Goal: Task Accomplishment & Management: Manage account settings

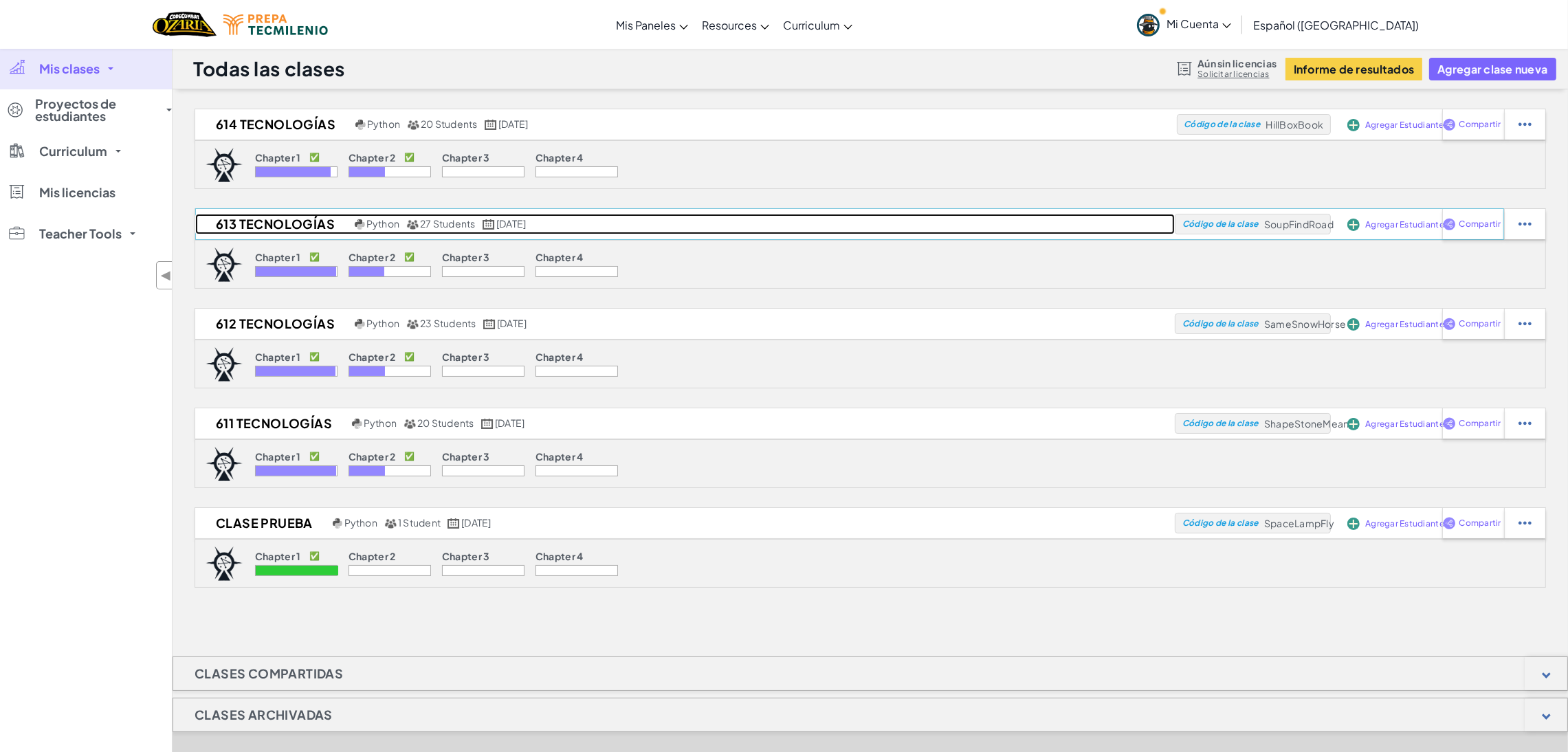
click at [300, 231] on h2 "613 Tecnologías" at bounding box center [273, 224] width 156 height 21
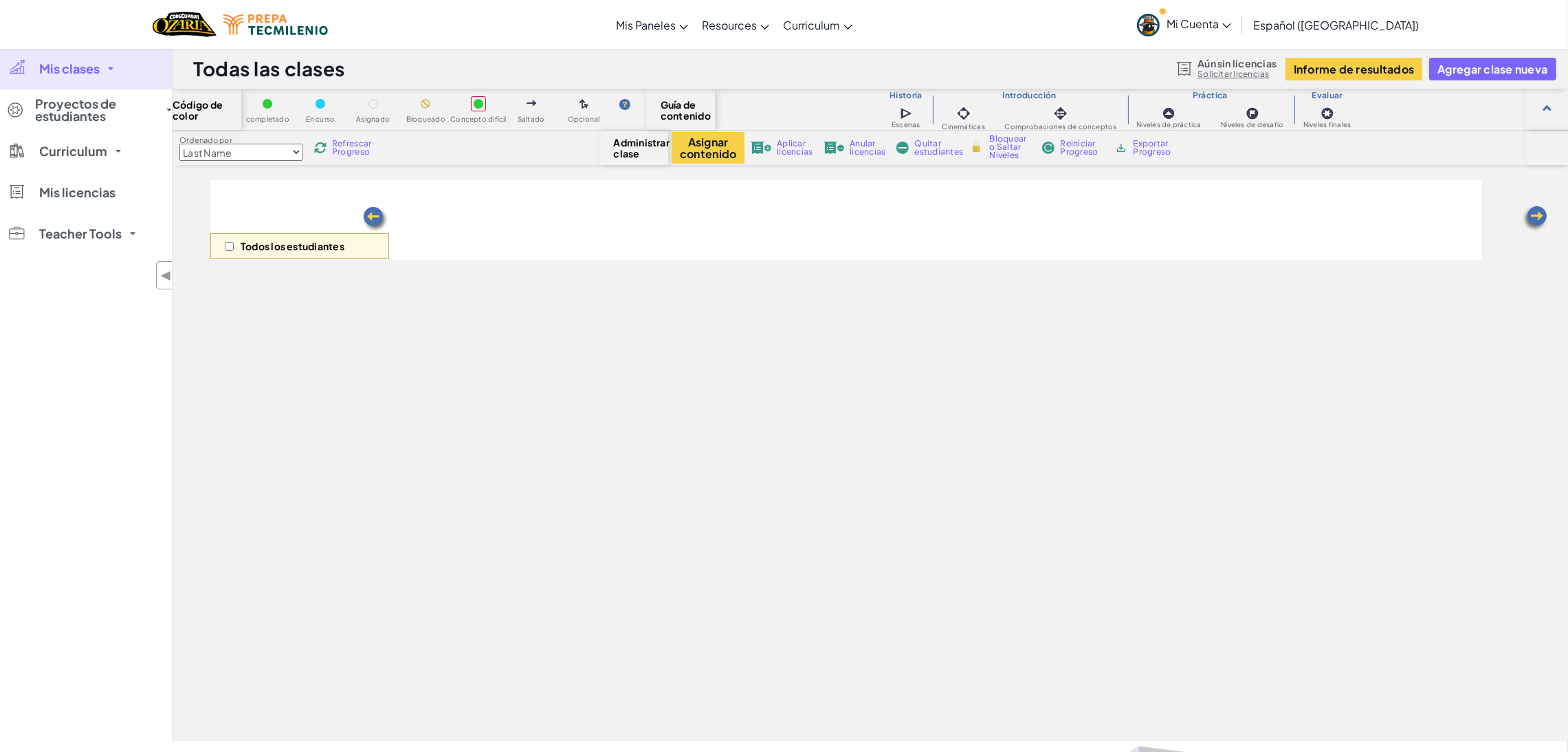
select select "5d8a57abe8919b28d5113af1"
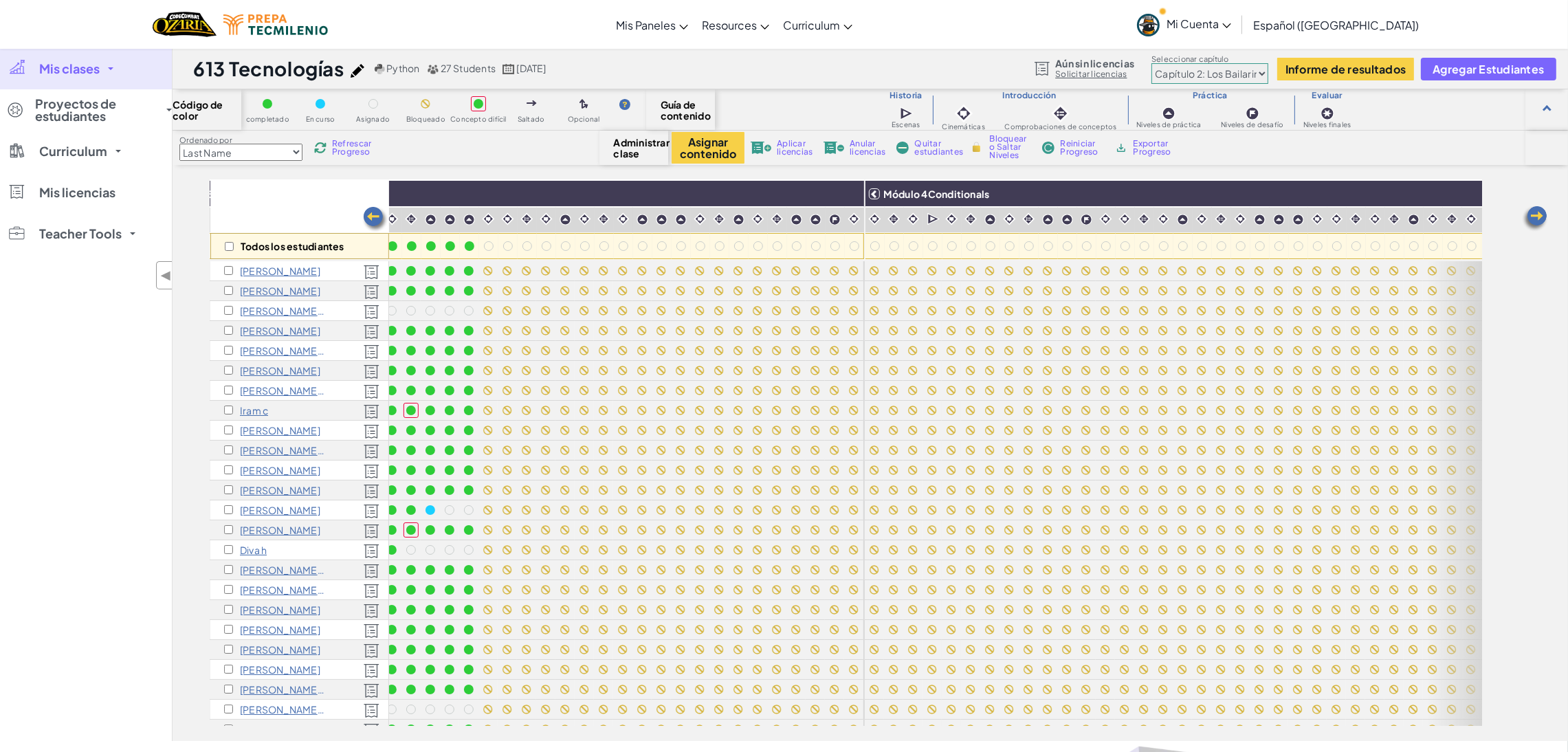
scroll to position [0, 875]
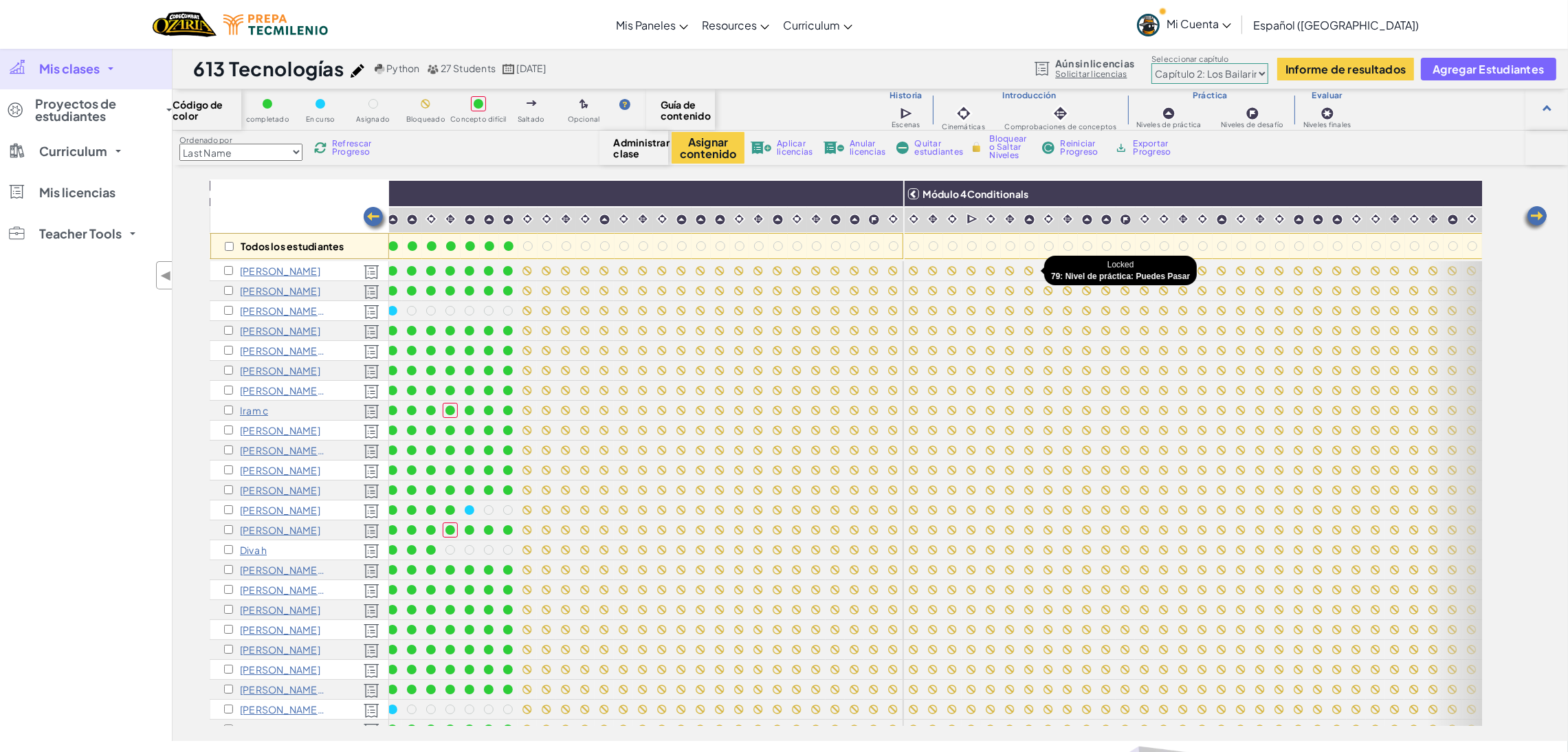
click at [1028, 269] on div at bounding box center [1029, 271] width 10 height 10
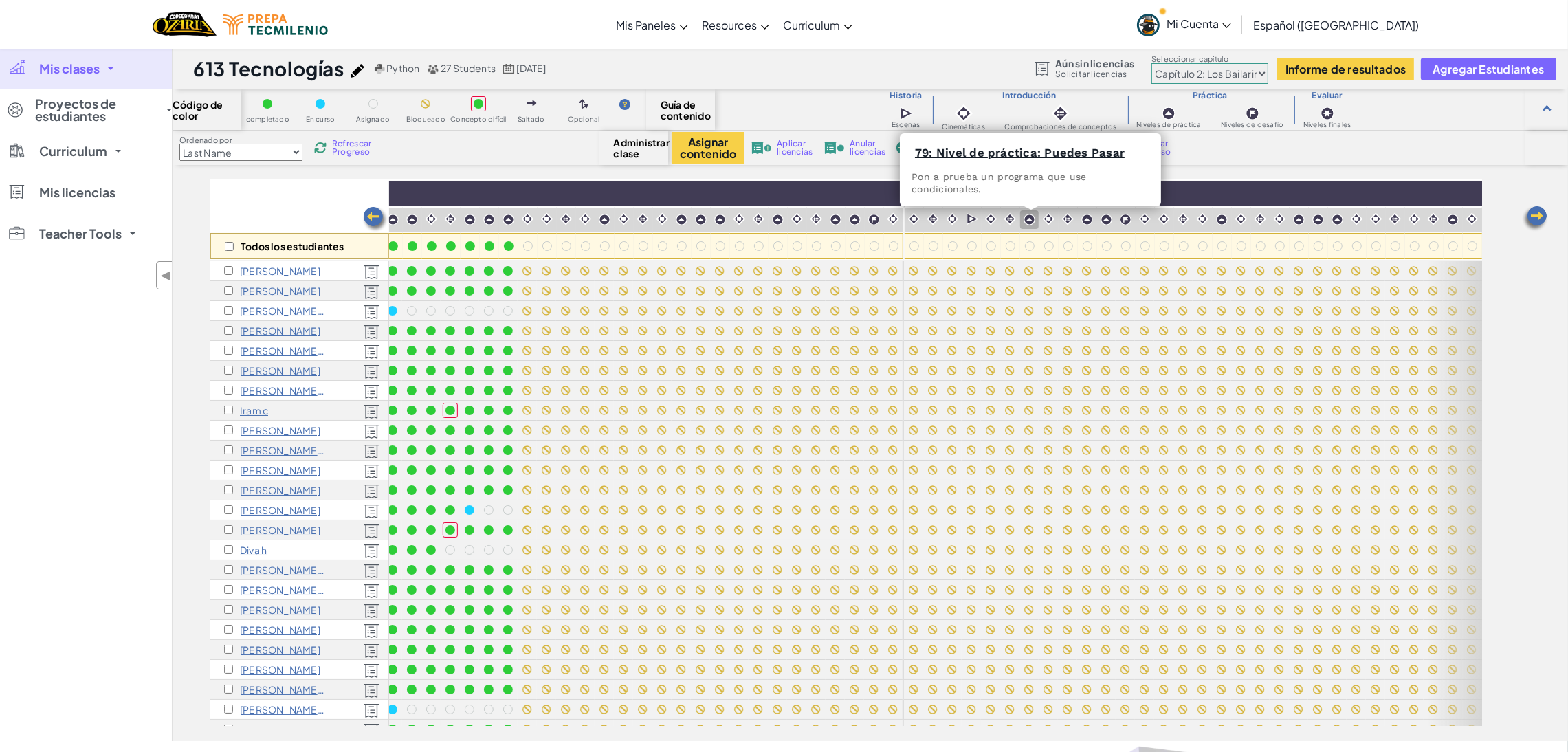
click at [1030, 216] on img at bounding box center [1029, 220] width 12 height 12
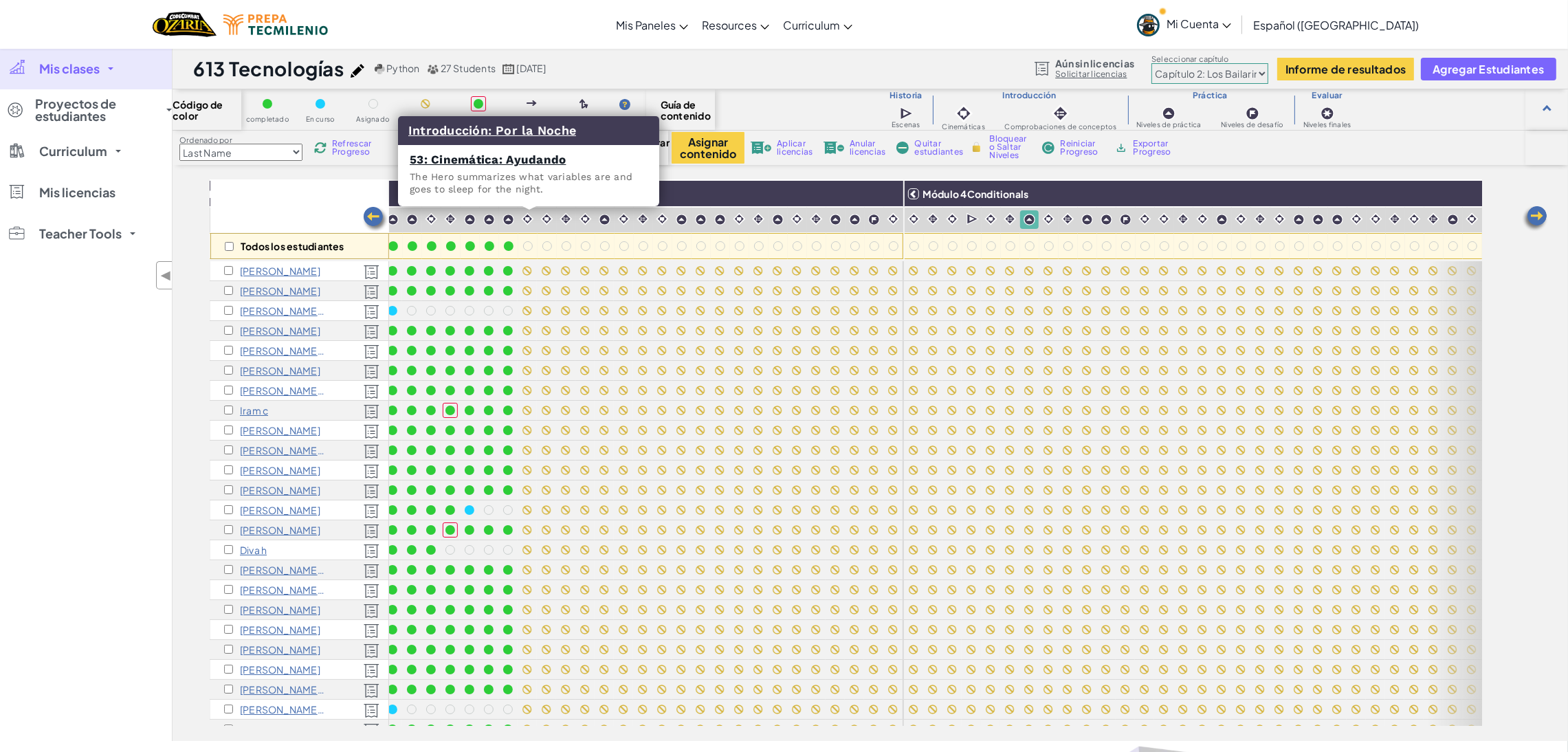
click at [536, 215] on div at bounding box center [527, 219] width 18 height 18
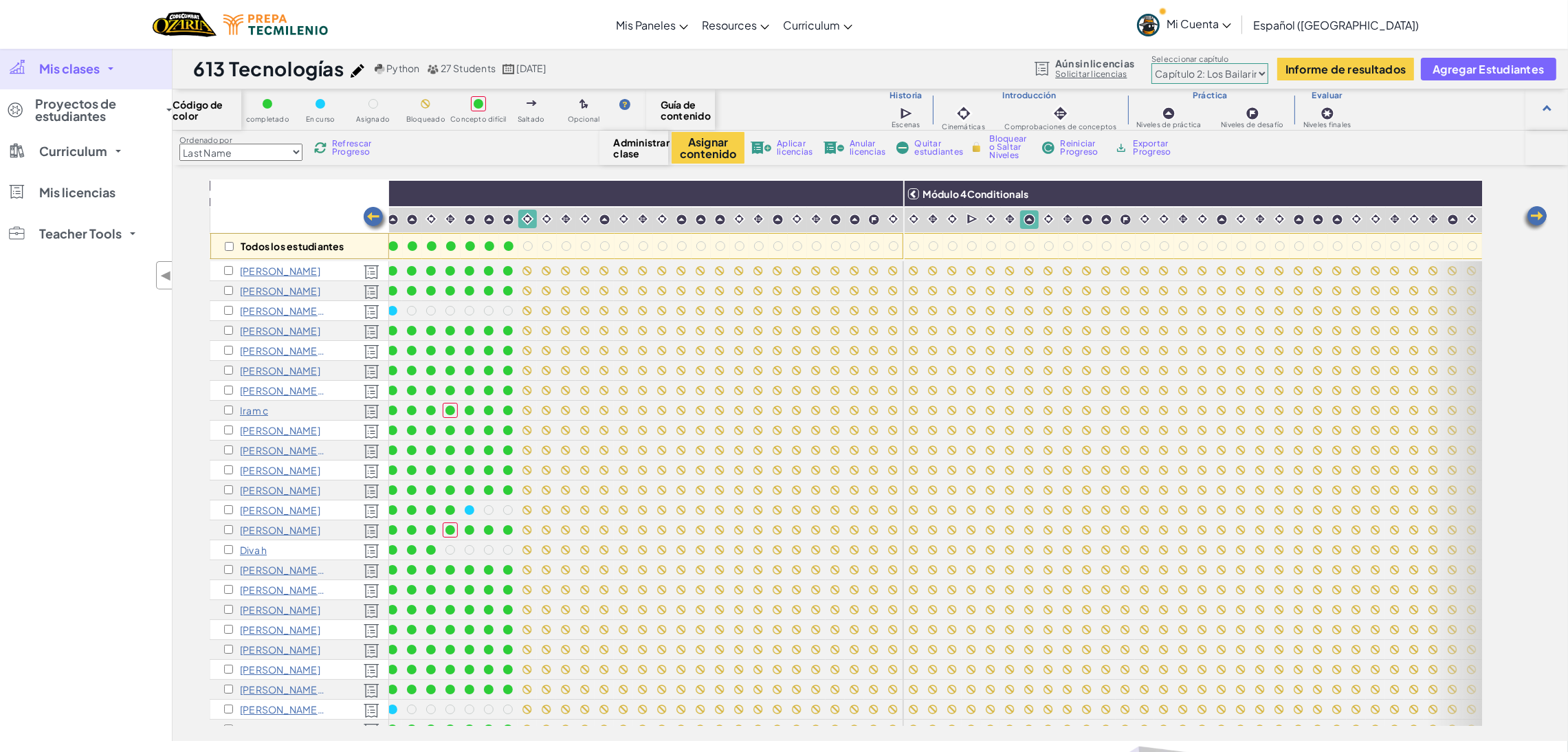
click at [571, 214] on img at bounding box center [566, 219] width 13 height 13
click at [695, 219] on img at bounding box center [701, 220] width 12 height 12
click at [637, 215] on img at bounding box center [643, 219] width 13 height 13
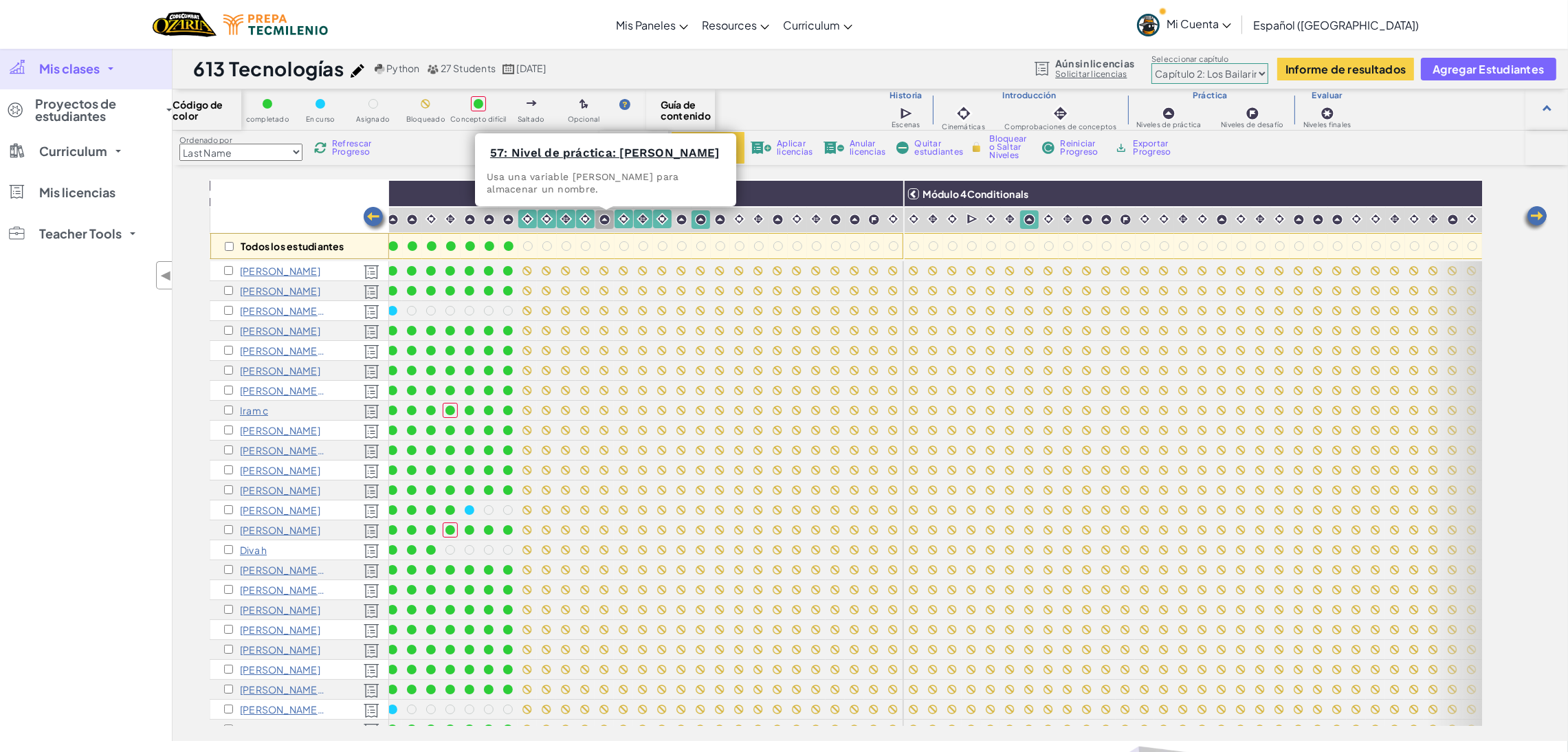
click at [604, 215] on img at bounding box center [604, 220] width 12 height 12
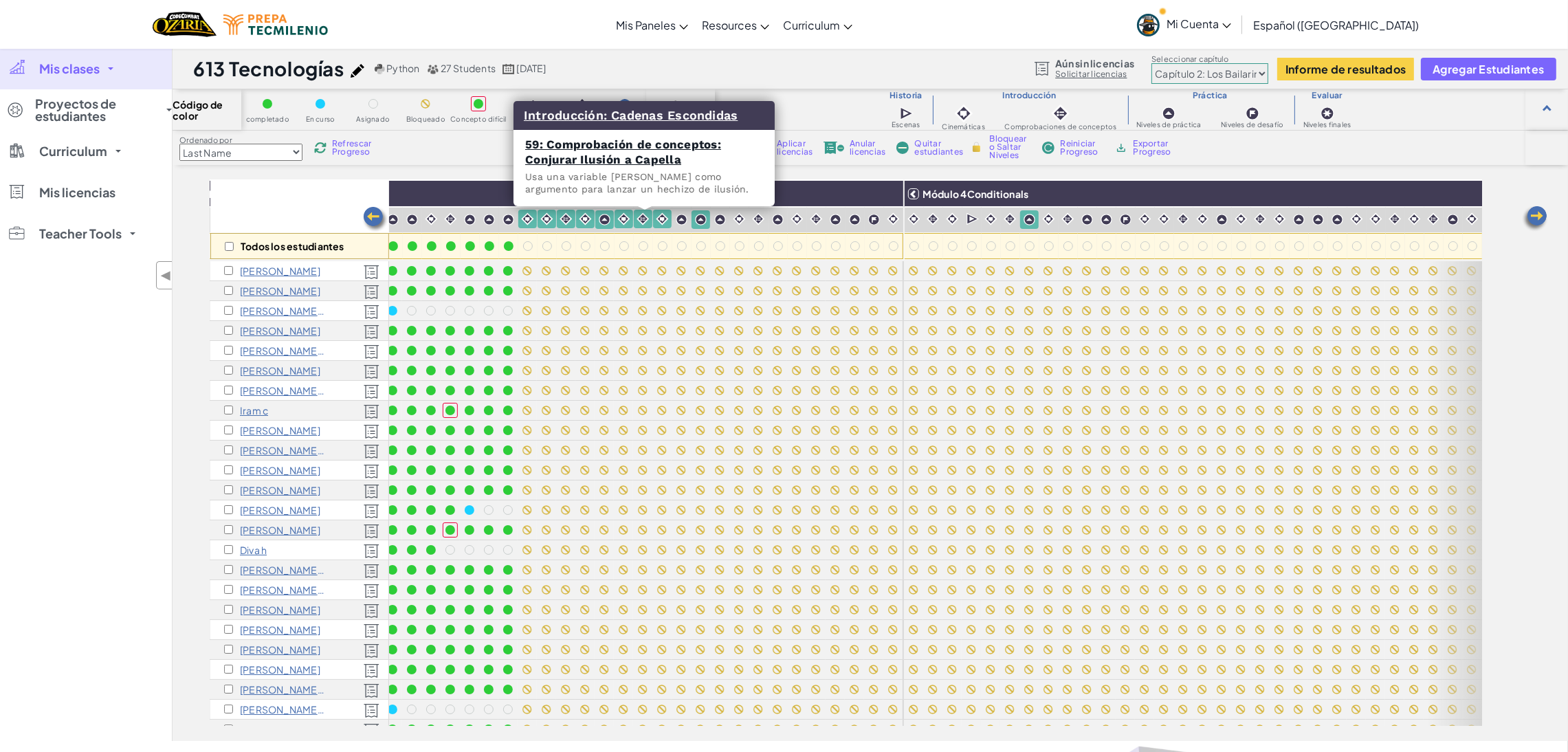
click at [682, 215] on img at bounding box center [682, 220] width 12 height 12
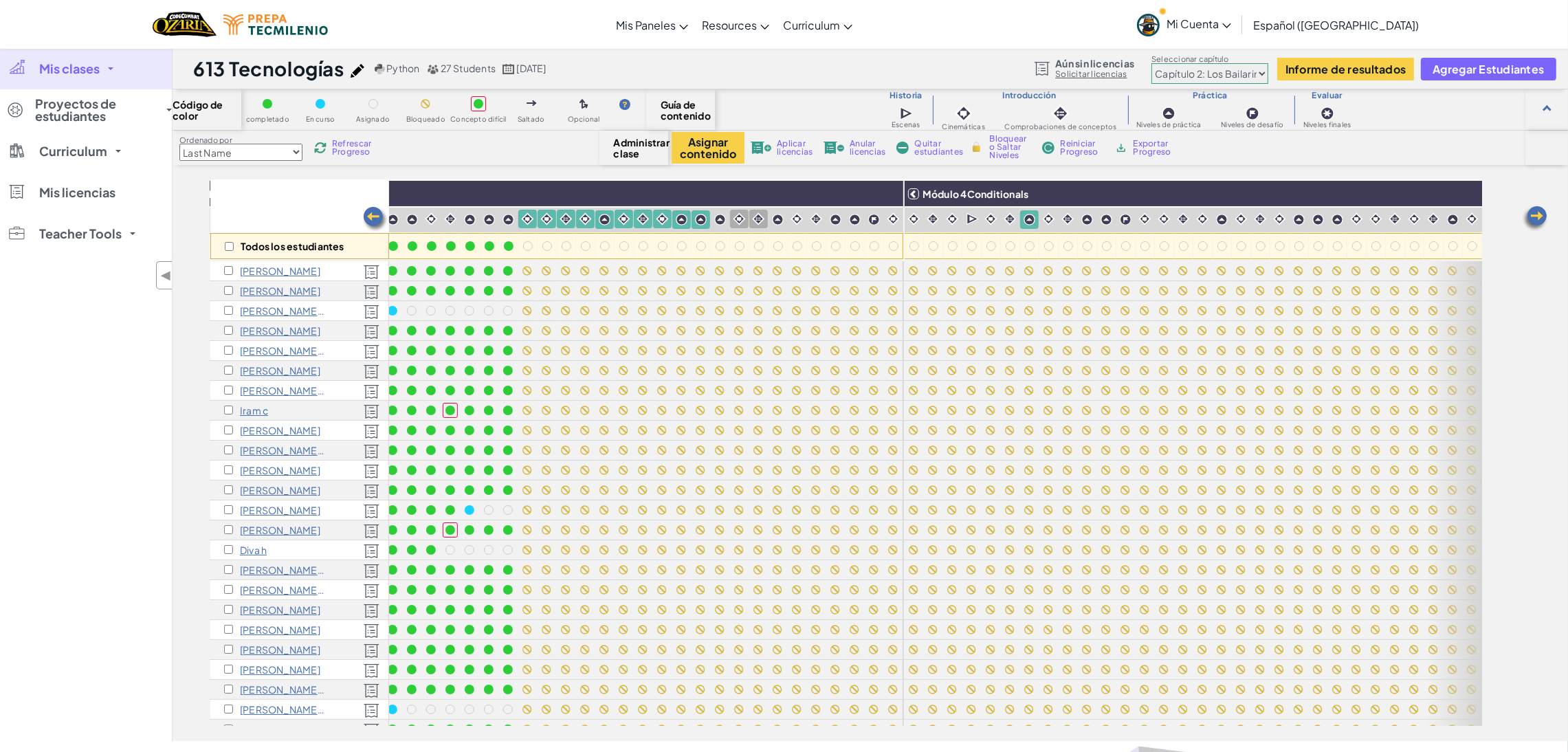
click at [734, 215] on img at bounding box center [739, 219] width 13 height 13
click at [800, 215] on img at bounding box center [797, 219] width 13 height 13
click at [838, 214] on img at bounding box center [835, 220] width 12 height 12
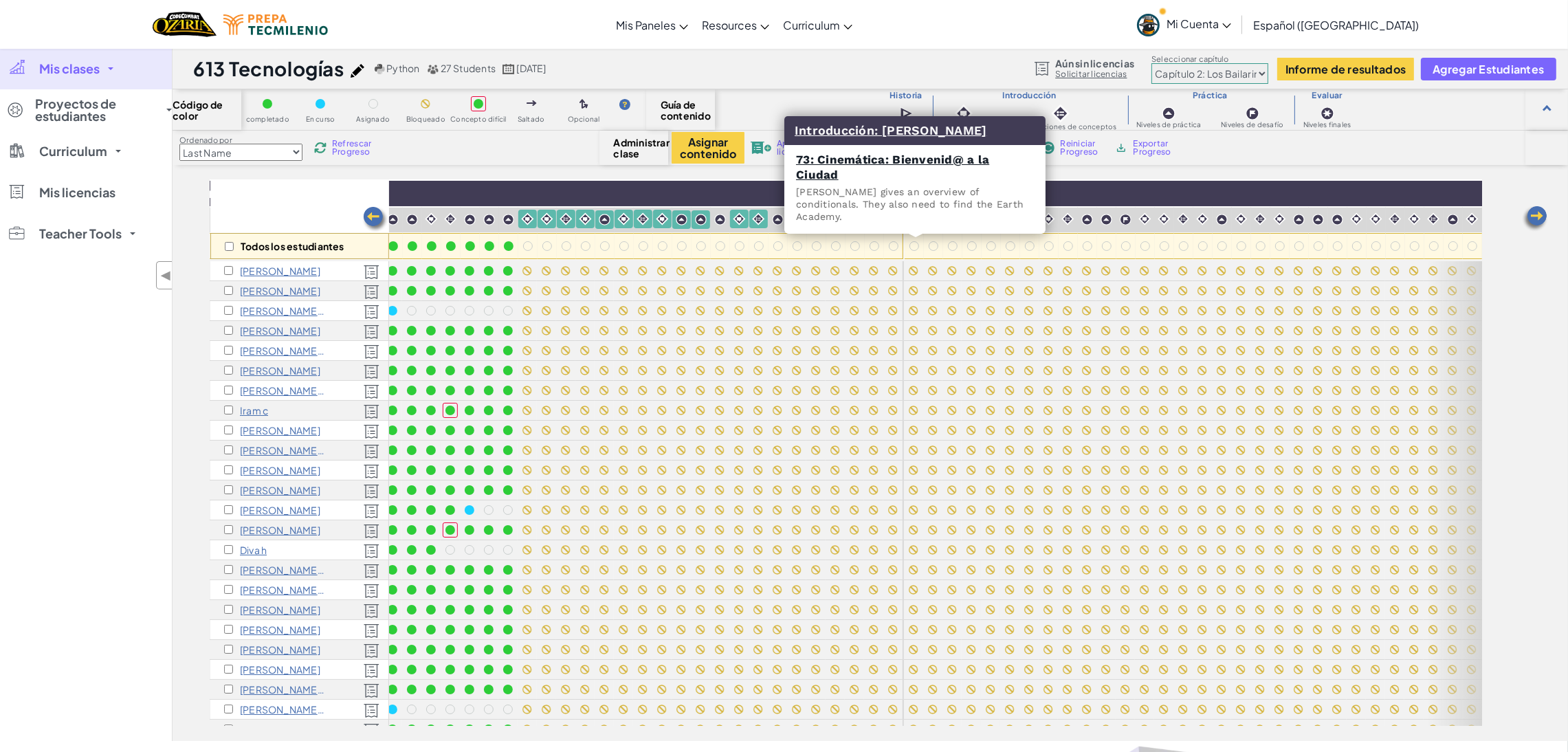
click at [919, 212] on img at bounding box center [914, 219] width 13 height 13
click at [971, 215] on img at bounding box center [973, 219] width 13 height 14
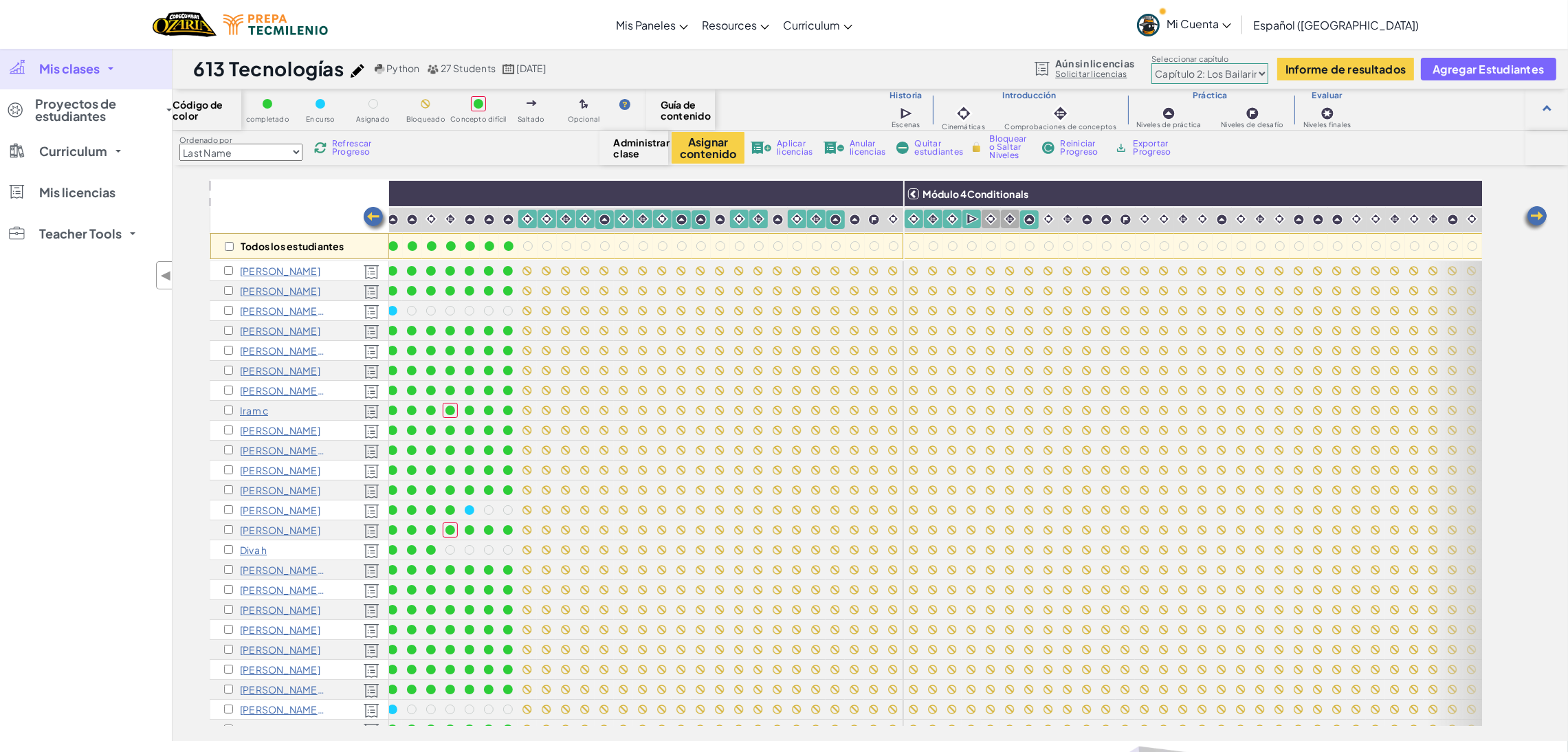
click at [986, 216] on img at bounding box center [991, 219] width 13 height 13
click at [887, 220] on img at bounding box center [893, 219] width 13 height 13
click at [868, 222] on img at bounding box center [874, 220] width 12 height 12
click at [857, 218] on img at bounding box center [855, 220] width 12 height 12
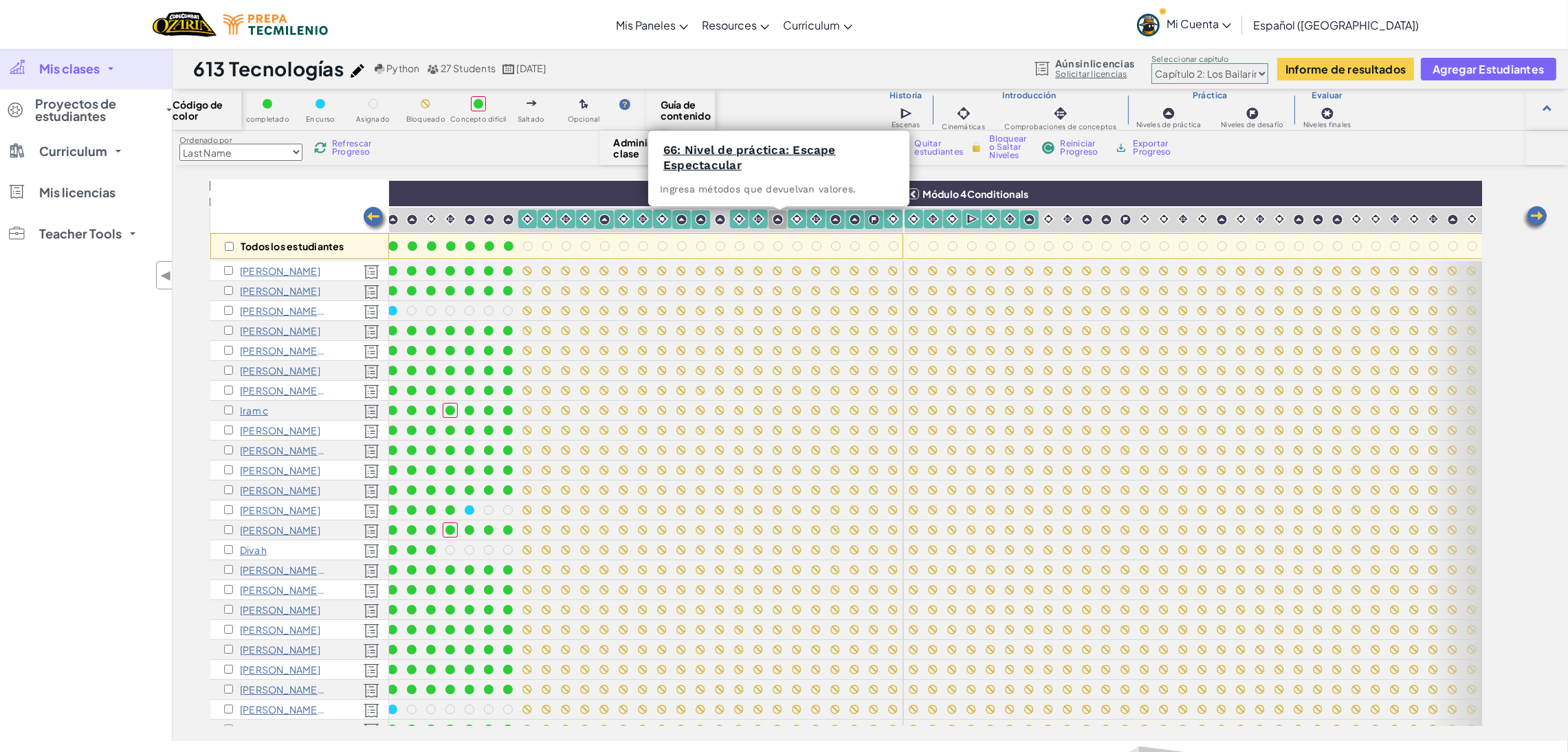
click at [779, 216] on img at bounding box center [777, 220] width 12 height 12
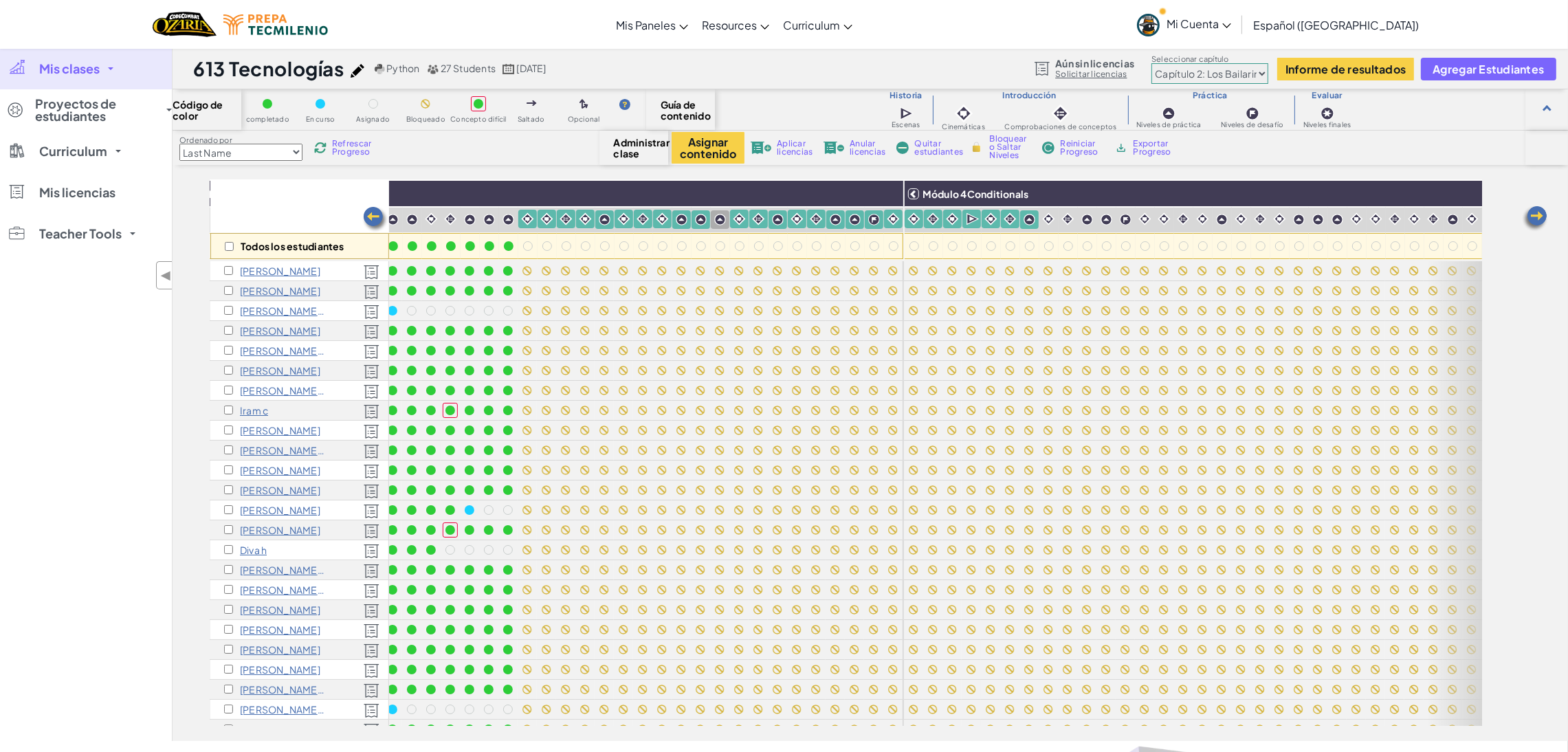
click at [716, 216] on img at bounding box center [720, 220] width 12 height 12
click at [226, 245] on input "checkbox" at bounding box center [229, 246] width 9 height 9
checkbox input "true"
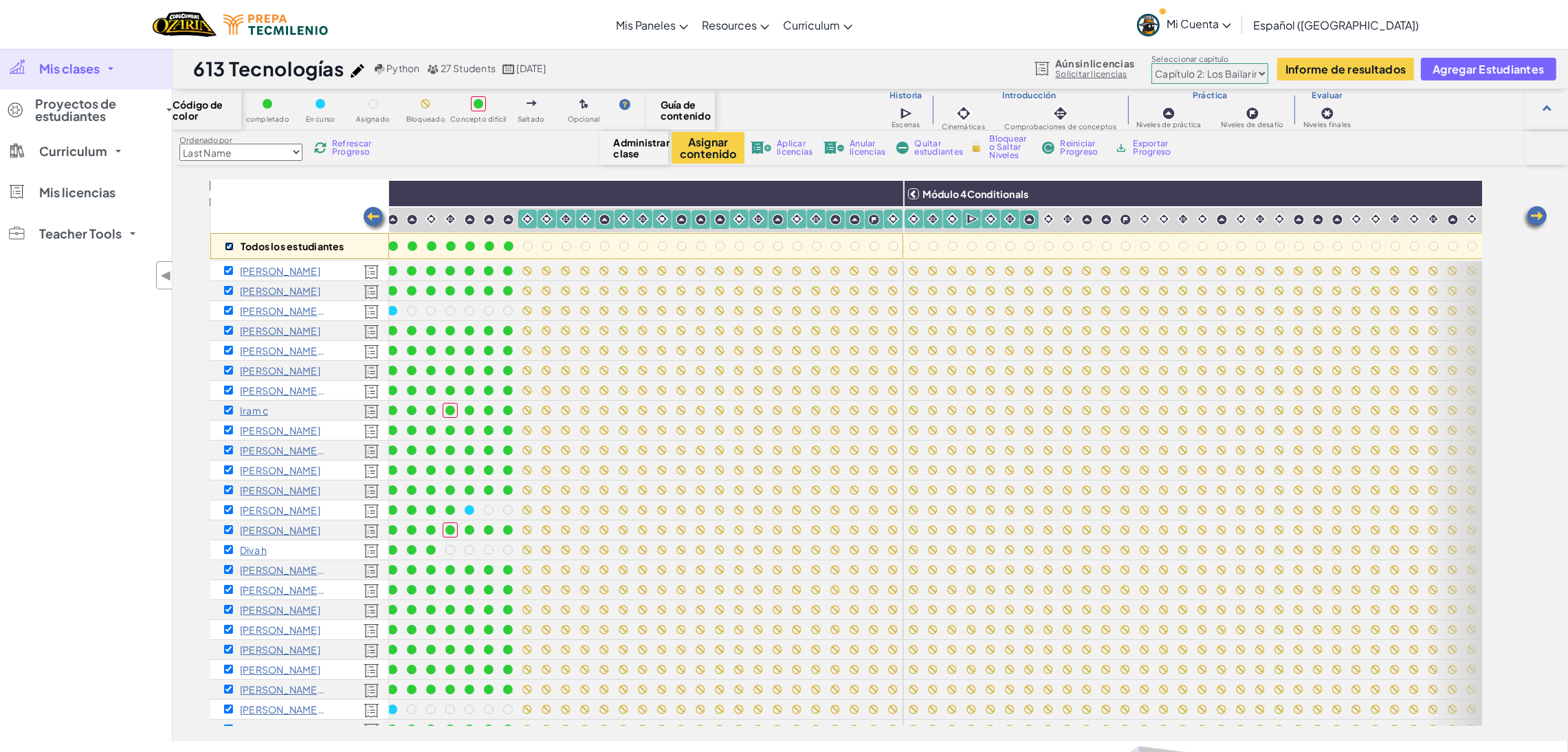
checkbox input "true"
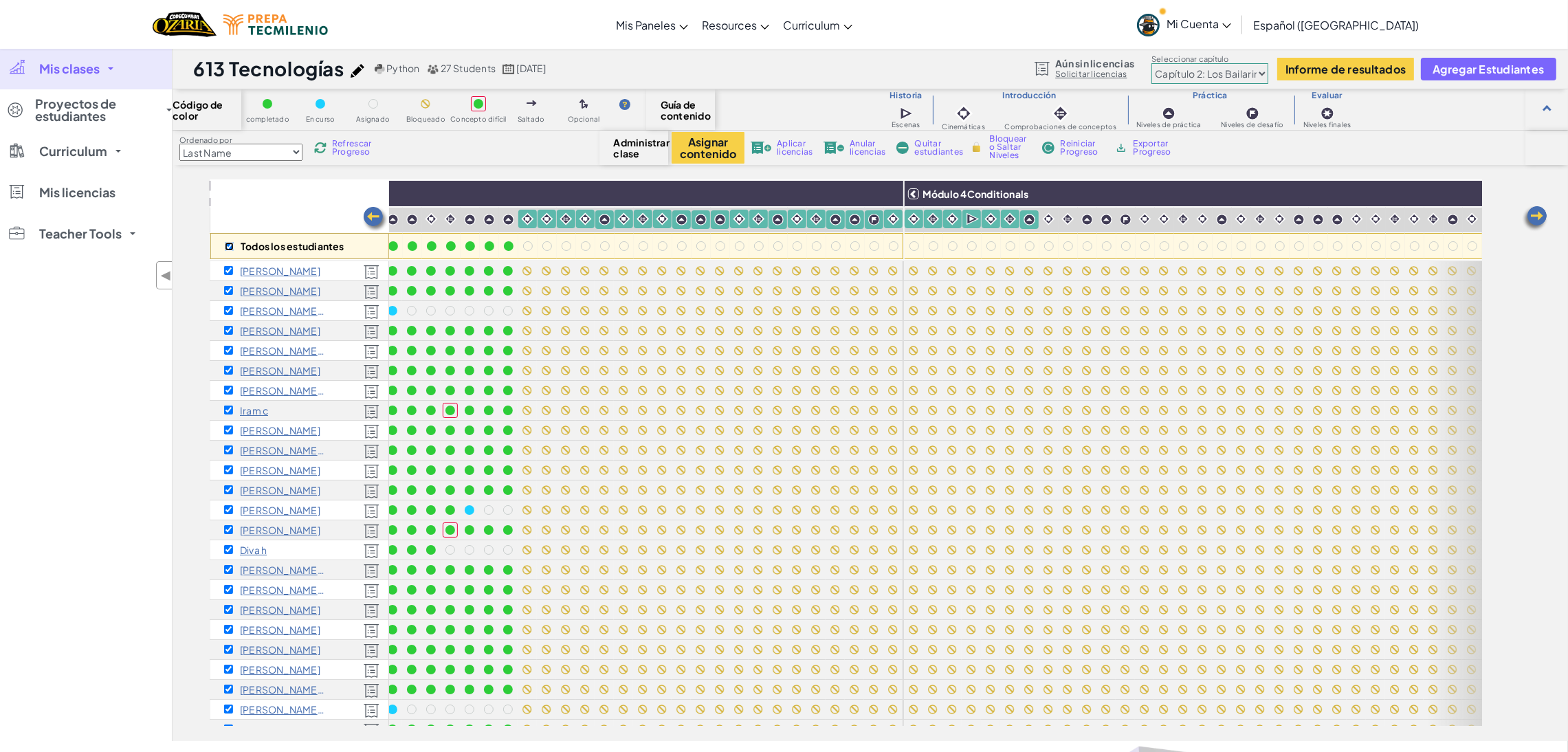
checkbox input "true"
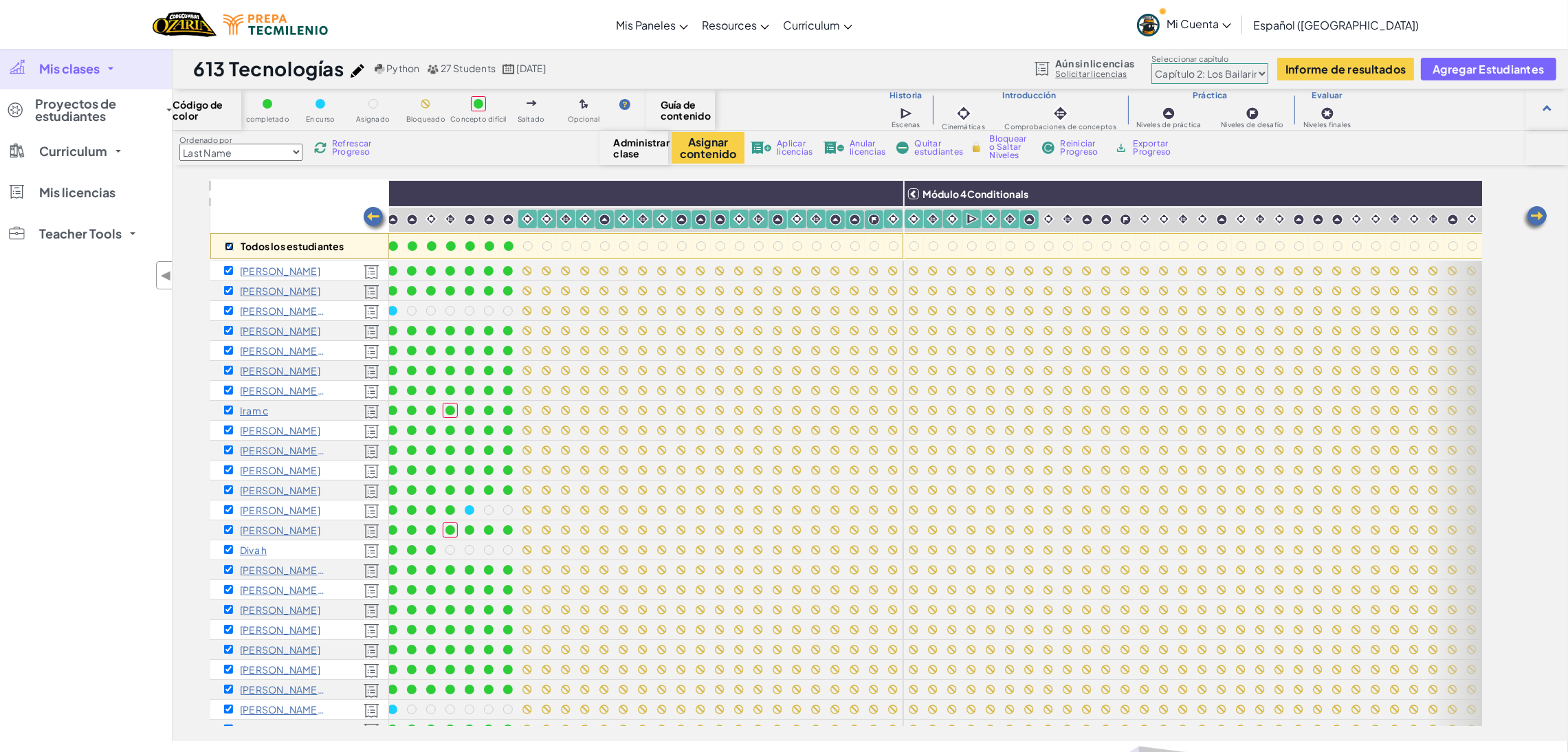
checkbox input "true"
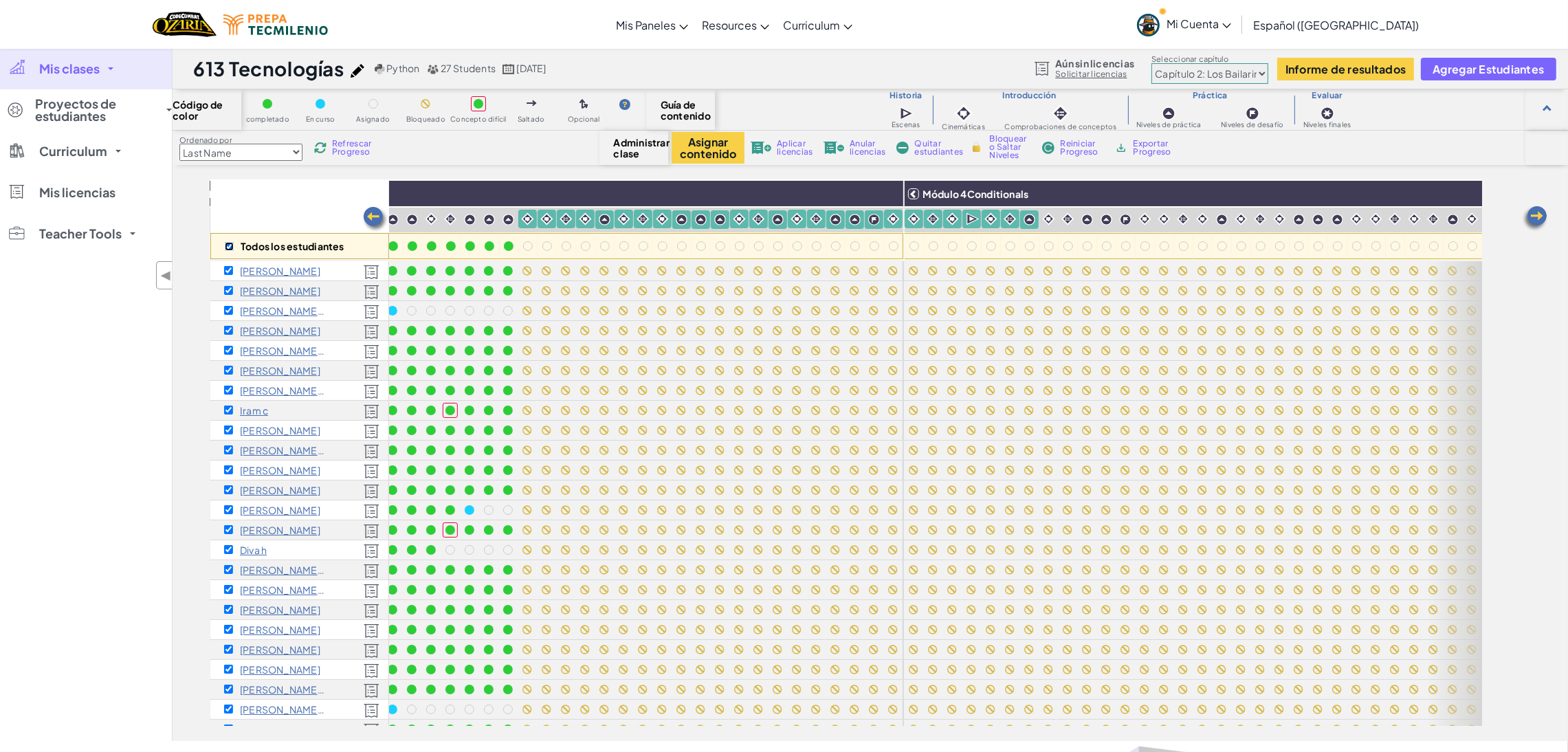
checkbox input "true"
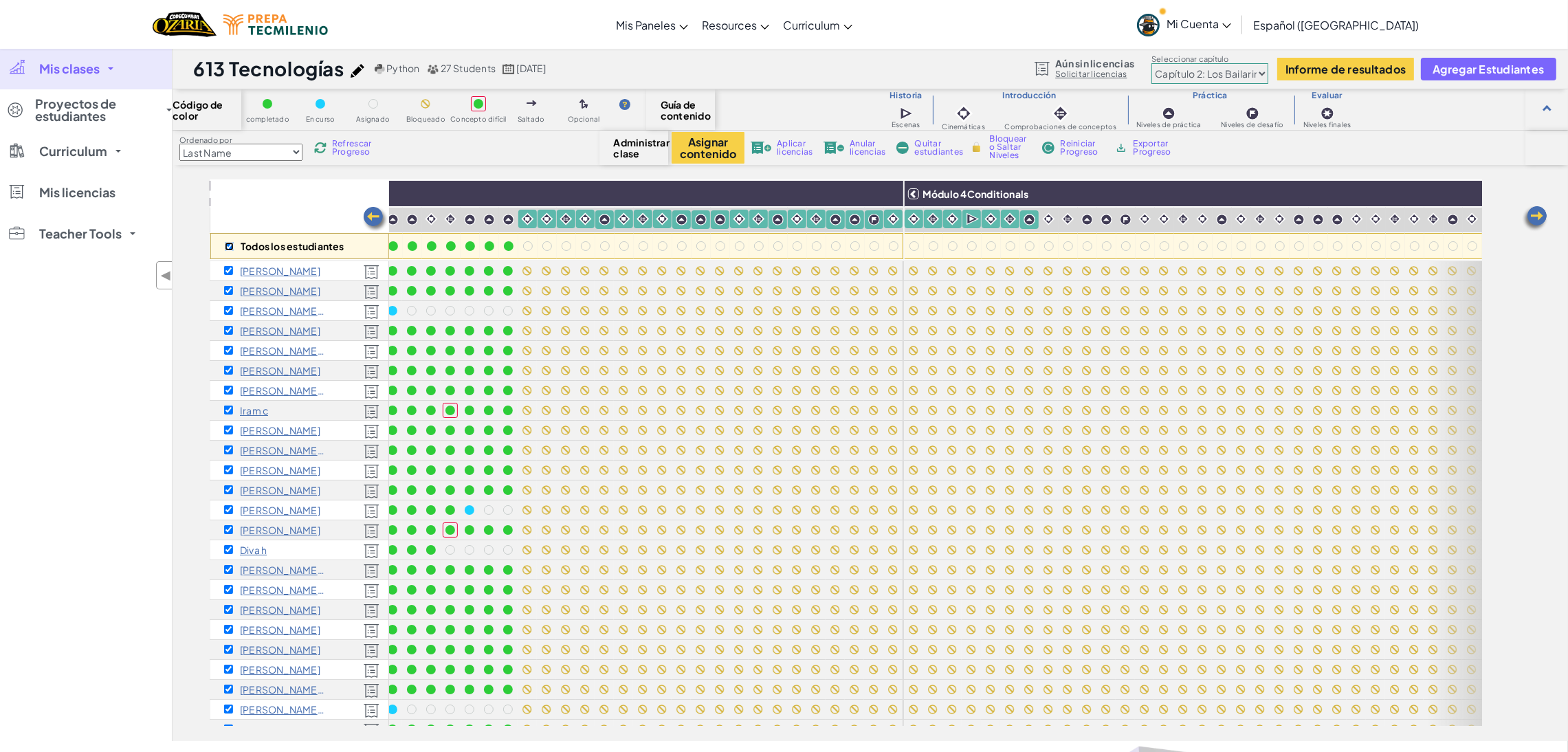
checkbox input "true"
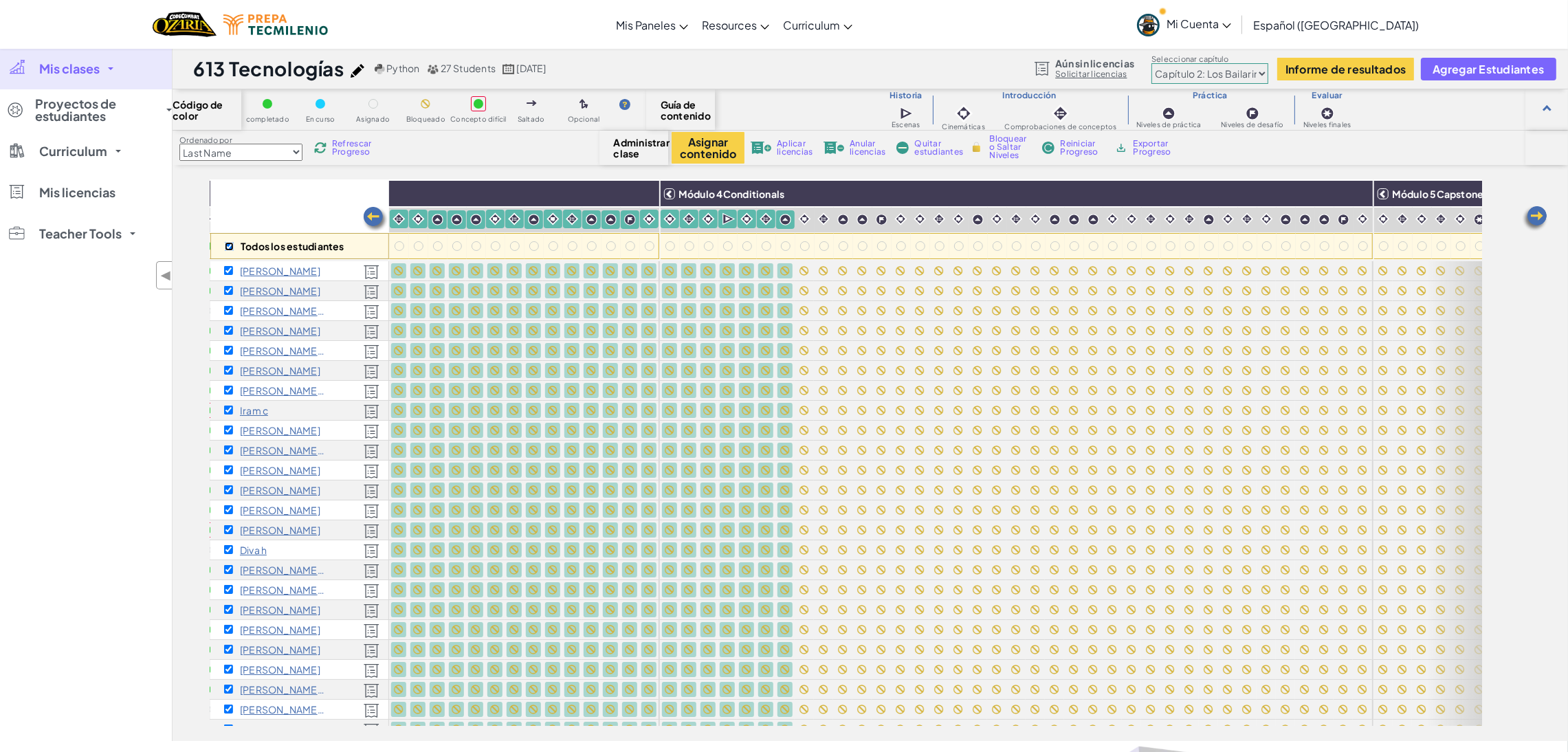
scroll to position [0, 1121]
click at [1356, 197] on img at bounding box center [1356, 193] width 24 height 21
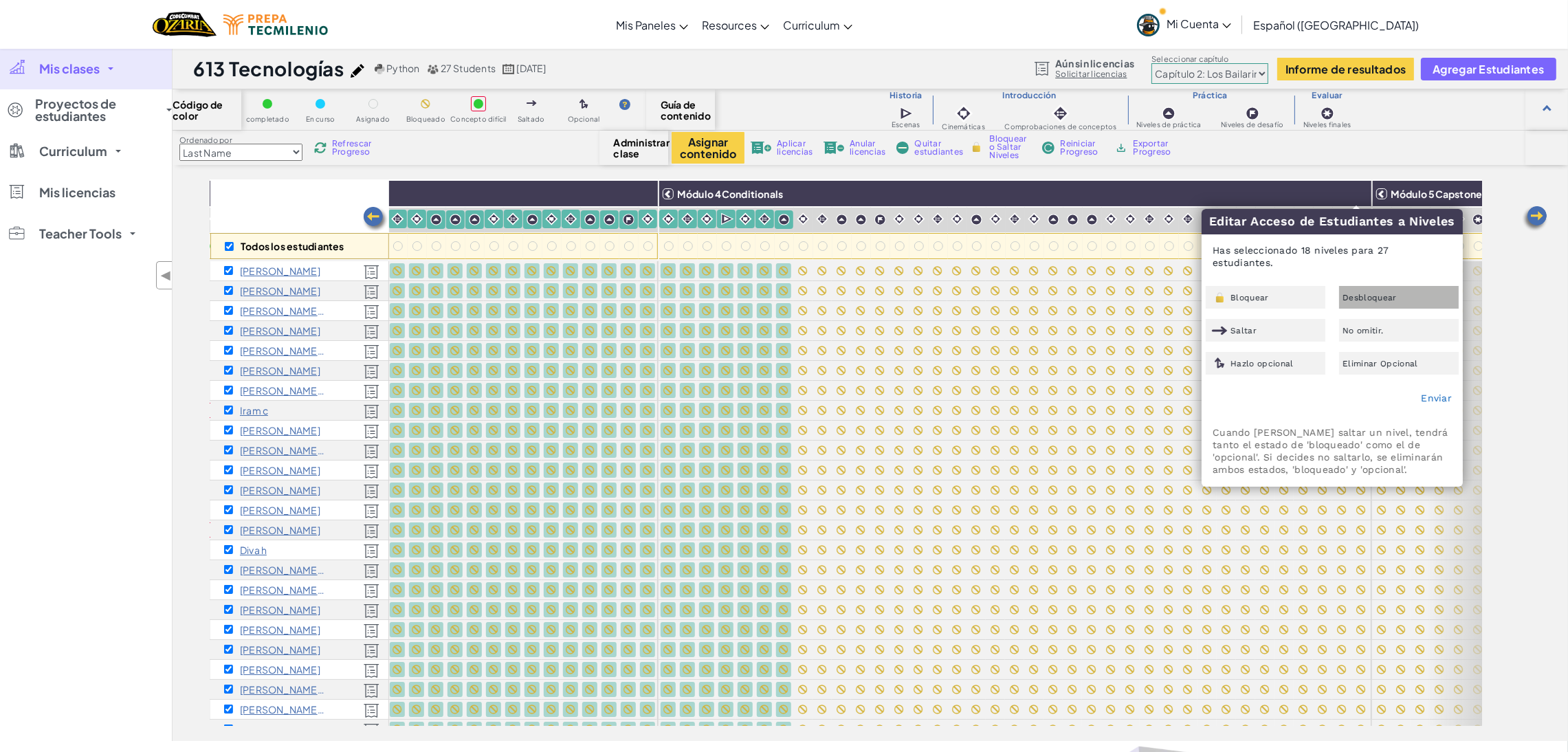
click at [1359, 294] on span "Desbloquear" at bounding box center [1370, 298] width 54 height 8
click at [1442, 393] on link "Enviar" at bounding box center [1436, 398] width 31 height 11
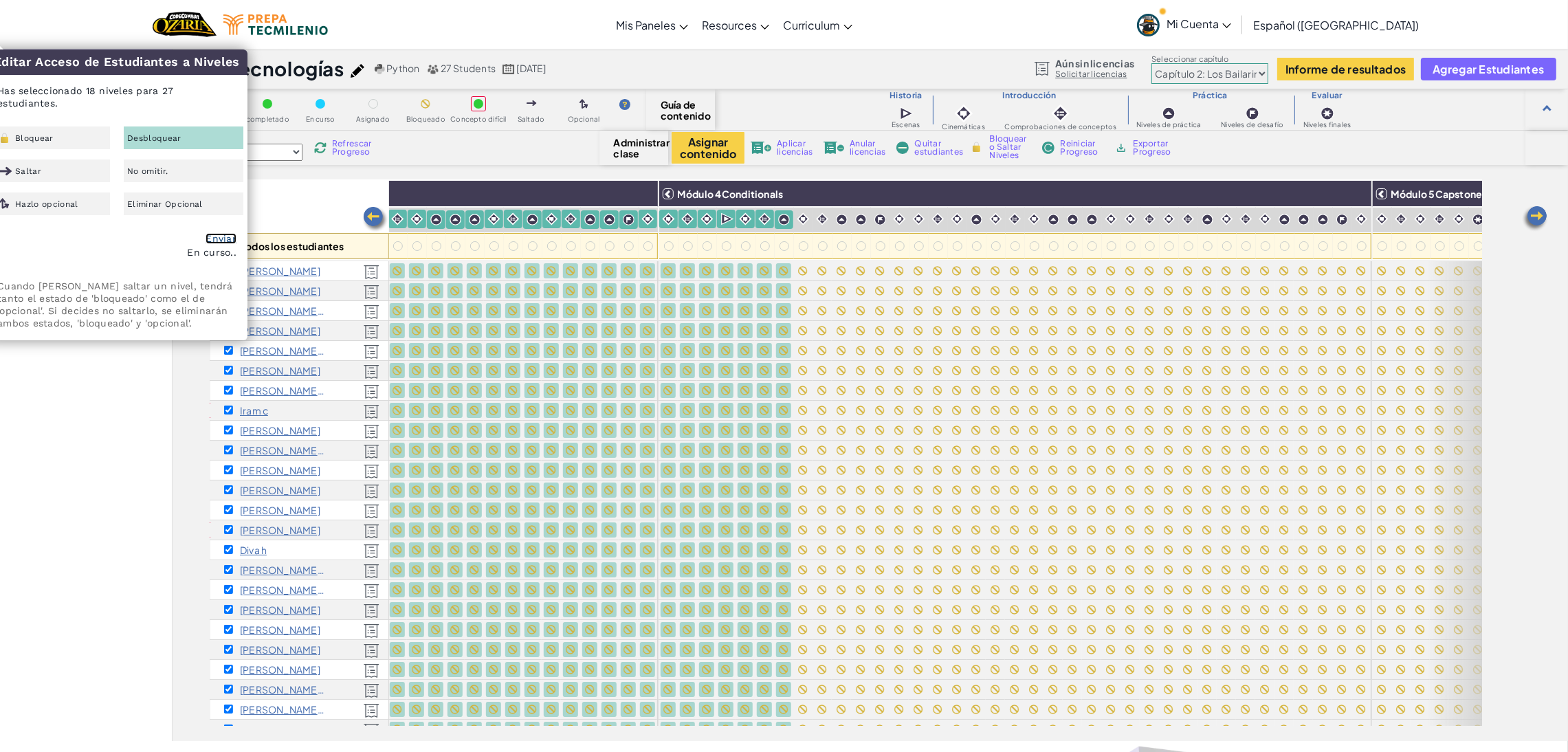
click at [213, 233] on link "Enviar" at bounding box center [220, 238] width 31 height 11
click at [566, 178] on div "Código de color completado En curso Asignado Bloqueado Concepto difícil Saltado…" at bounding box center [870, 415] width 1396 height 652
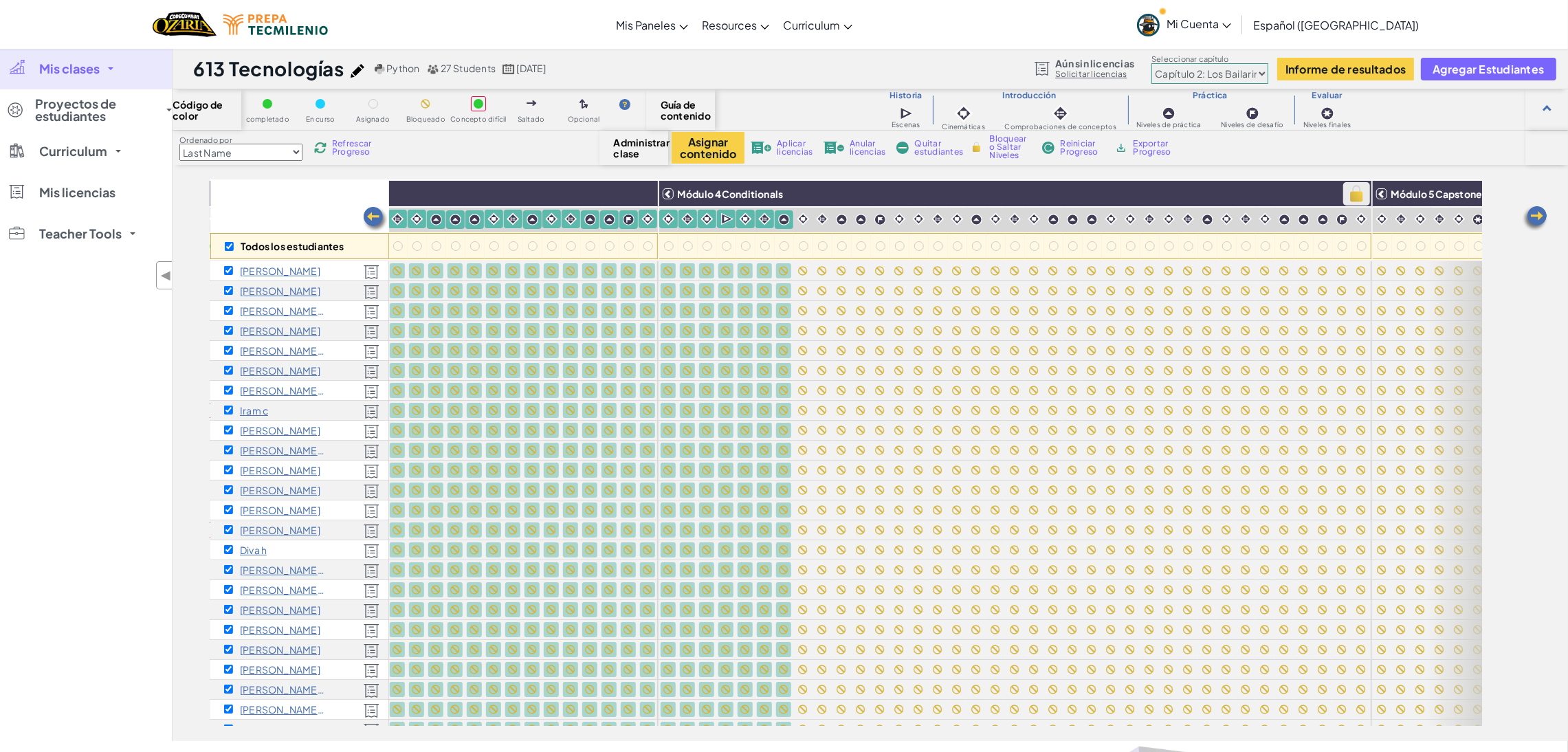
click at [1353, 196] on img at bounding box center [1356, 193] width 24 height 21
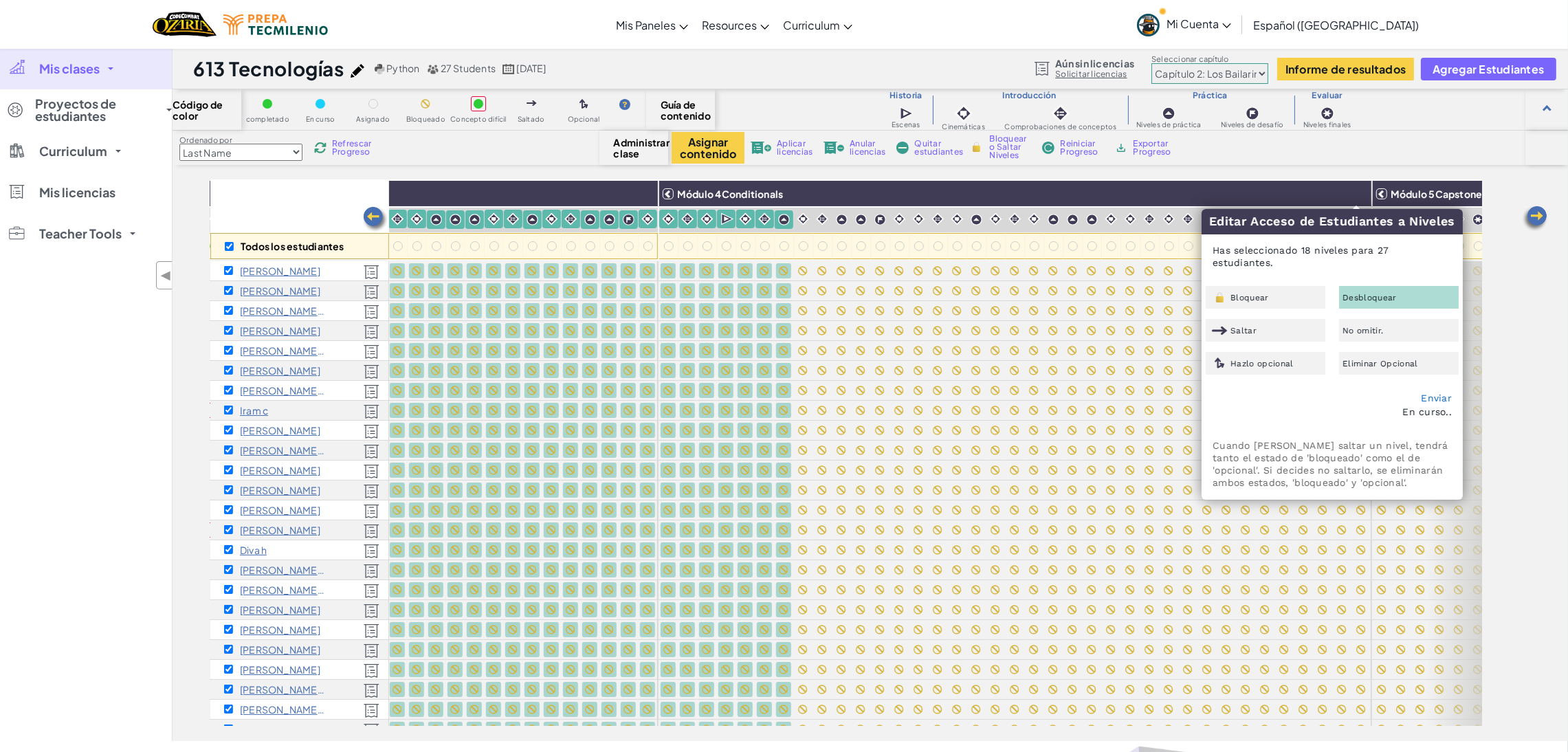
click at [1362, 272] on div "Editar Acceso de Estudiantes a Niveles Has seleccionado 18 niveles para 27 estu…" at bounding box center [1332, 353] width 260 height 290
click at [1359, 294] on span "Desbloquear" at bounding box center [1370, 298] width 54 height 8
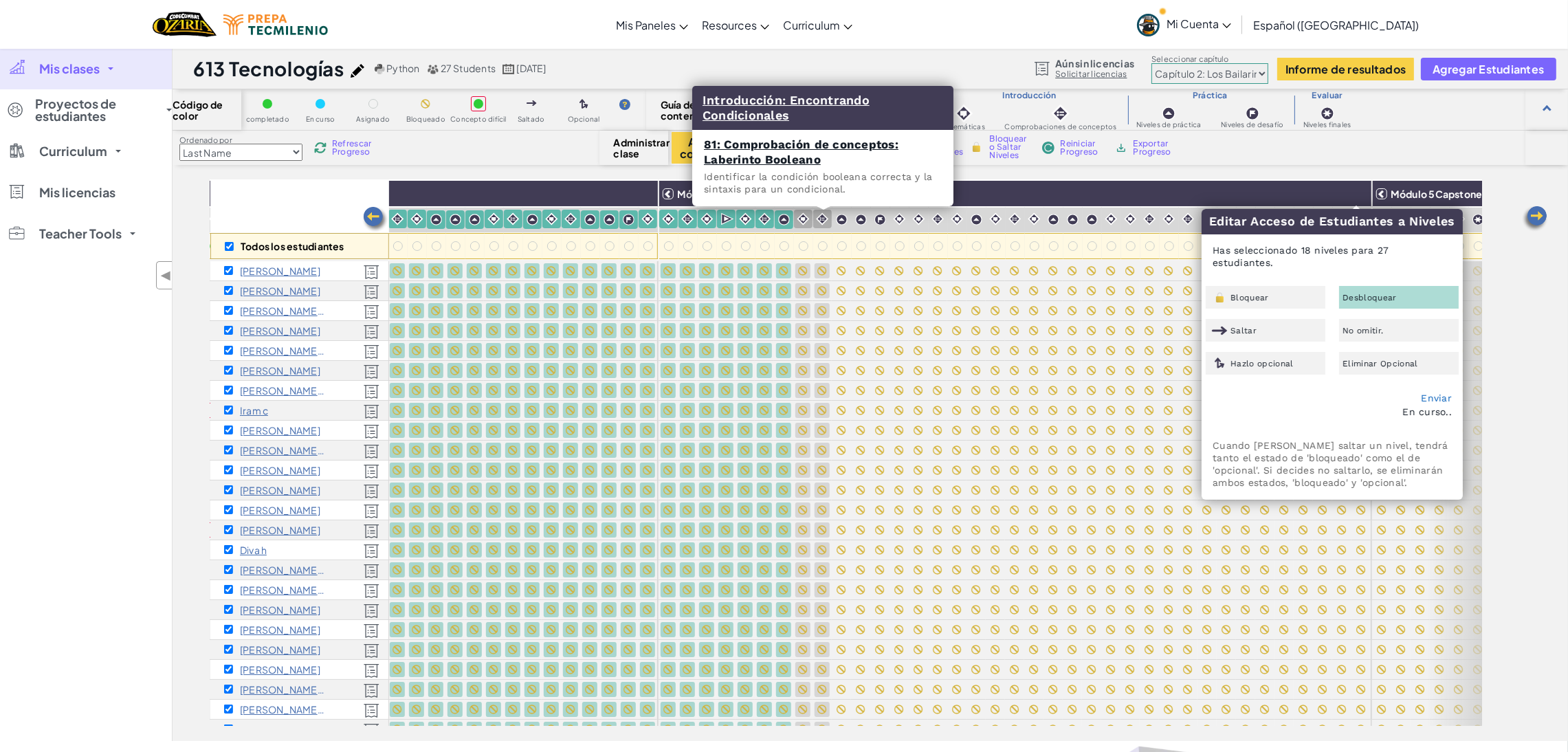
click at [822, 212] on img at bounding box center [823, 219] width 13 height 13
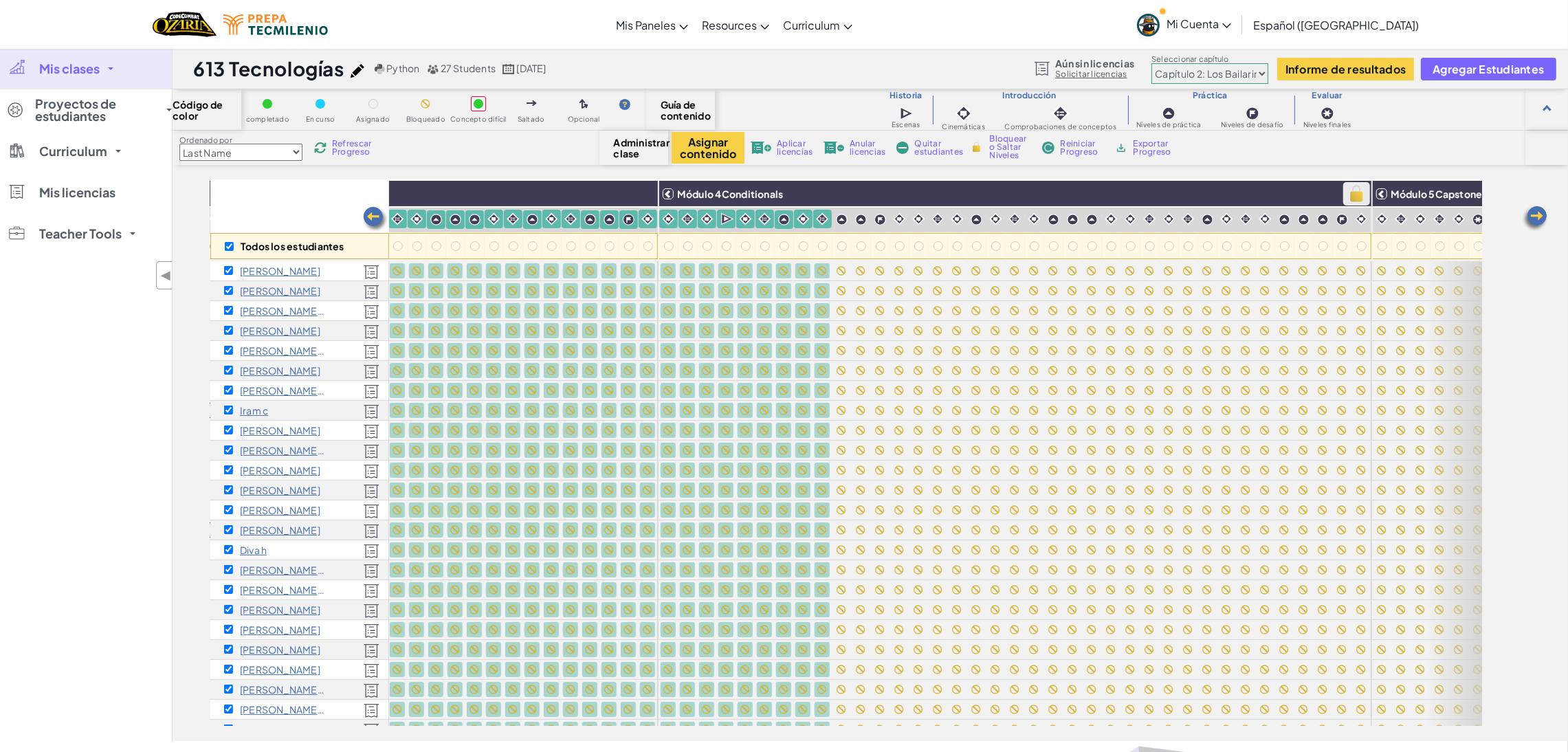
click at [1358, 192] on img at bounding box center [1356, 193] width 24 height 21
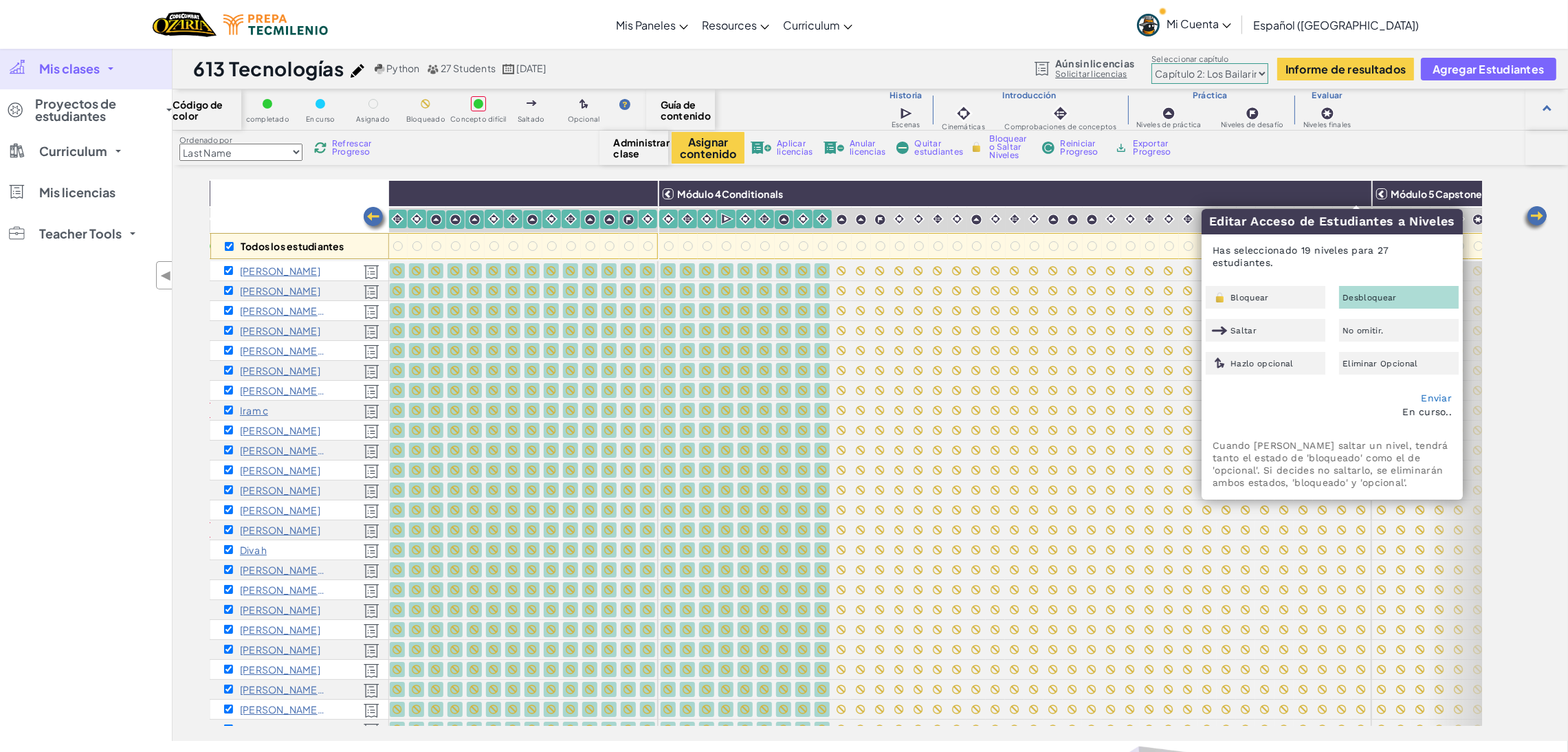
click at [1372, 294] on span "Desbloquear" at bounding box center [1370, 298] width 54 height 8
click at [1434, 393] on link "Enviar" at bounding box center [1436, 398] width 31 height 11
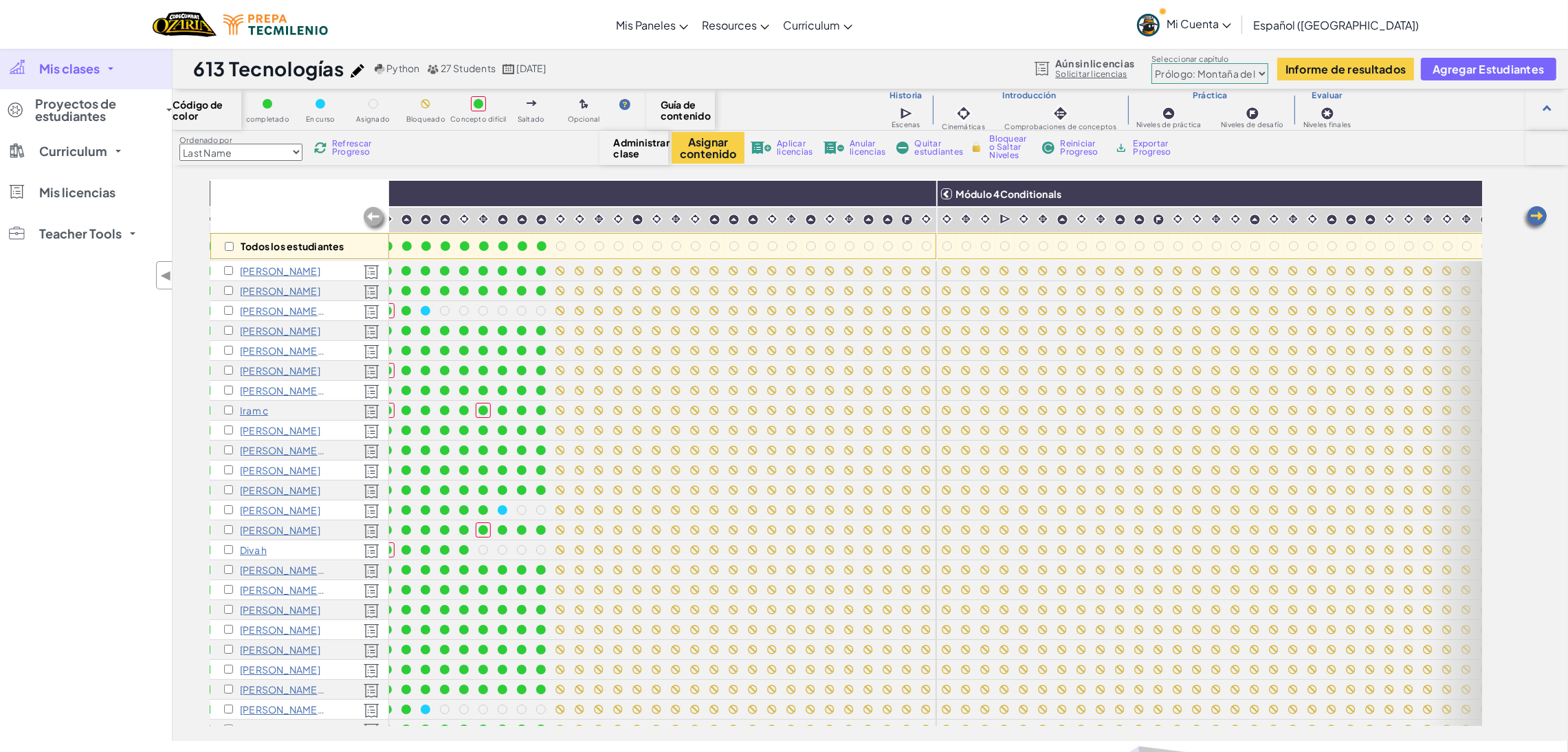
scroll to position [0, 843]
click at [229, 248] on input "checkbox" at bounding box center [229, 246] width 9 height 9
checkbox input "true"
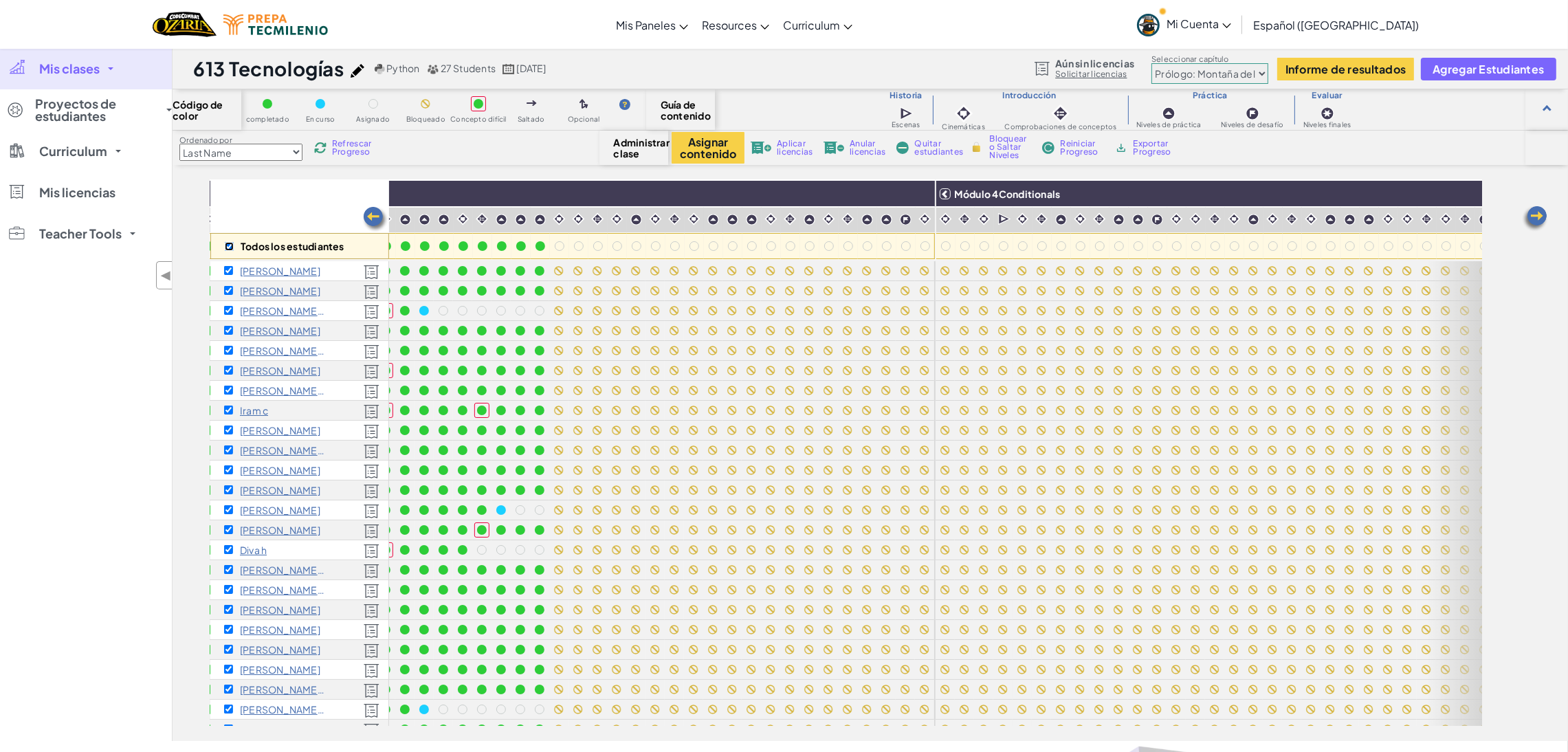
checkbox input "true"
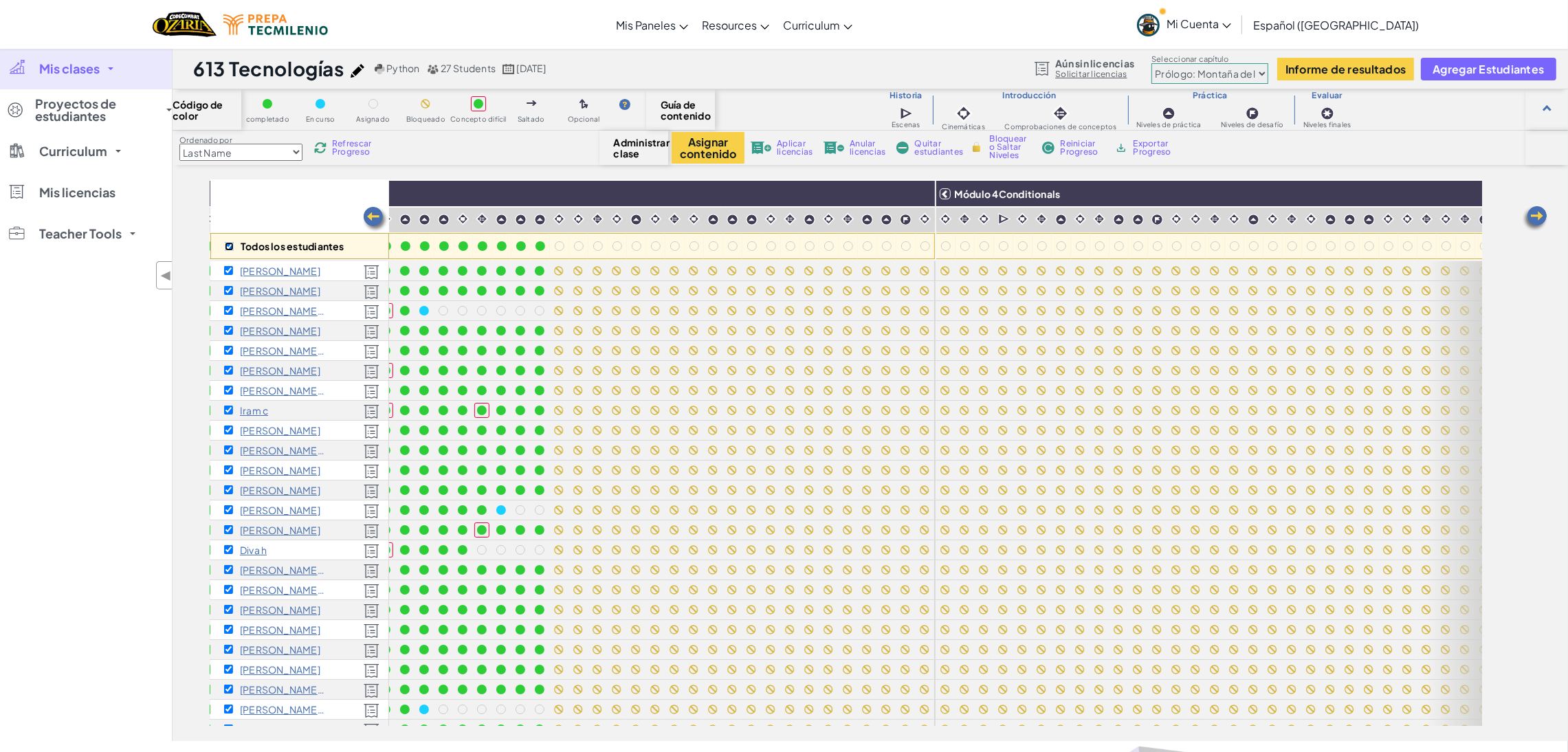
checkbox input "true"
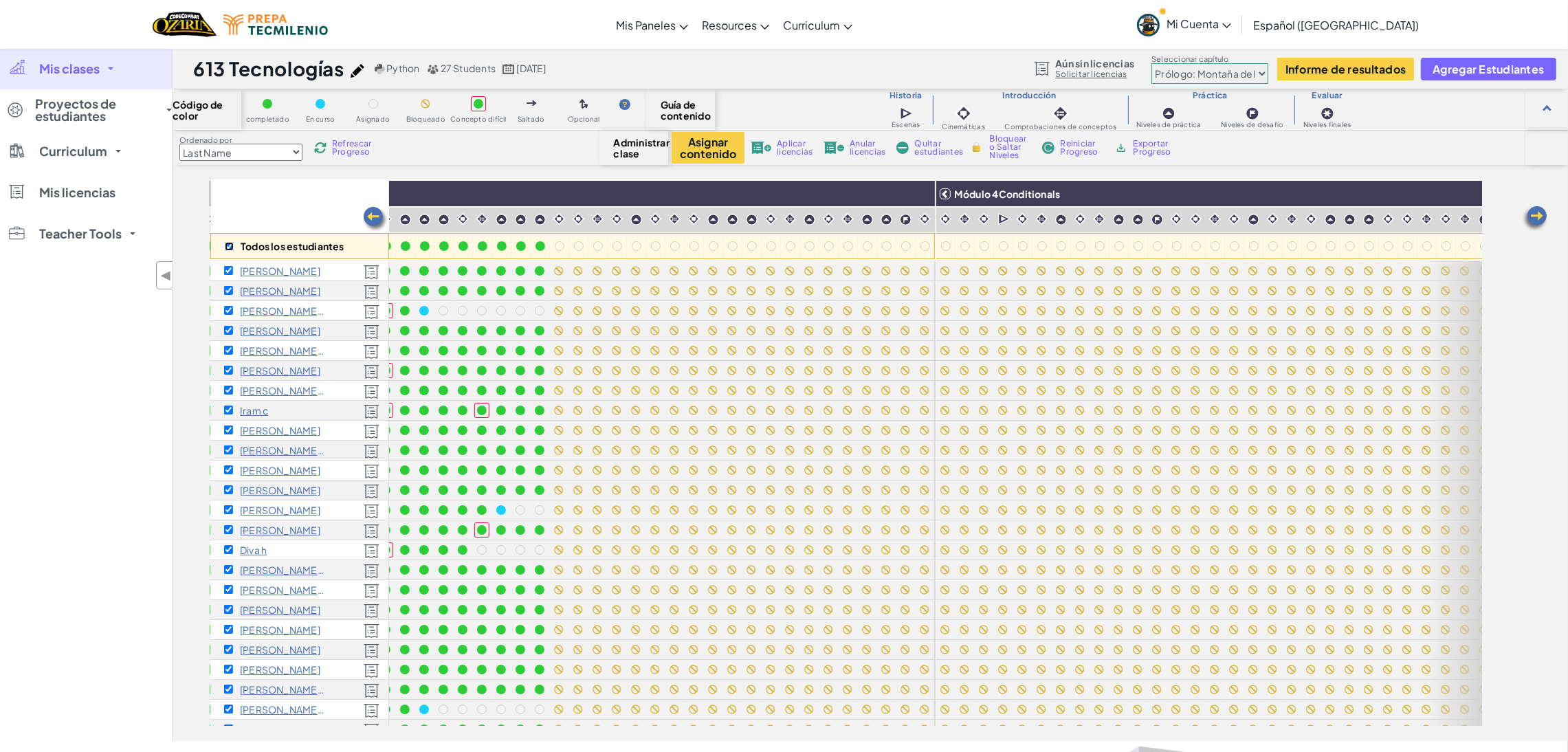
checkbox input "true"
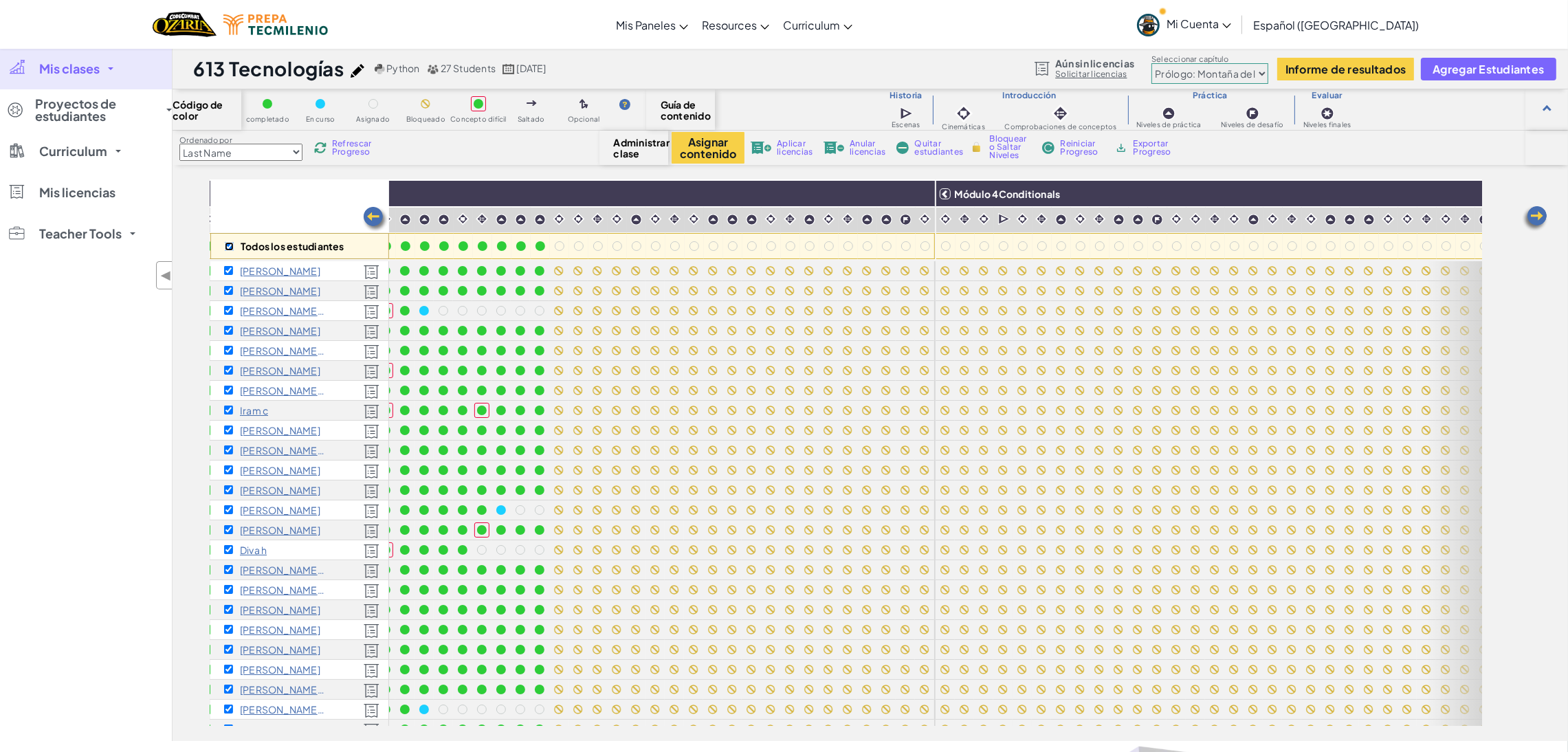
checkbox input "true"
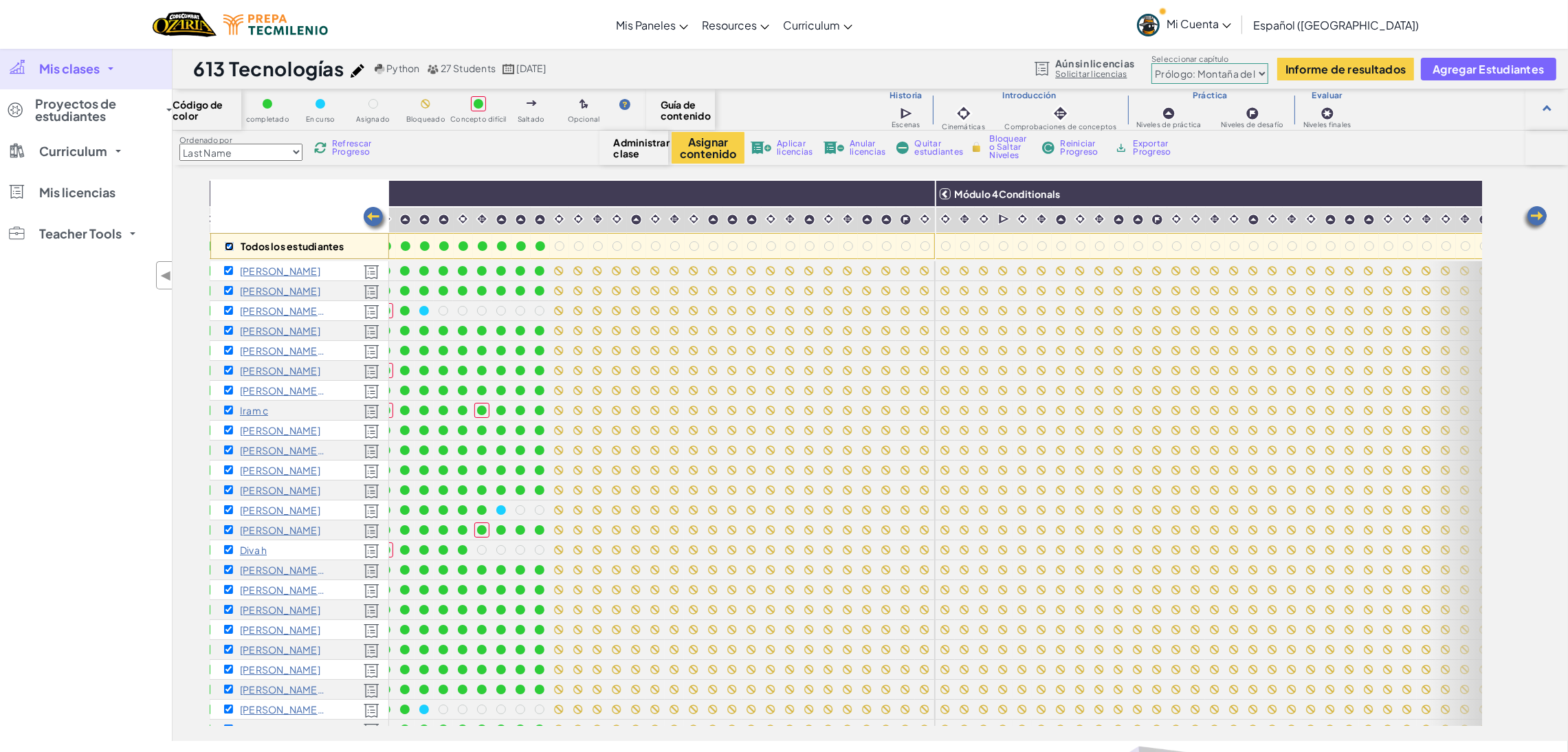
checkbox input "true"
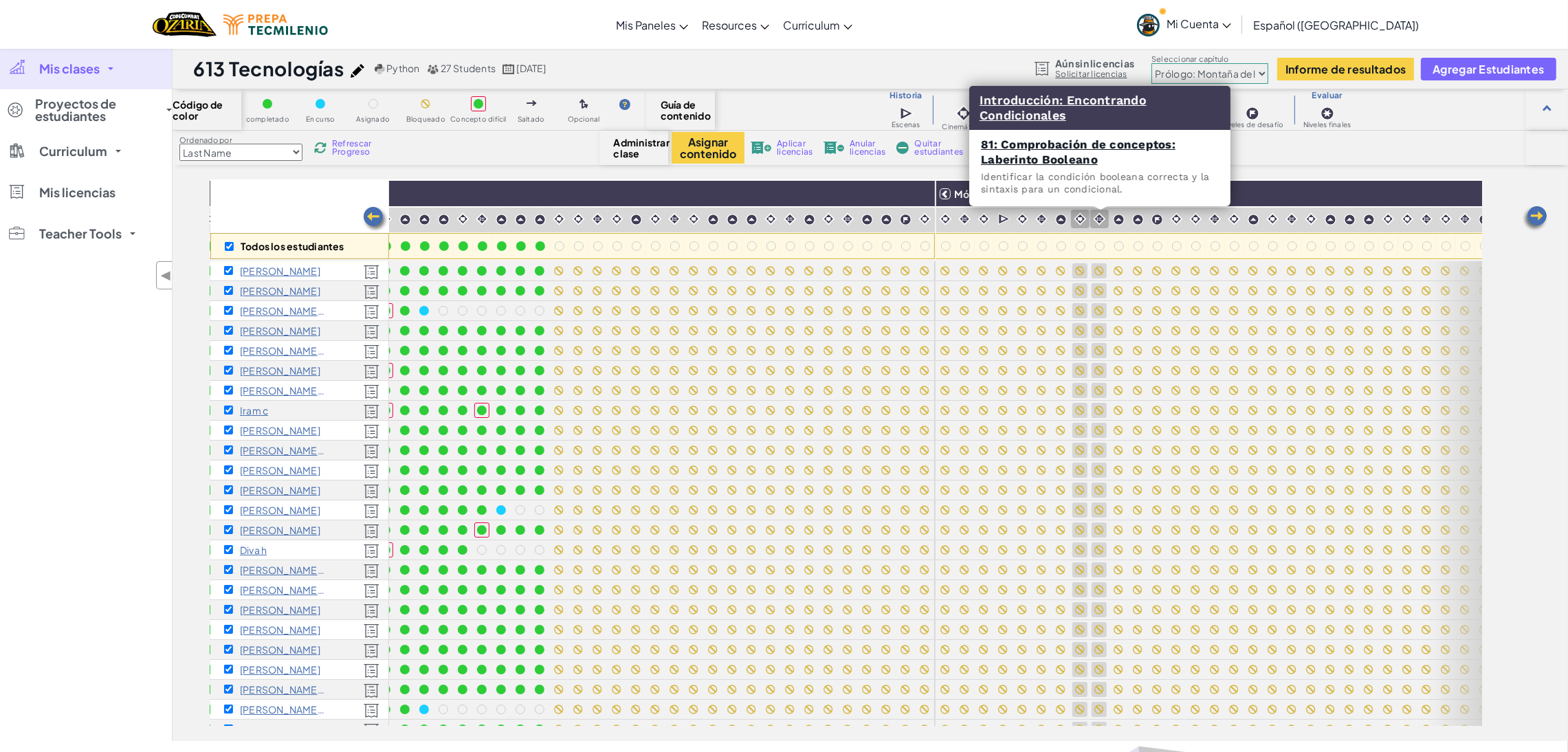
click at [1095, 216] on img at bounding box center [1099, 219] width 13 height 13
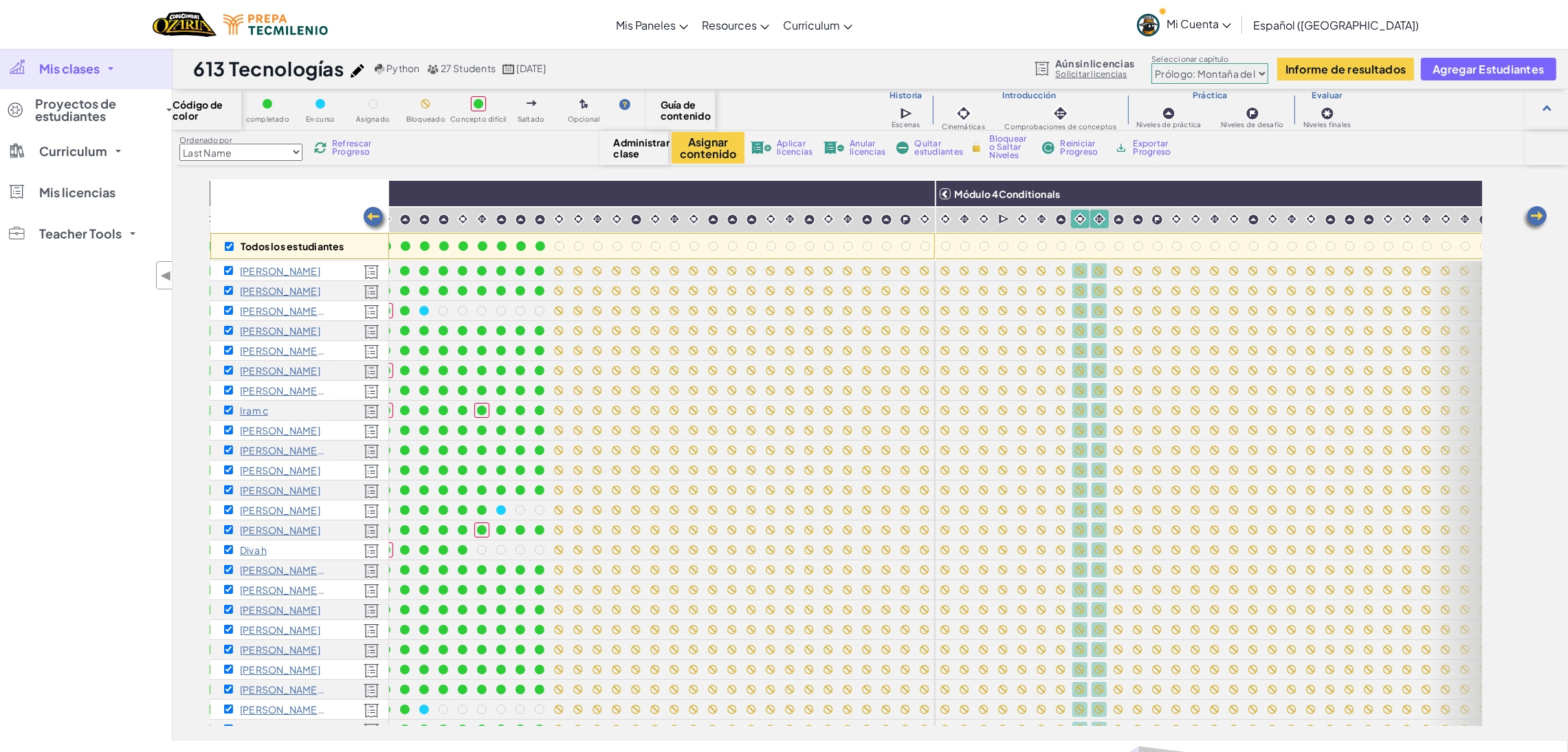
click at [1058, 218] on img at bounding box center [1060, 220] width 12 height 12
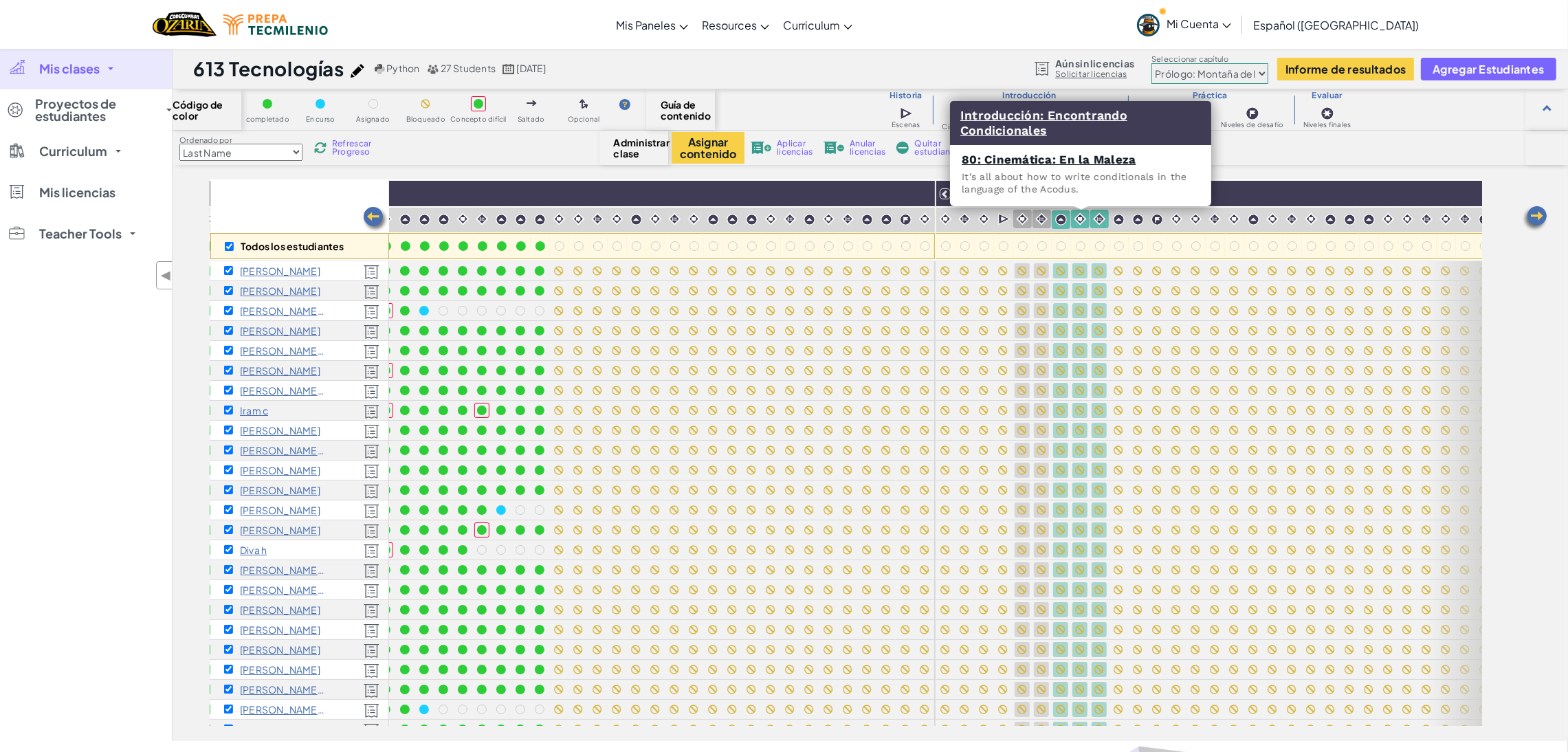
click at [1034, 220] on div at bounding box center [1041, 219] width 18 height 18
click at [1004, 220] on img at bounding box center [1004, 219] width 13 height 14
click at [970, 220] on img at bounding box center [965, 219] width 13 height 13
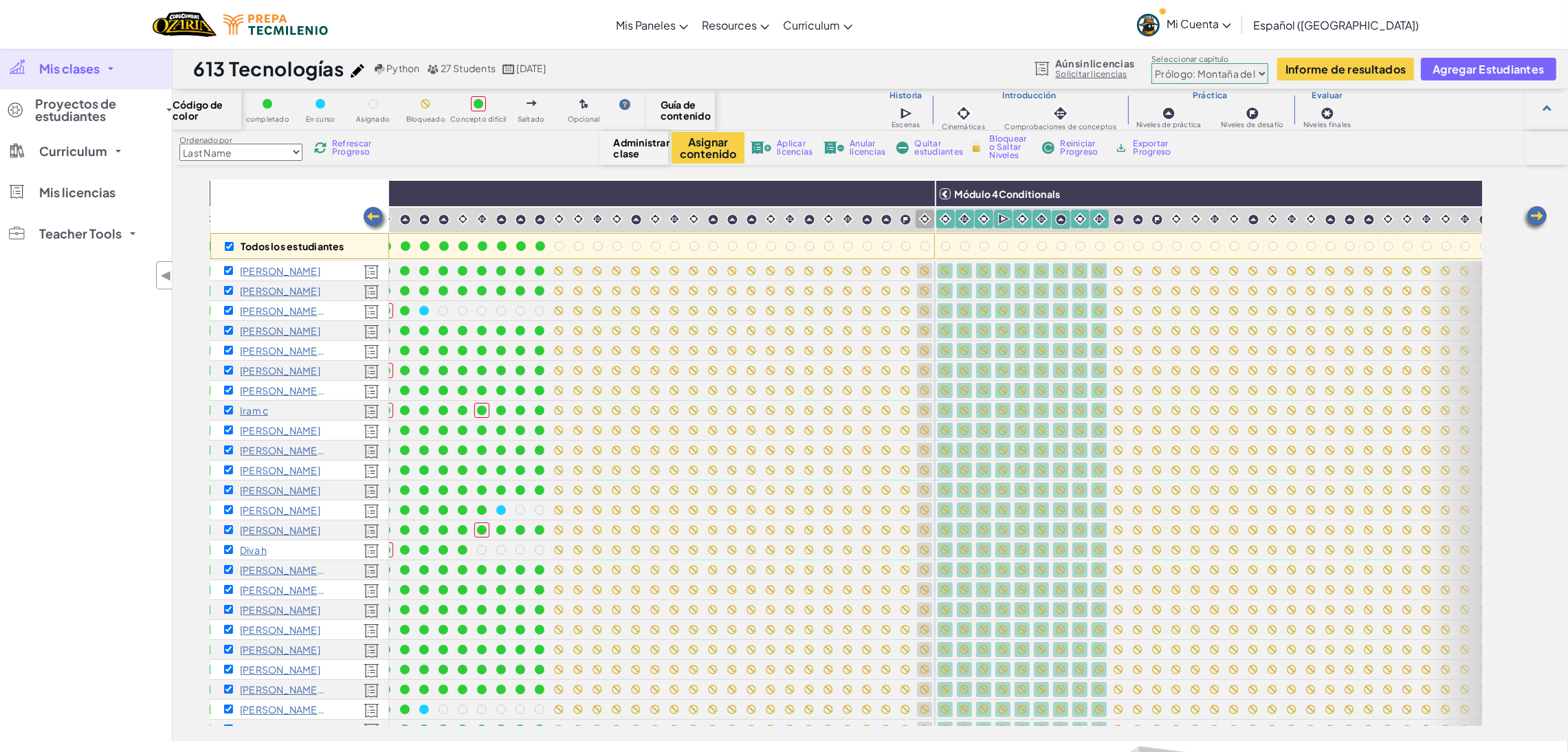
click at [908, 220] on img at bounding box center [905, 220] width 12 height 12
click at [838, 220] on div at bounding box center [848, 219] width 18 height 18
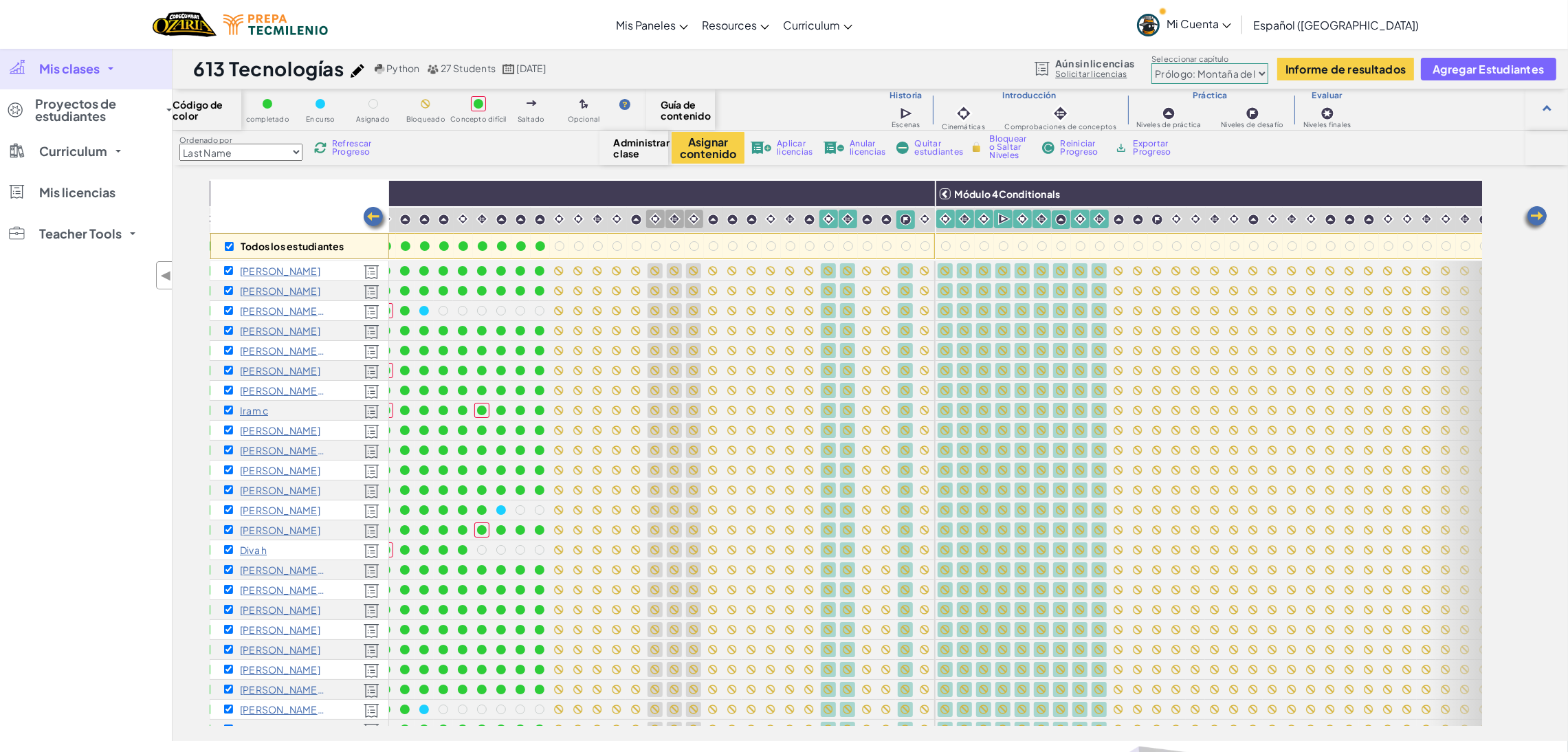
click at [572, 219] on img at bounding box center [579, 219] width 13 height 13
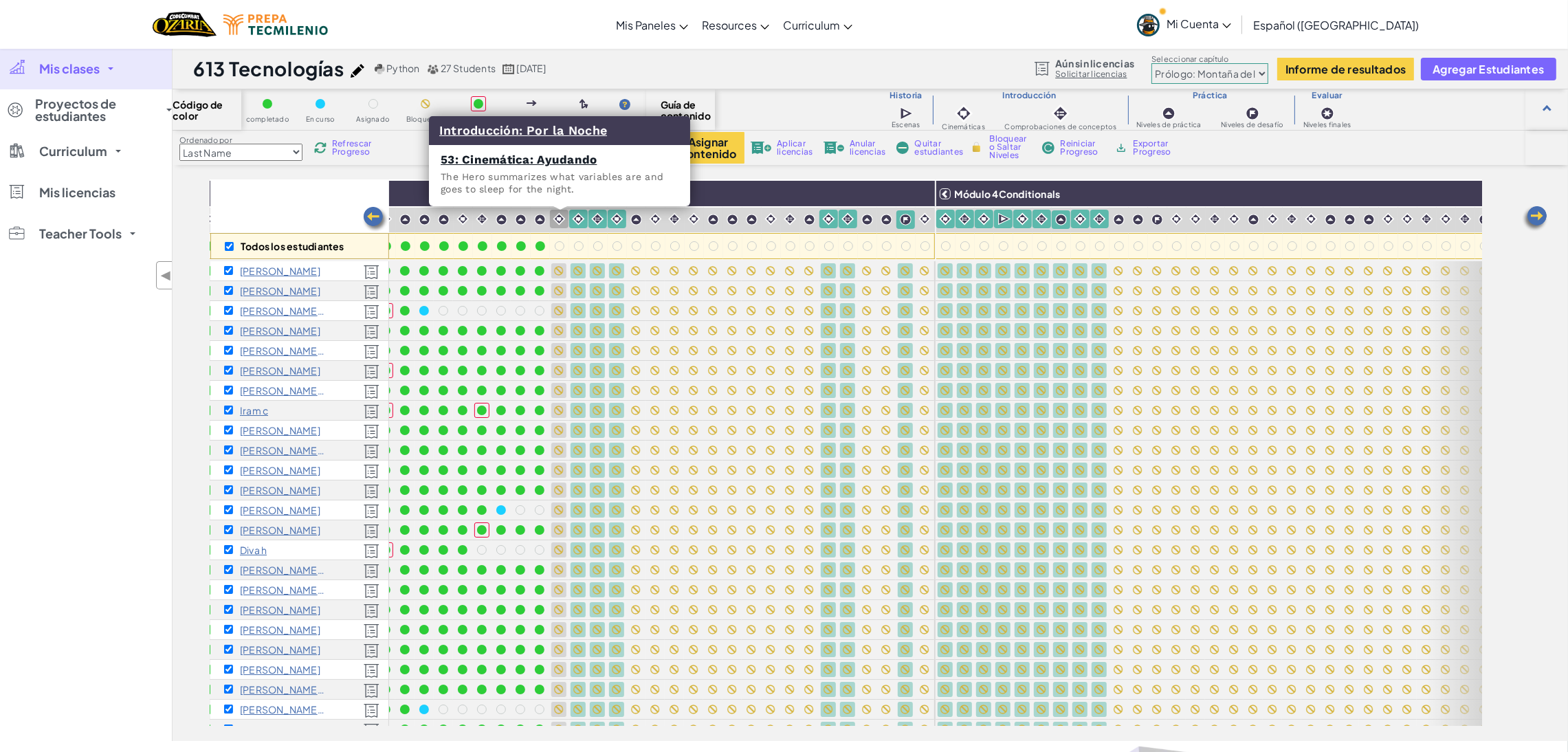
click at [561, 216] on img at bounding box center [560, 219] width 13 height 13
click at [643, 216] on div at bounding box center [636, 220] width 18 height 18
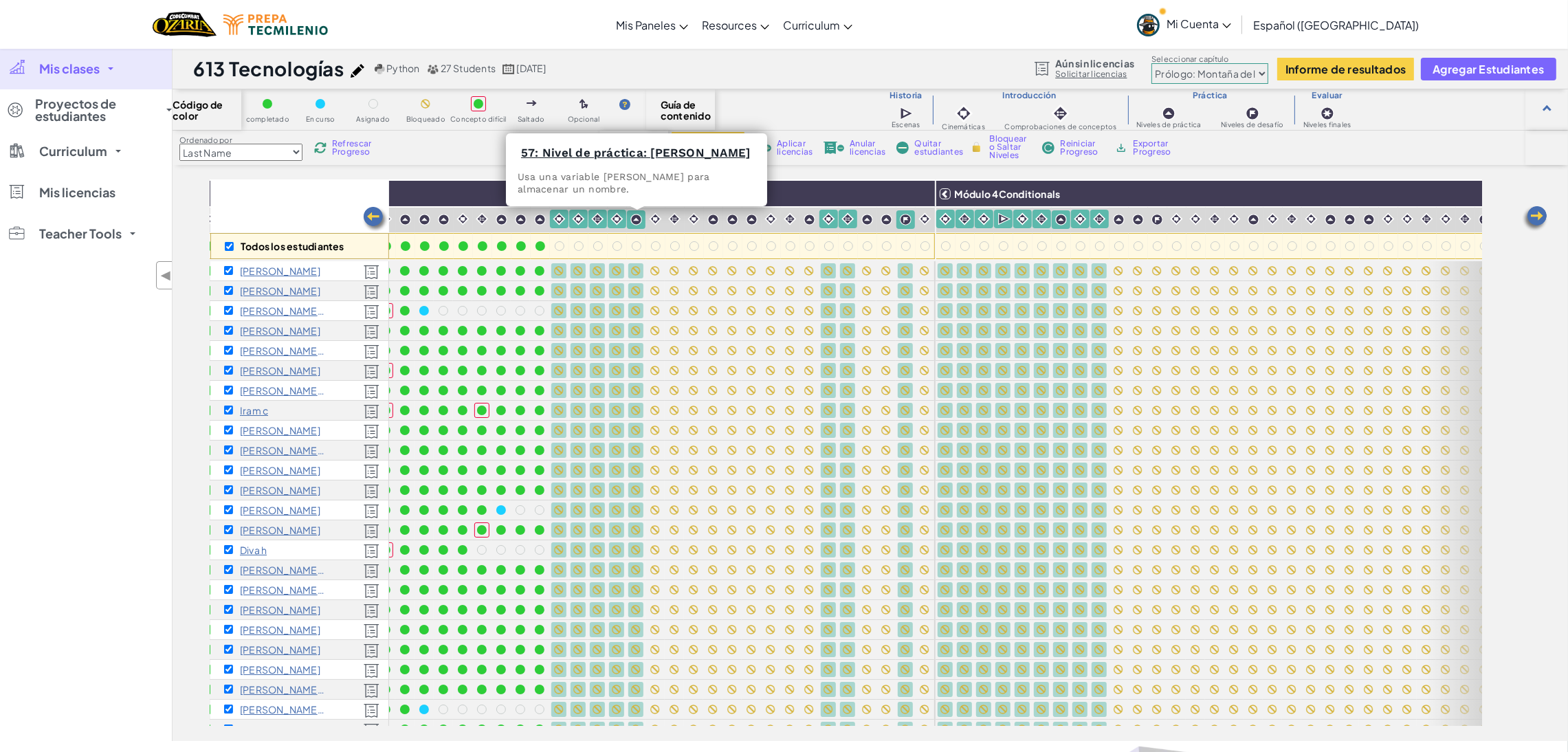
click at [664, 216] on div at bounding box center [655, 219] width 18 height 18
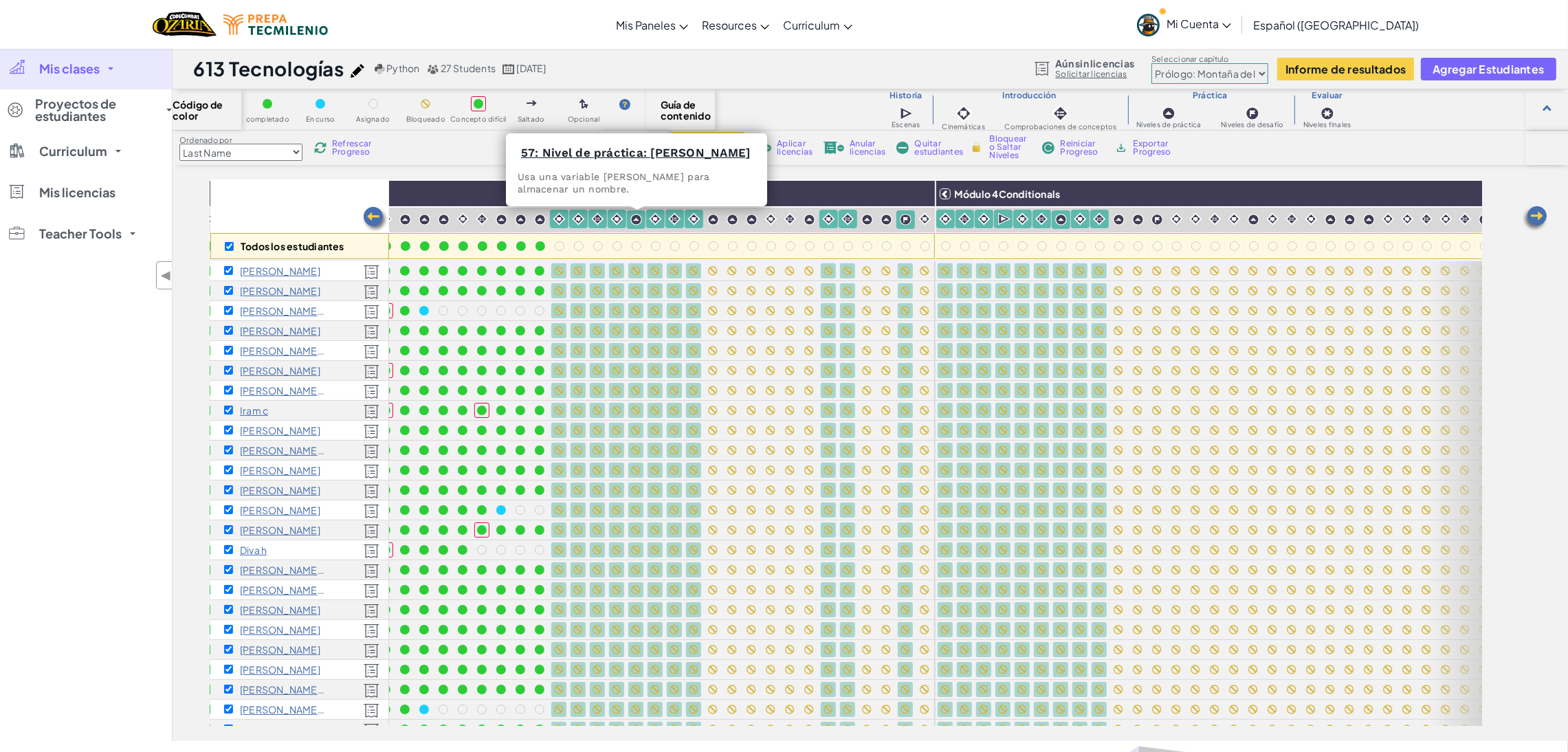
click at [734, 218] on img at bounding box center [732, 220] width 12 height 12
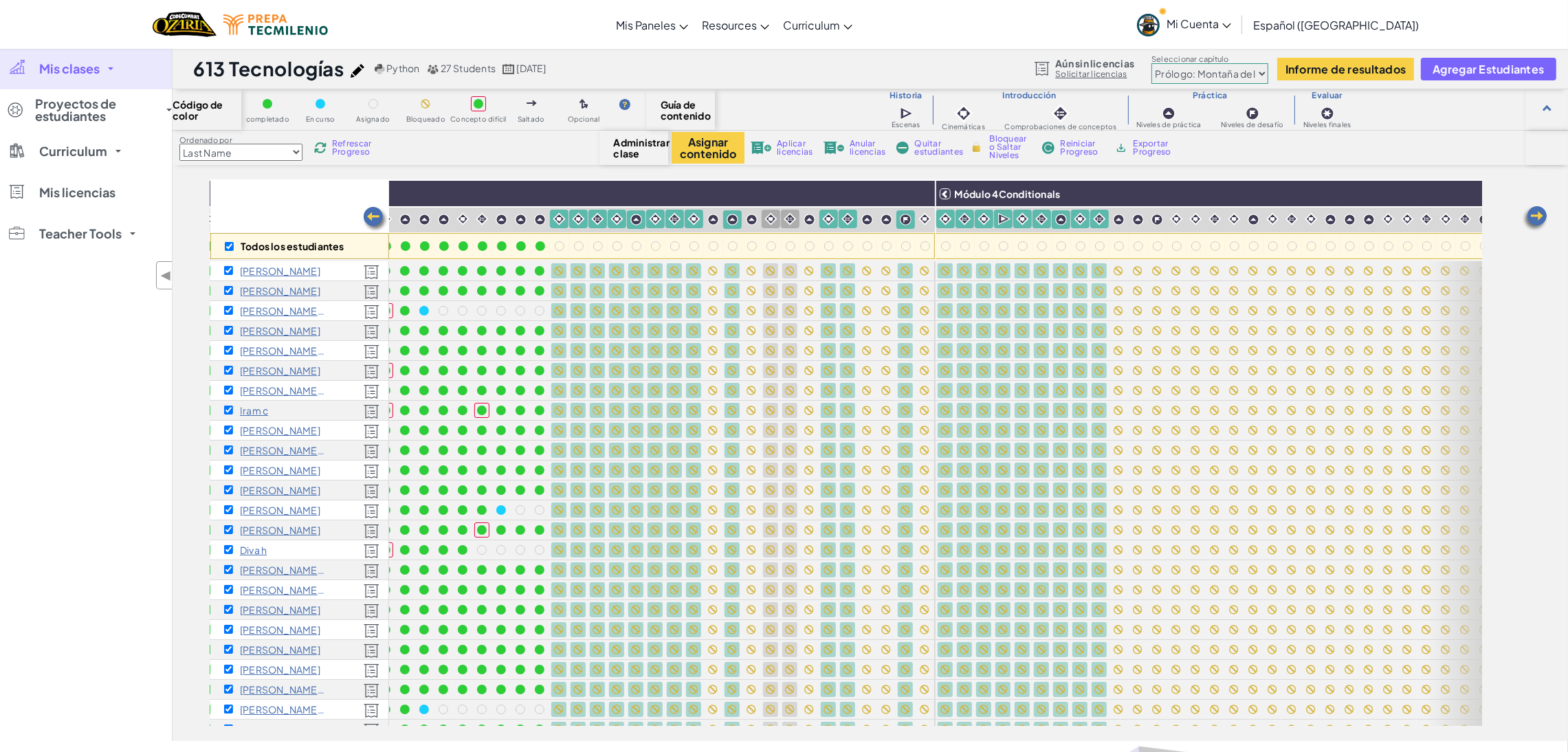
click at [801, 220] on div at bounding box center [809, 220] width 18 height 18
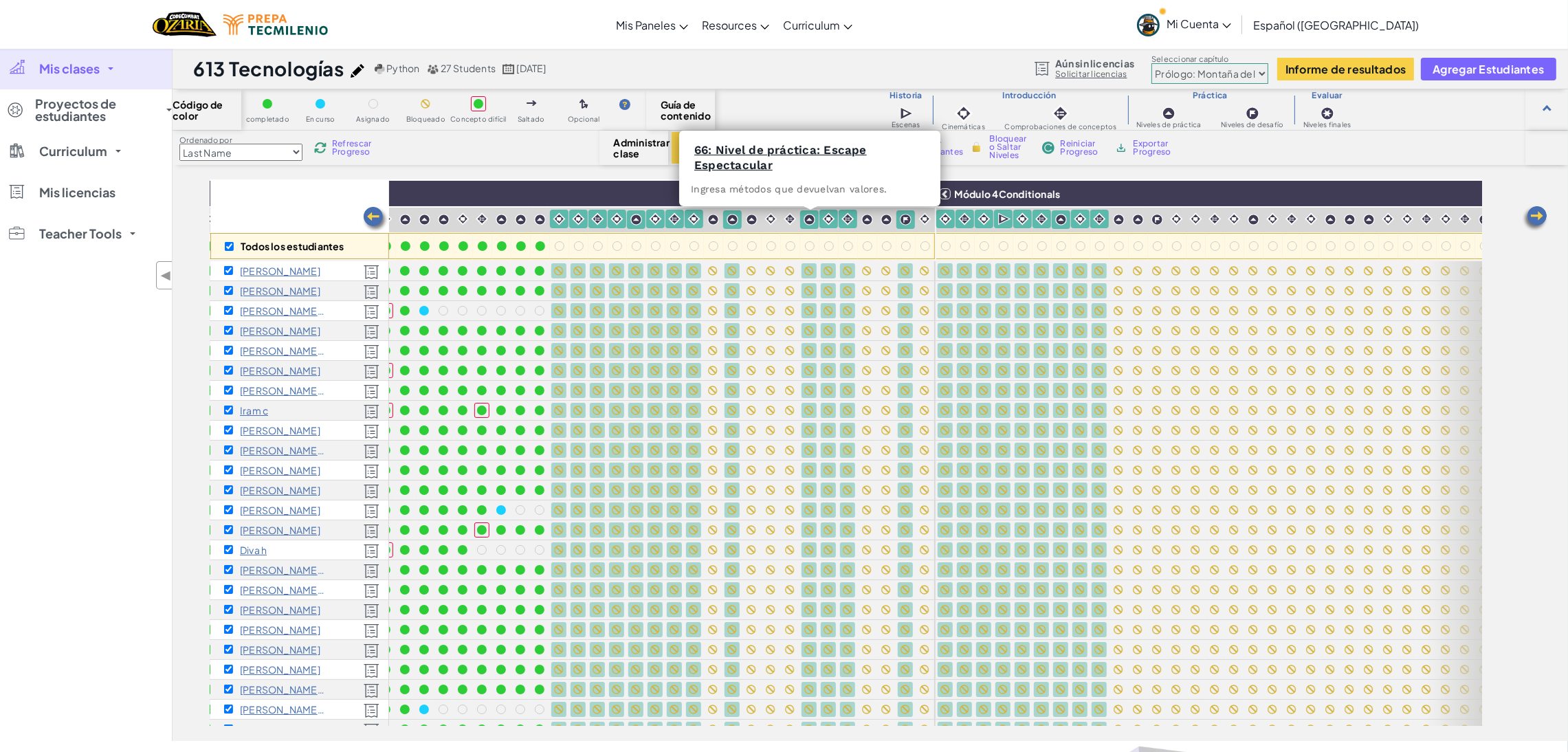
click at [790, 220] on img at bounding box center [790, 219] width 13 height 13
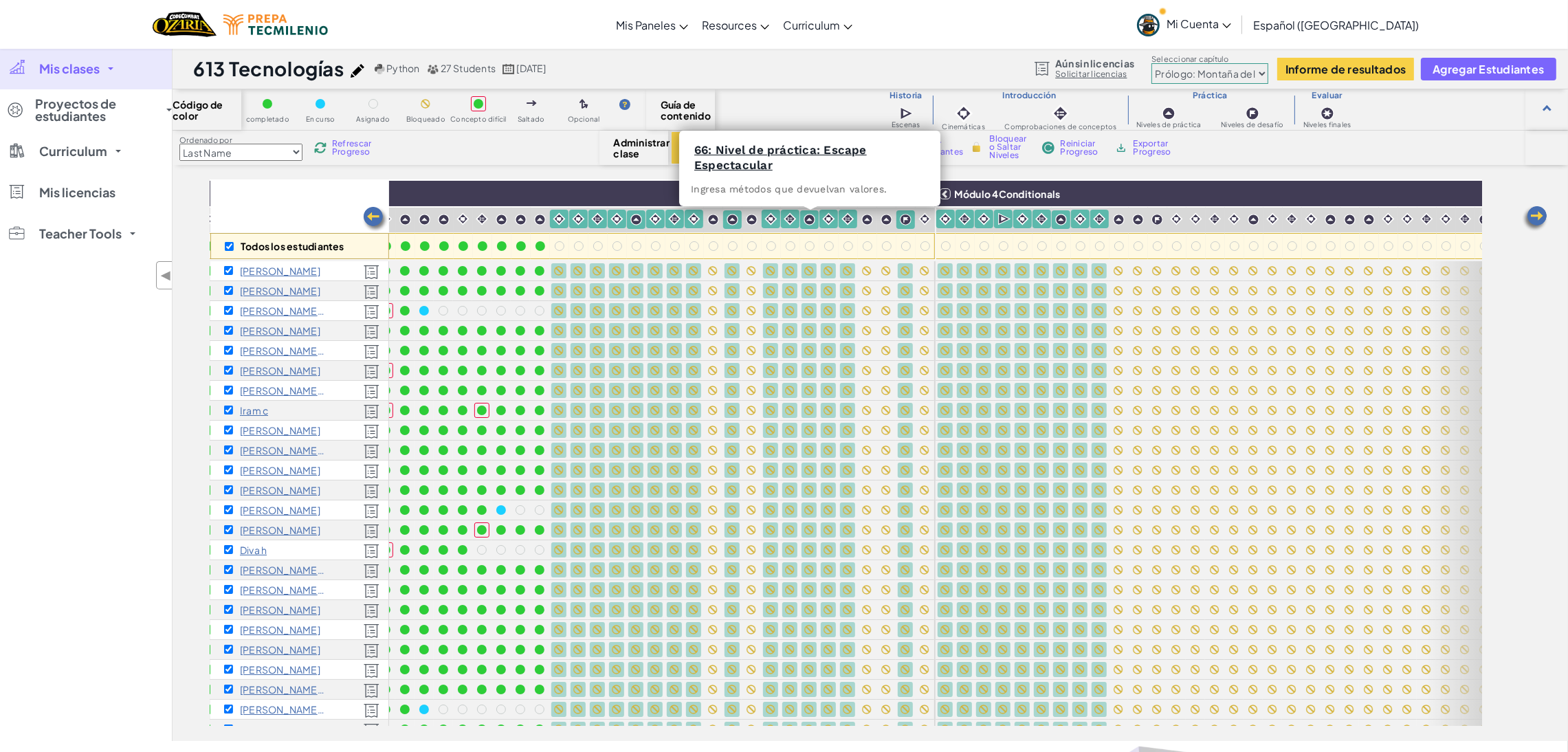
click at [748, 220] on img at bounding box center [752, 220] width 12 height 12
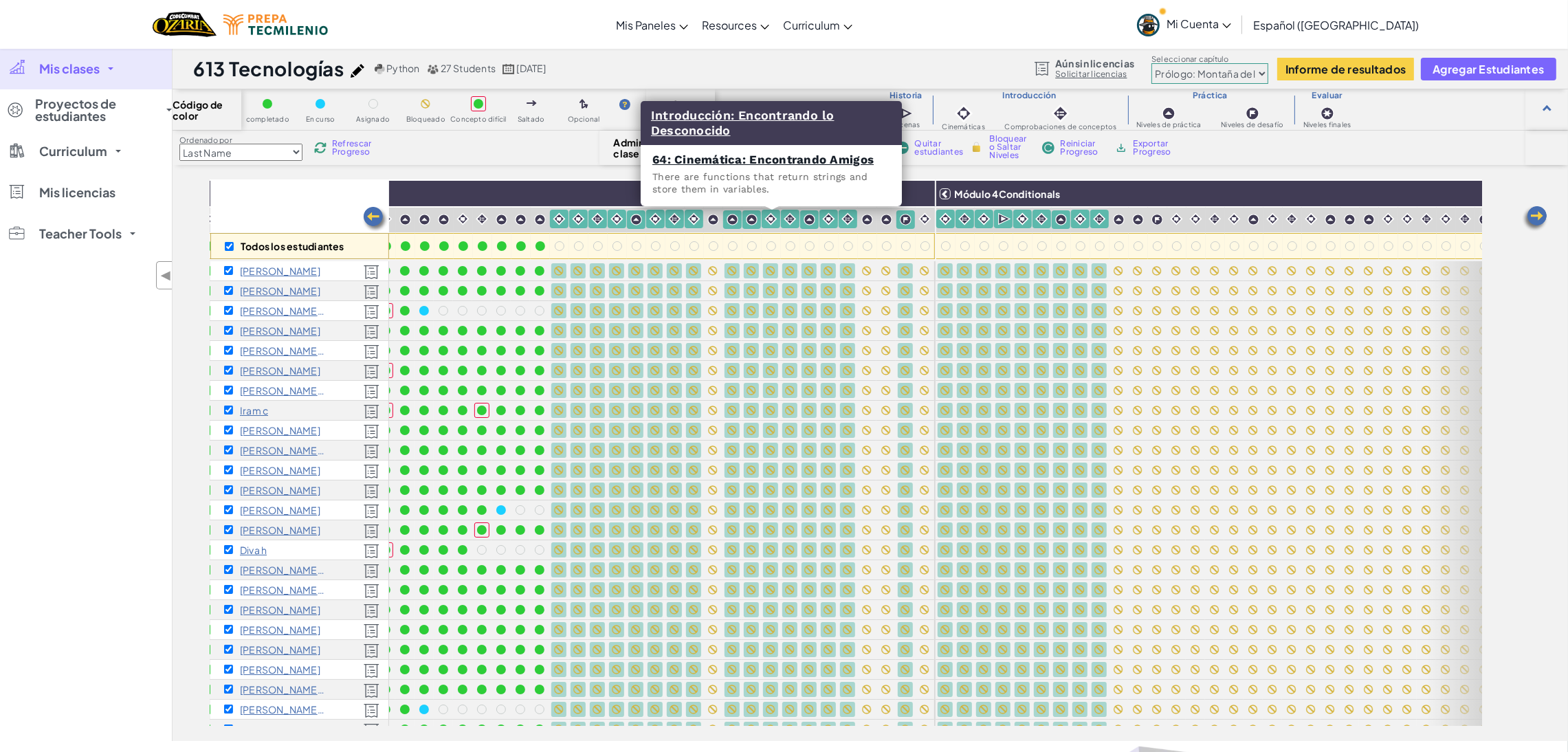
click at [713, 219] on img at bounding box center [713, 220] width 12 height 12
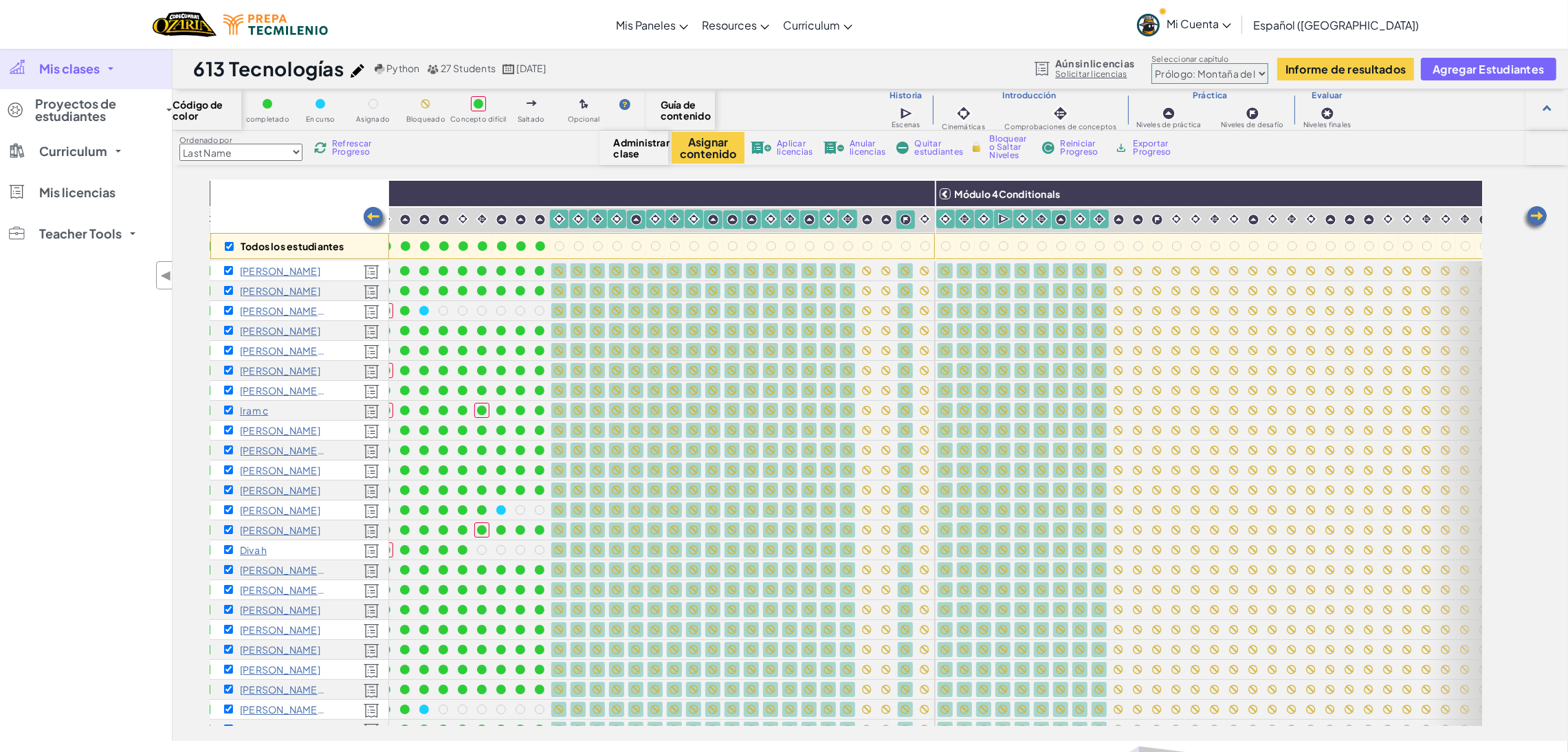
click at [886, 220] on img at bounding box center [886, 220] width 12 height 12
click at [869, 220] on img at bounding box center [867, 220] width 12 height 12
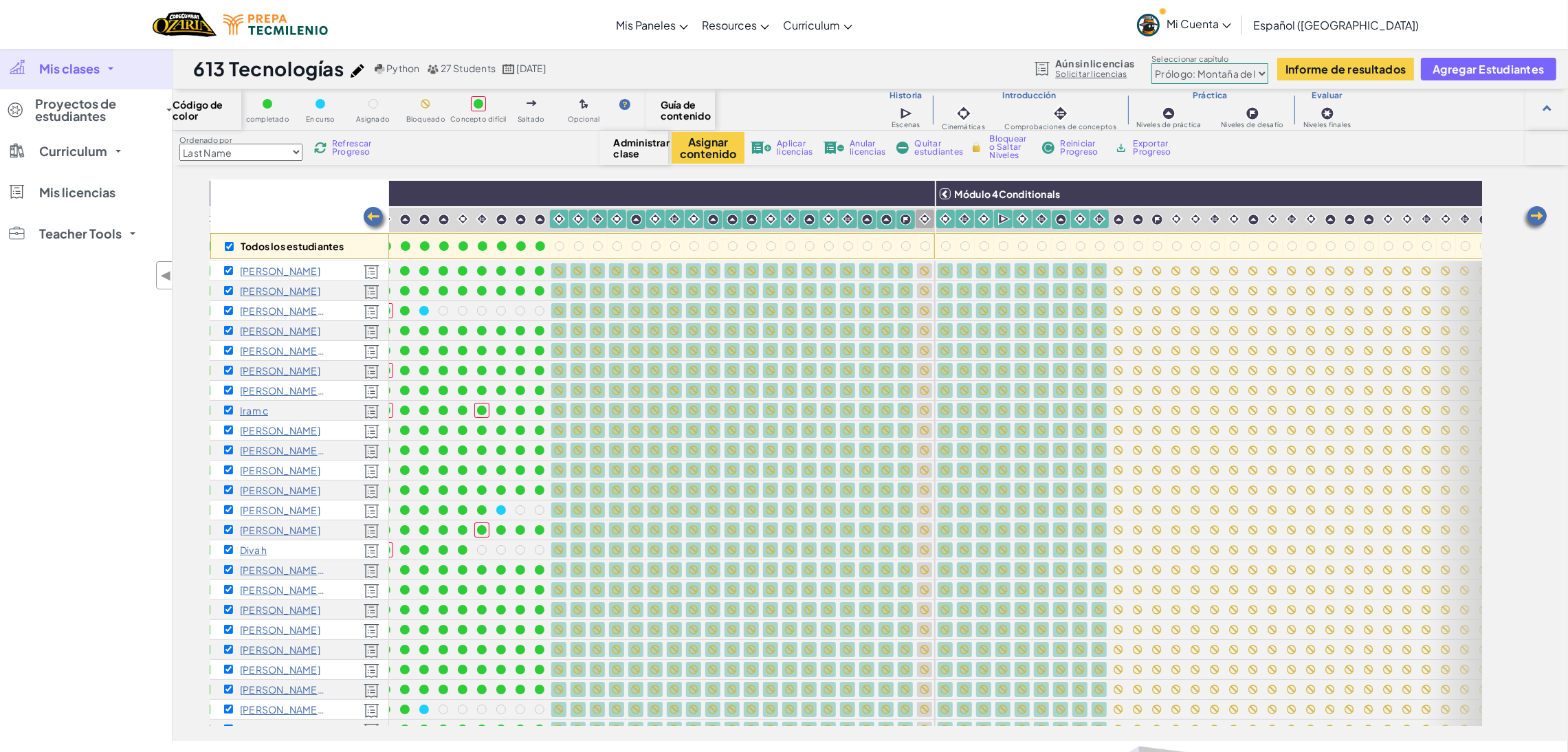
click at [925, 218] on img at bounding box center [925, 219] width 13 height 13
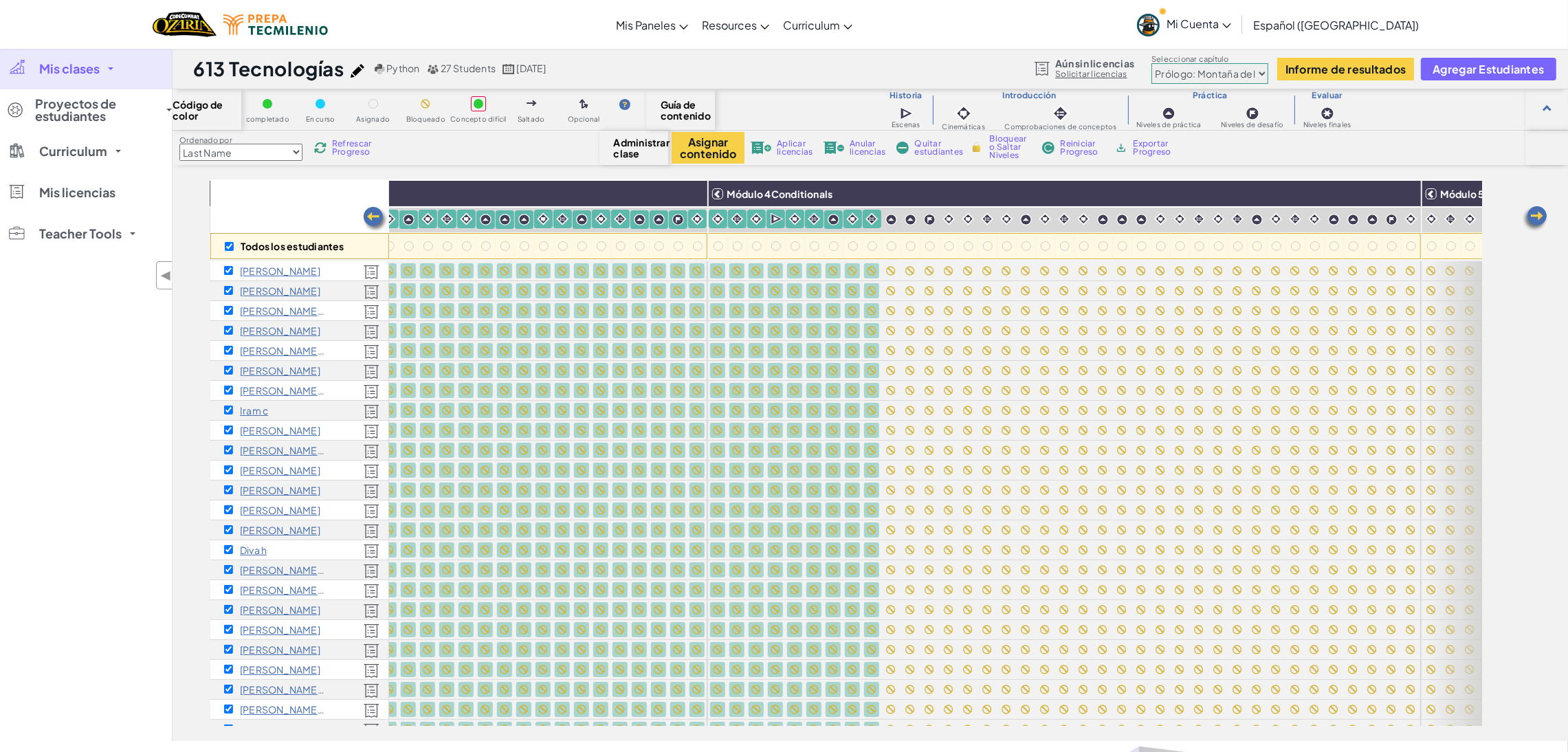
scroll to position [0, 1162]
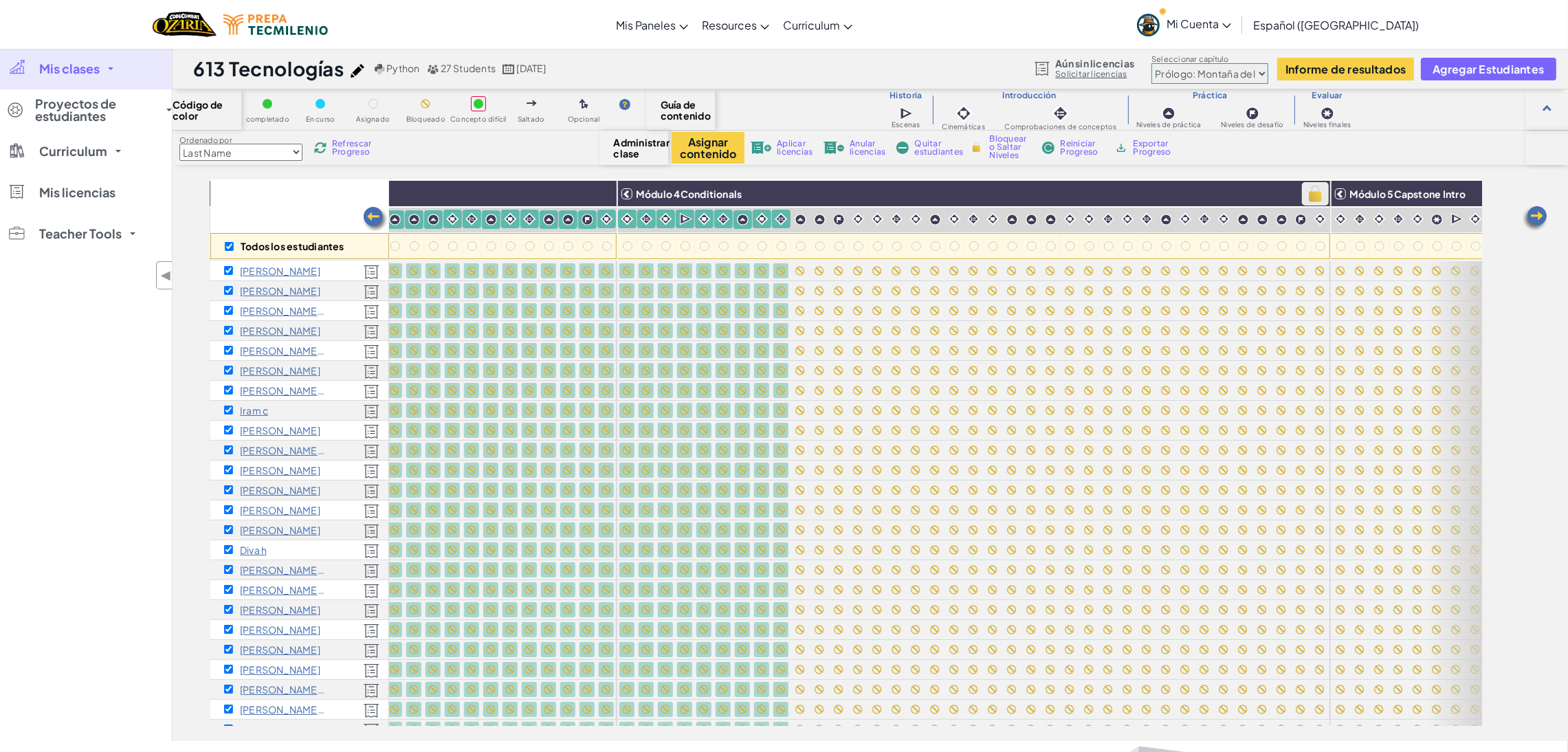
click at [1315, 192] on img at bounding box center [1315, 193] width 24 height 21
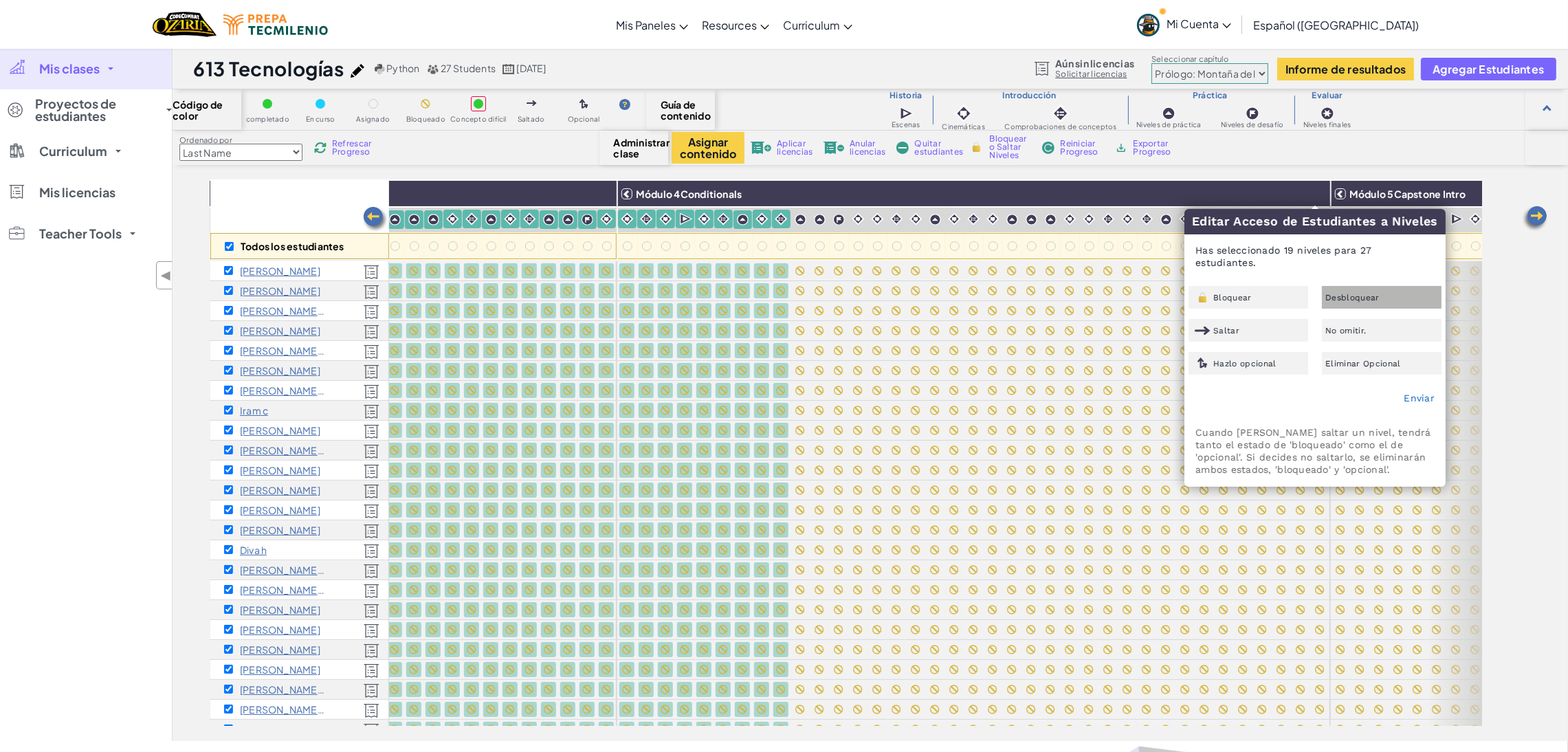
click at [1372, 294] on span "Desbloquear" at bounding box center [1353, 298] width 54 height 8
click at [1424, 393] on link "Enviar" at bounding box center [1419, 398] width 31 height 11
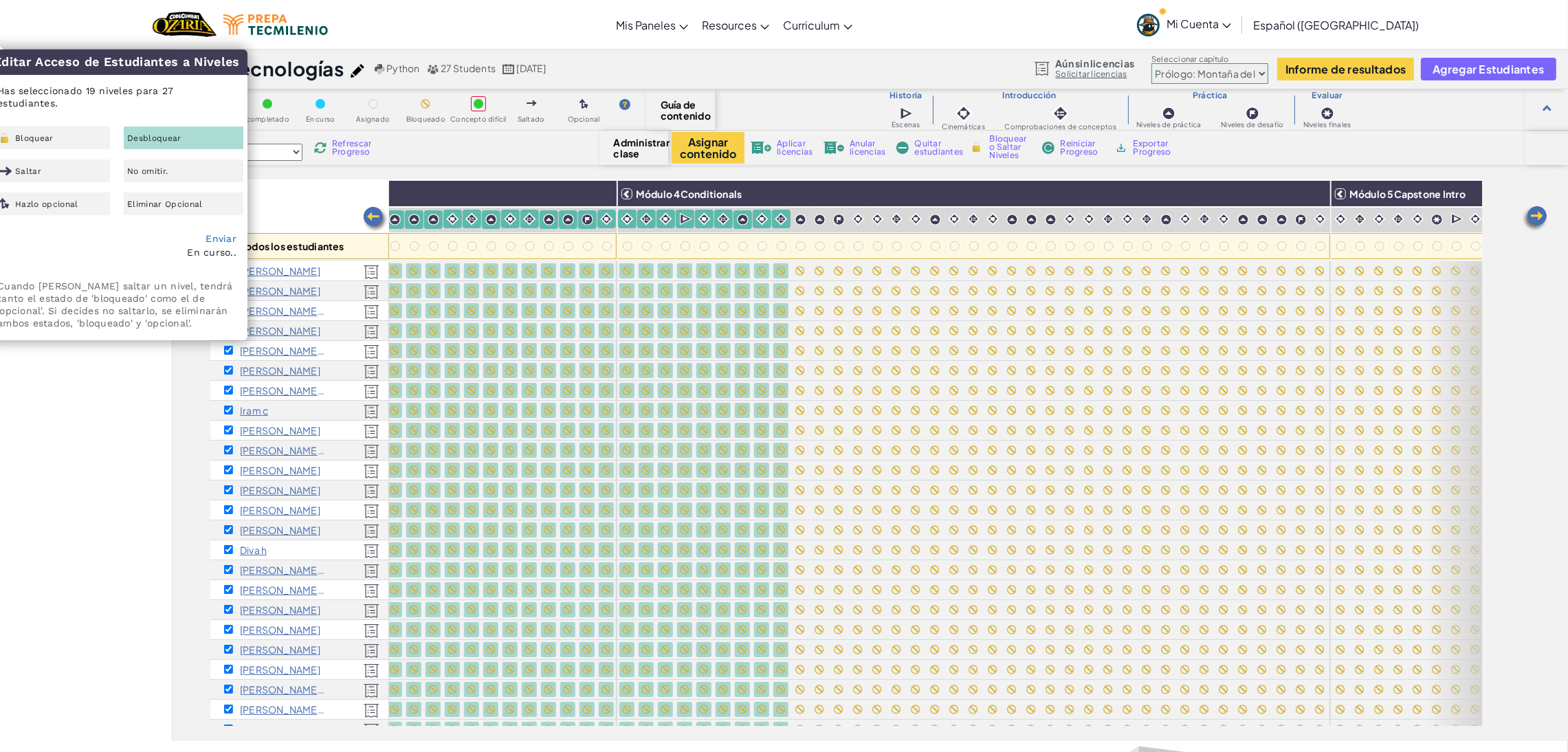
click at [203, 126] on div "Desbloquear" at bounding box center [183, 137] width 120 height 22
click at [222, 233] on link "Enviar" at bounding box center [220, 238] width 31 height 11
click at [81, 559] on div "Mis clases Todas las clases 614 Tecnologías 613 Tecnologías 612 Tecnologías 611…" at bounding box center [86, 395] width 172 height 693
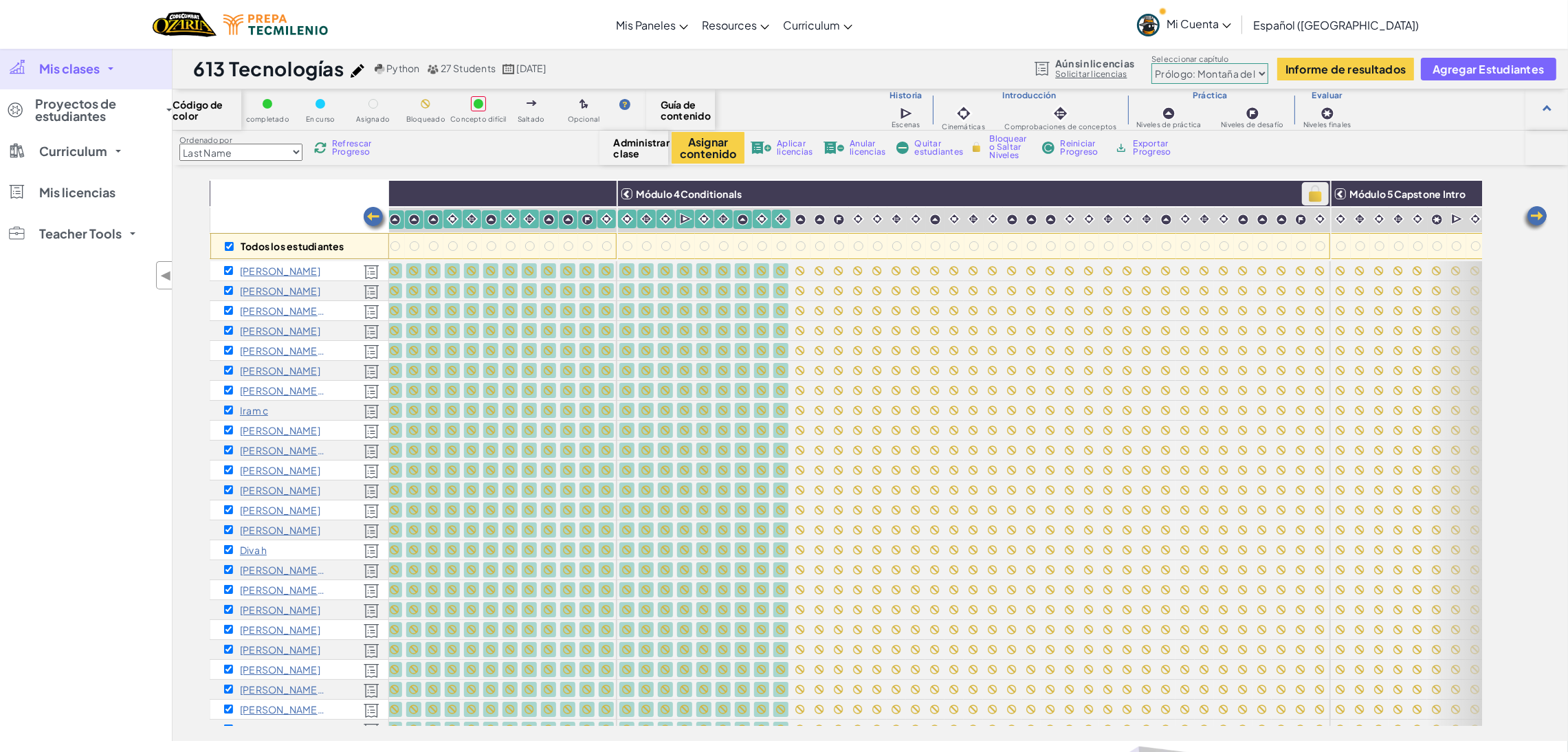
click at [1314, 191] on img at bounding box center [1315, 193] width 24 height 21
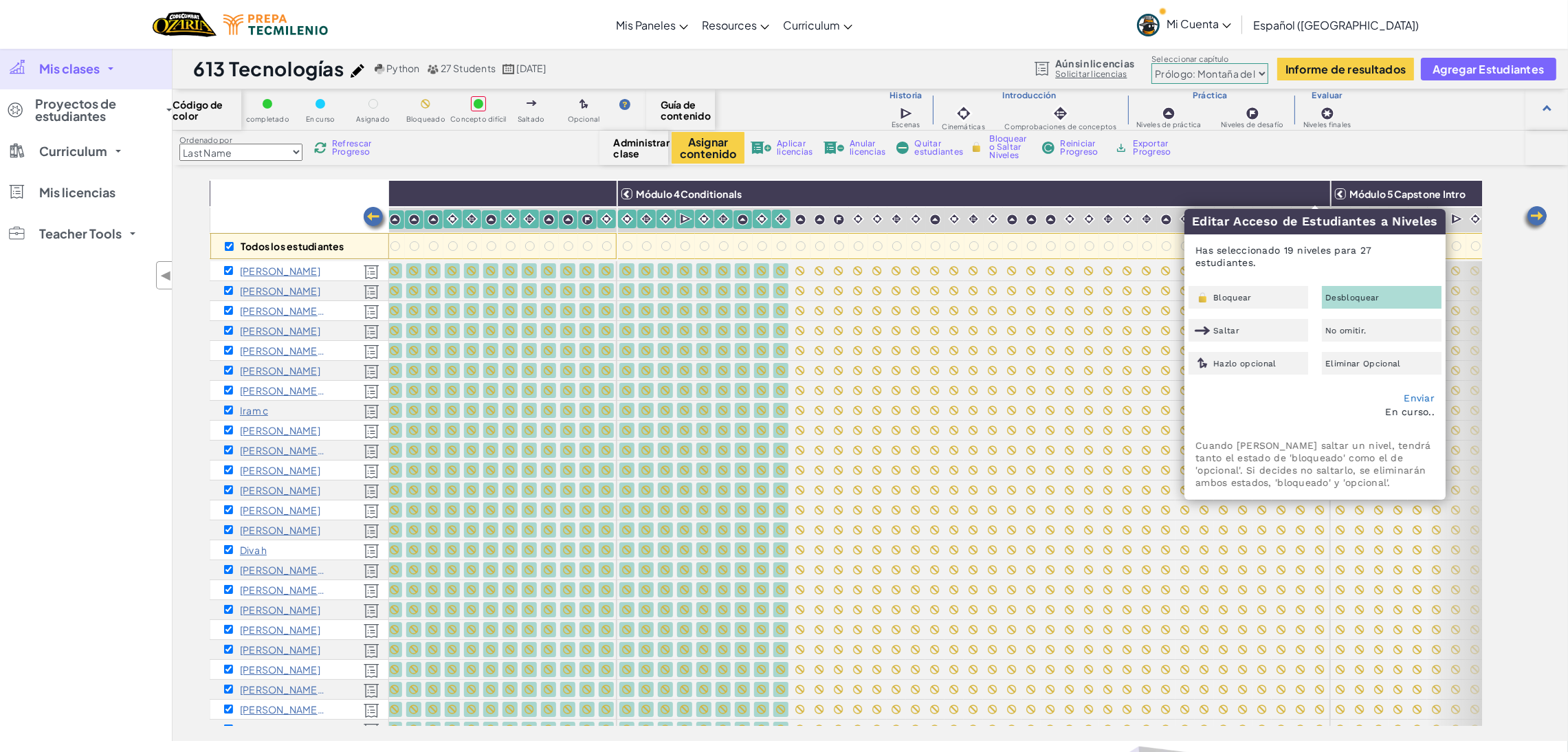
click at [1339, 294] on span "Desbloquear" at bounding box center [1353, 298] width 54 height 8
click at [1419, 393] on link "Enviar" at bounding box center [1419, 398] width 31 height 11
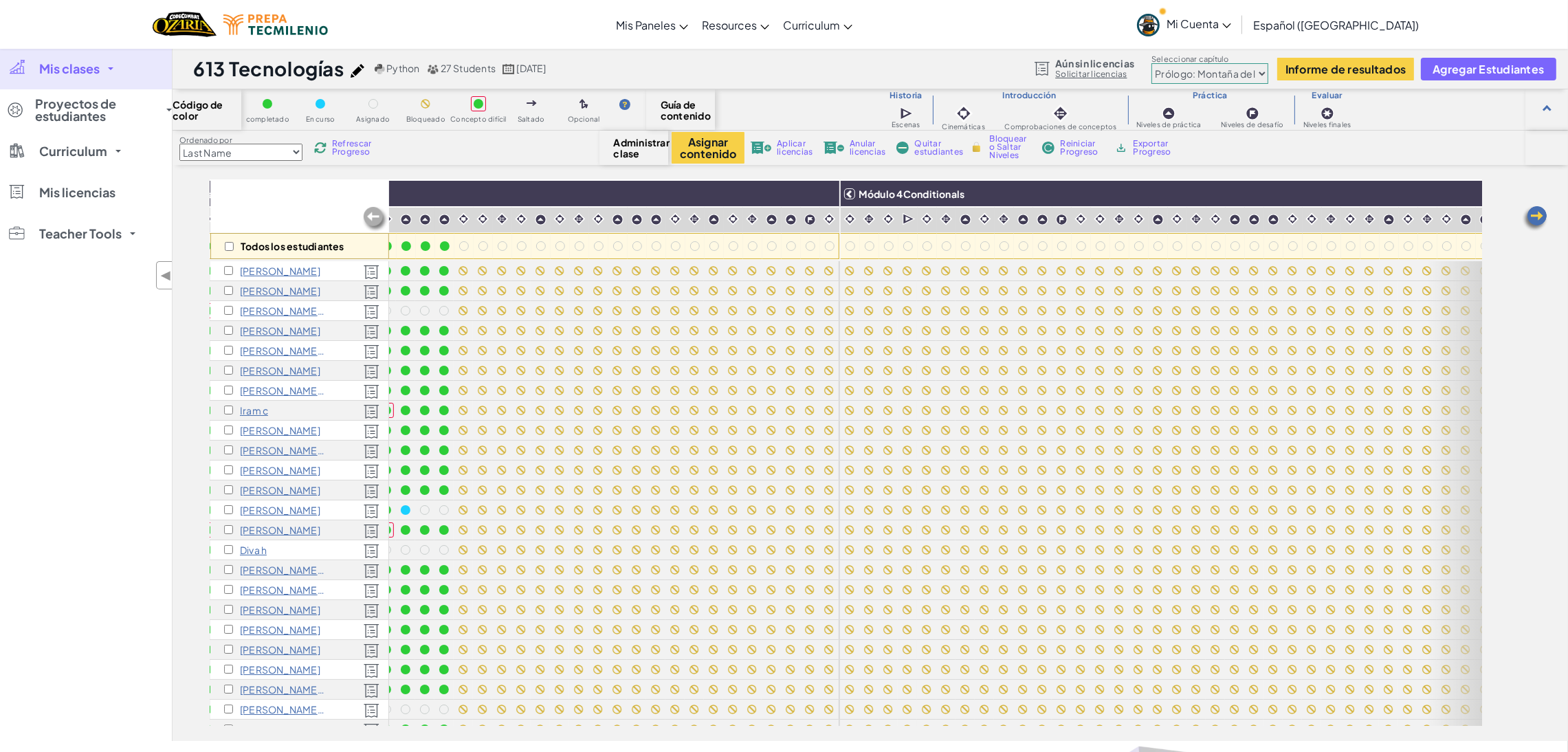
scroll to position [0, 941]
click at [233, 247] on input "checkbox" at bounding box center [229, 246] width 9 height 9
checkbox input "true"
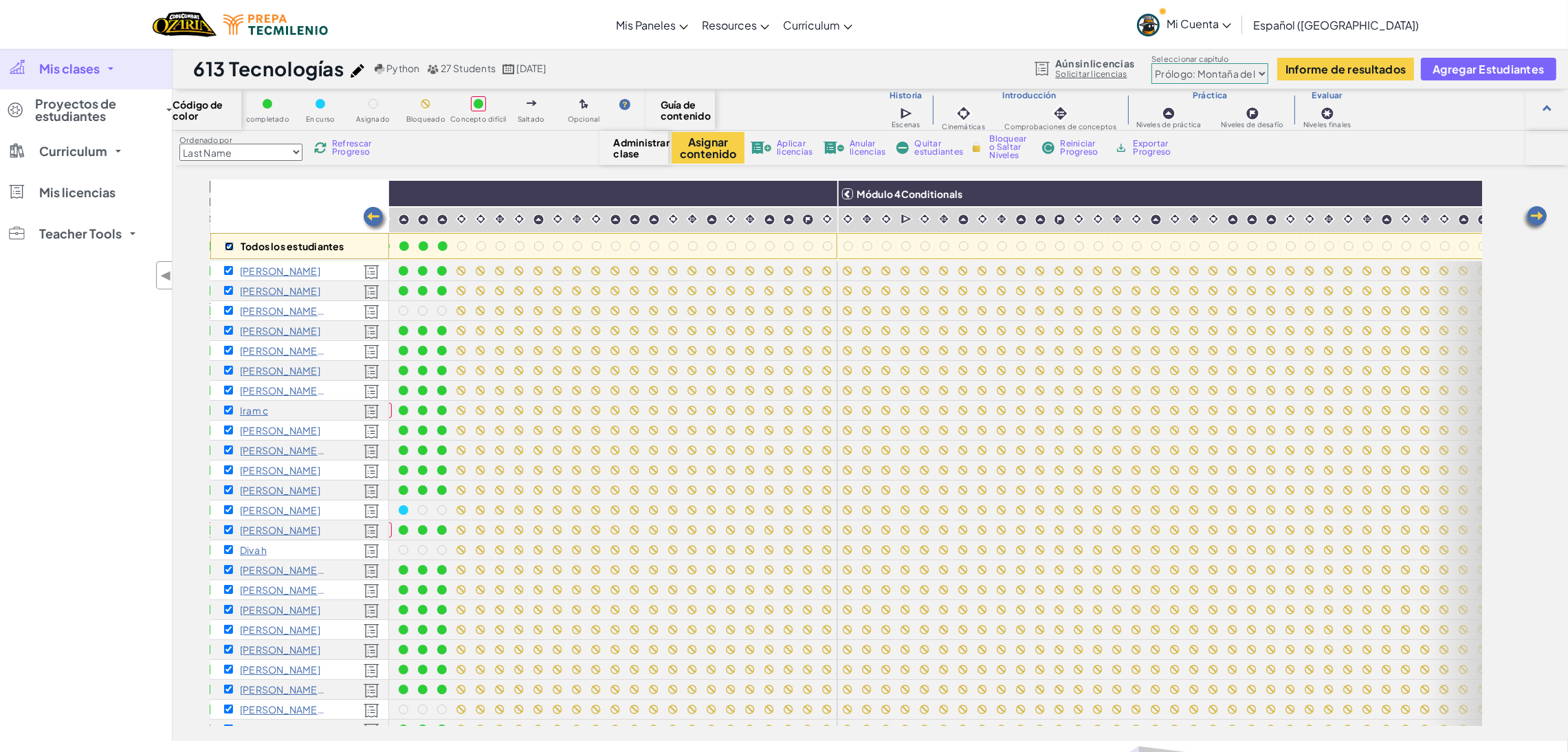
checkbox input "true"
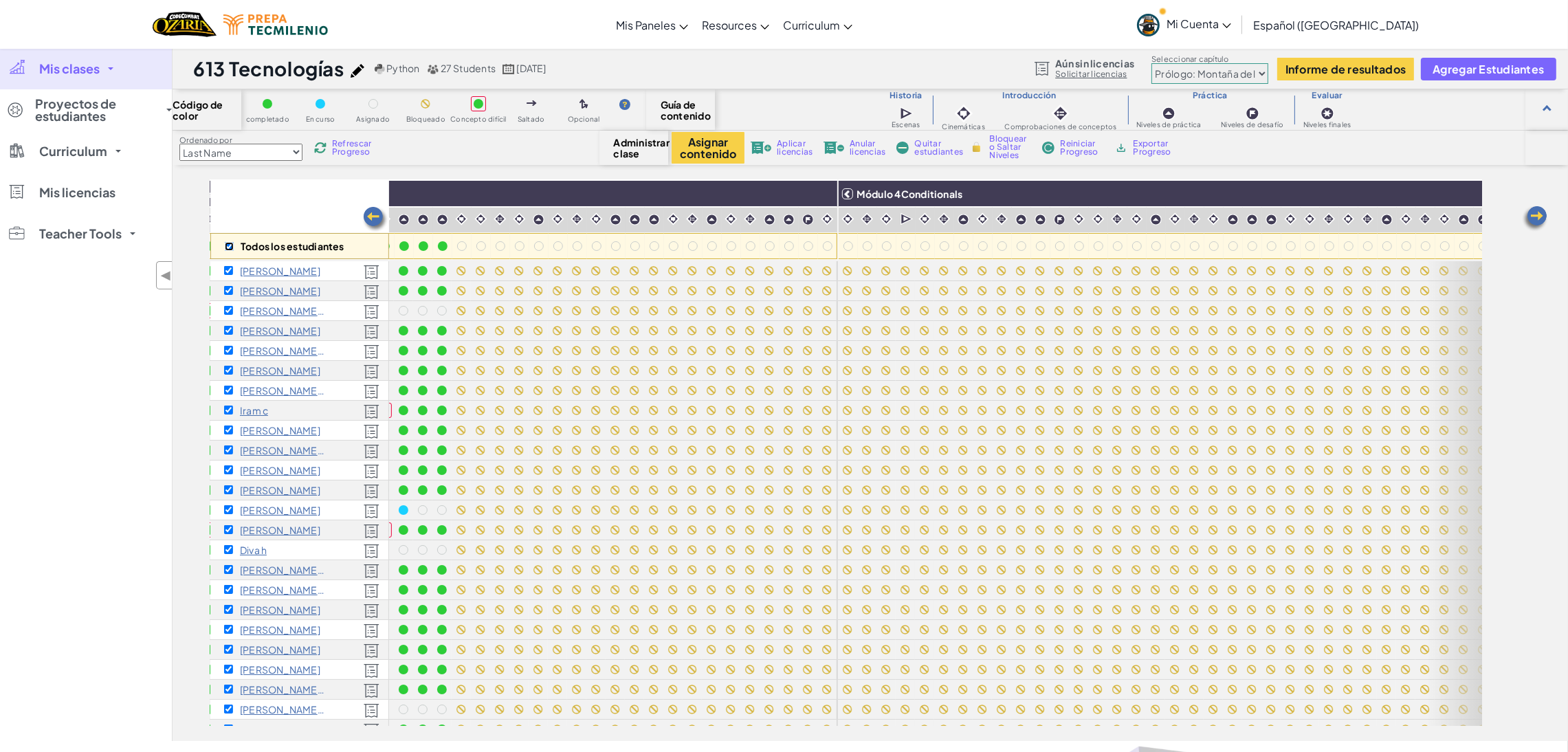
checkbox input "true"
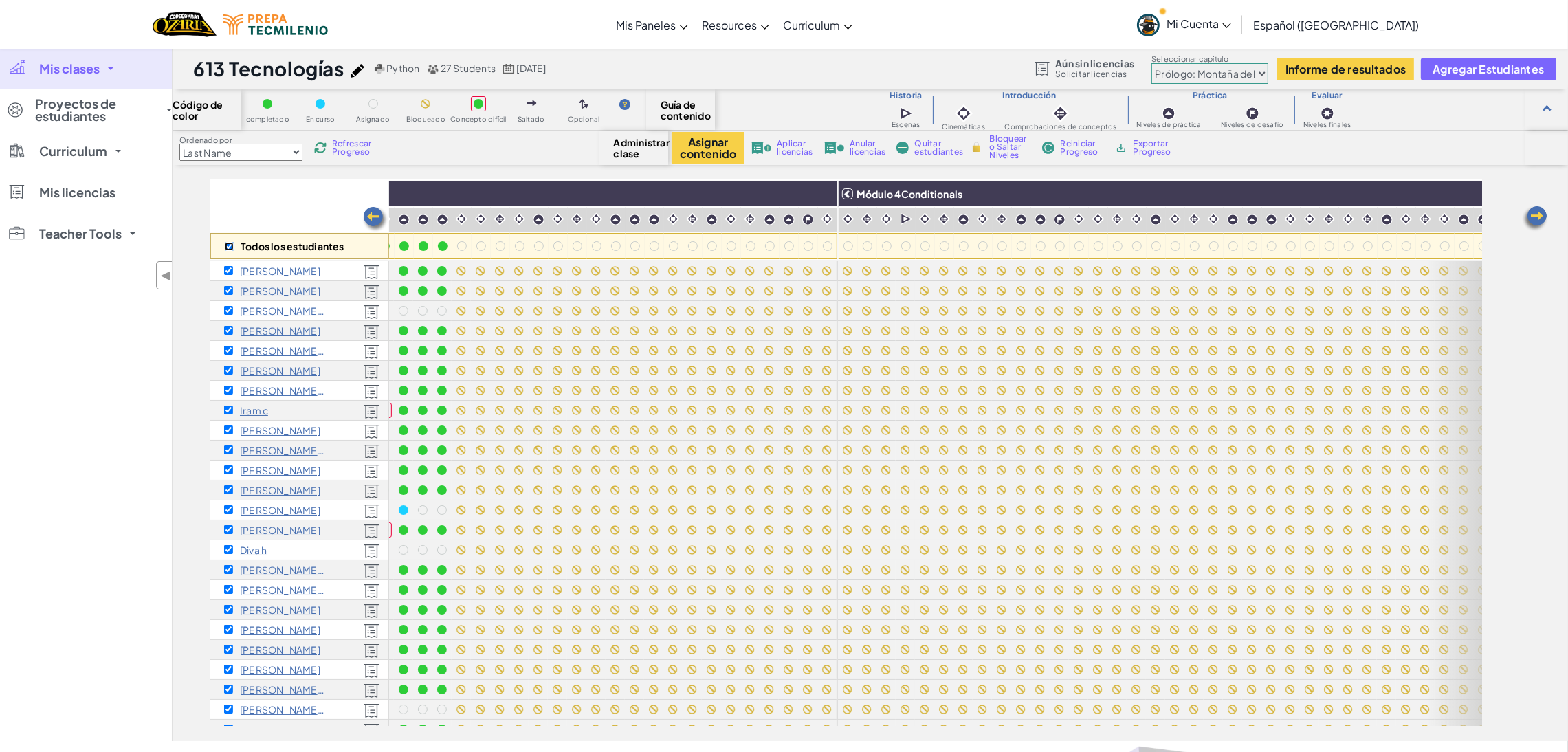
checkbox input "true"
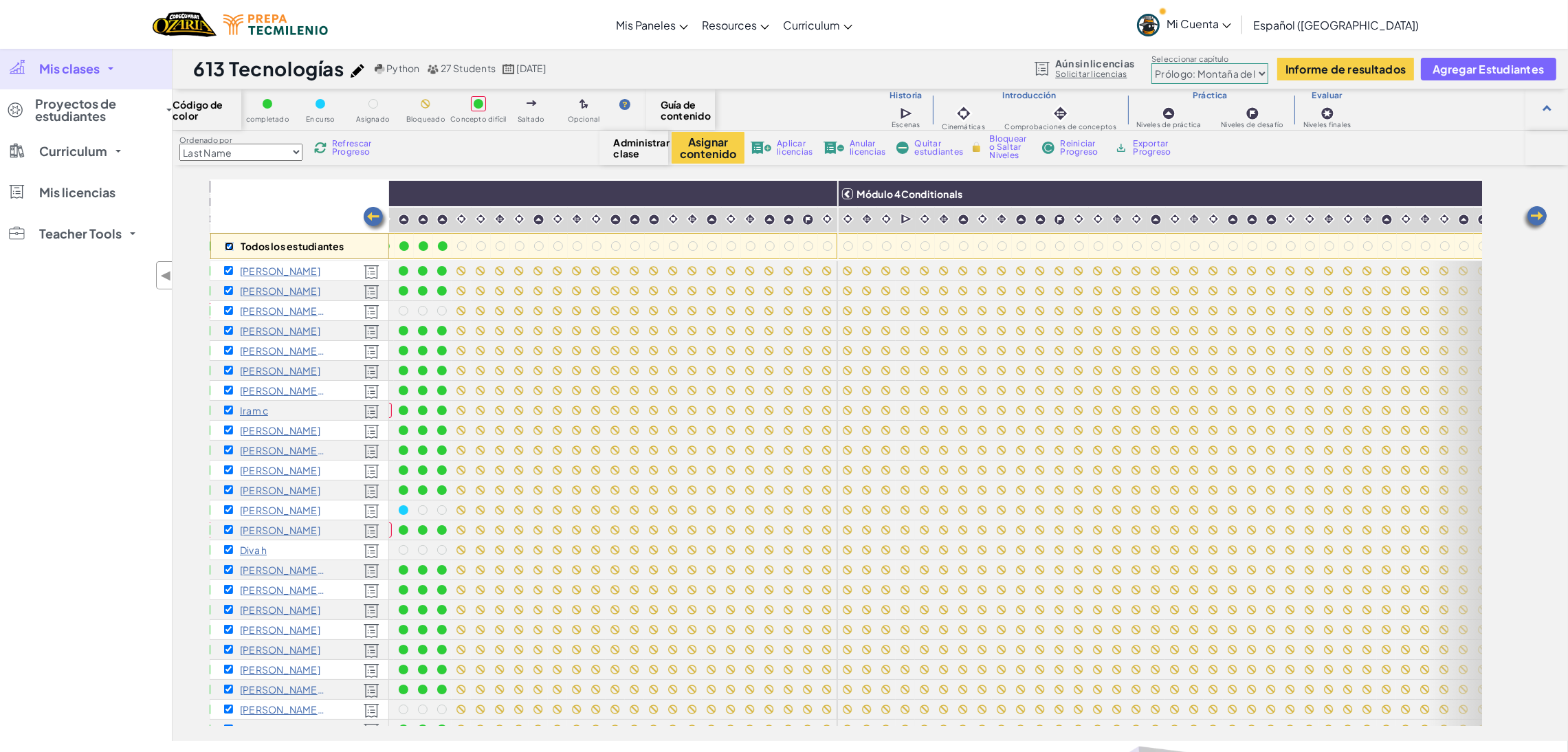
checkbox input "true"
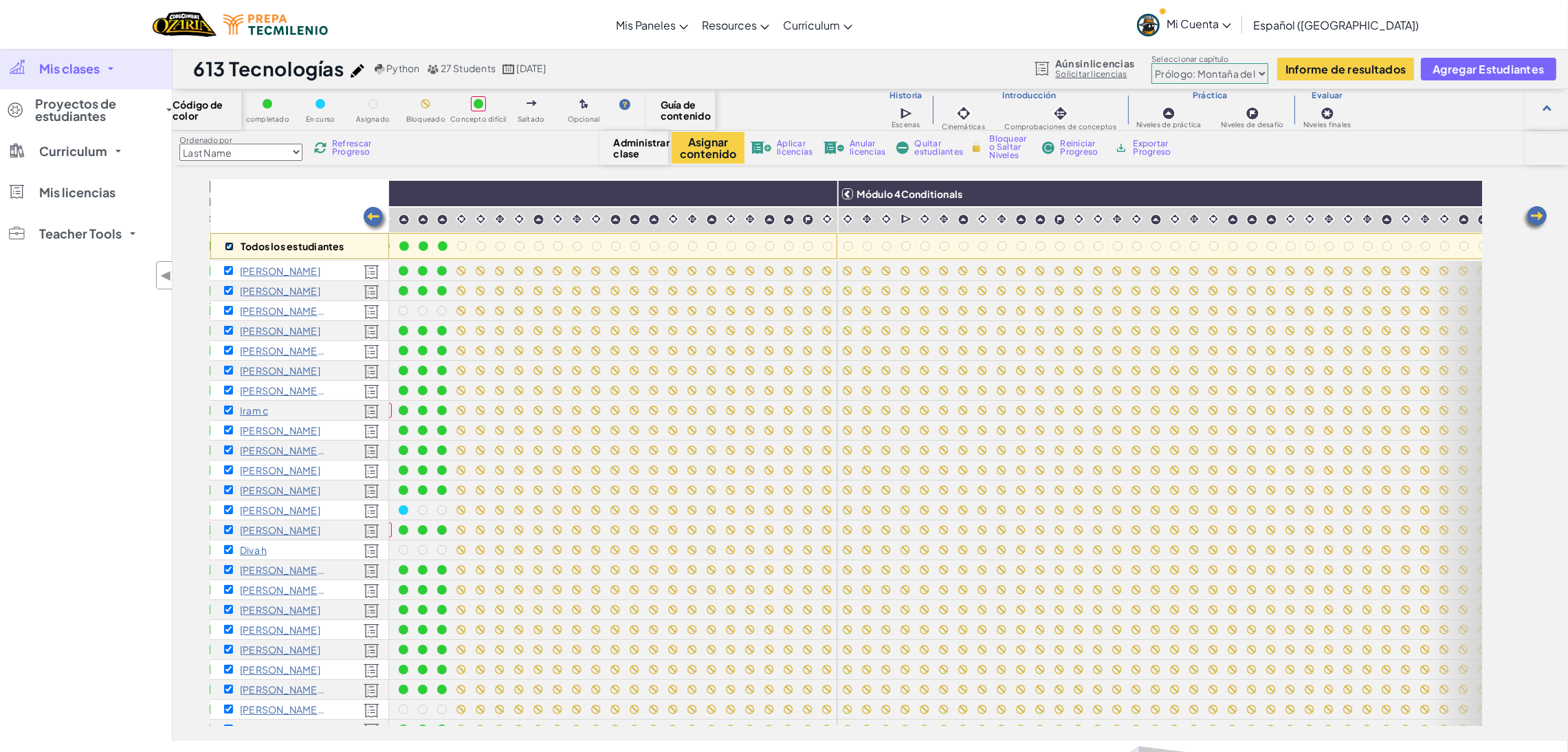
checkbox input "true"
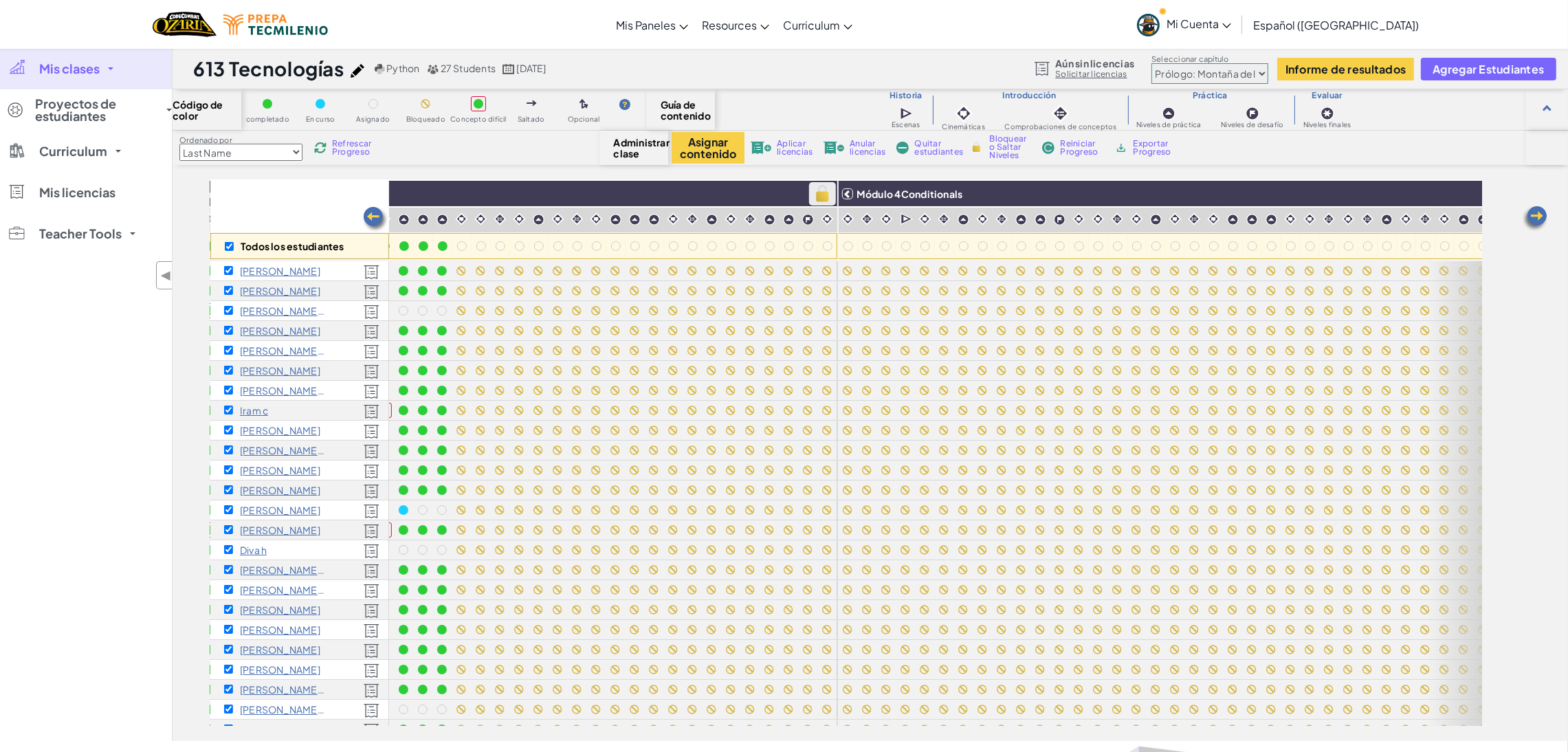
click at [824, 195] on img at bounding box center [822, 193] width 24 height 21
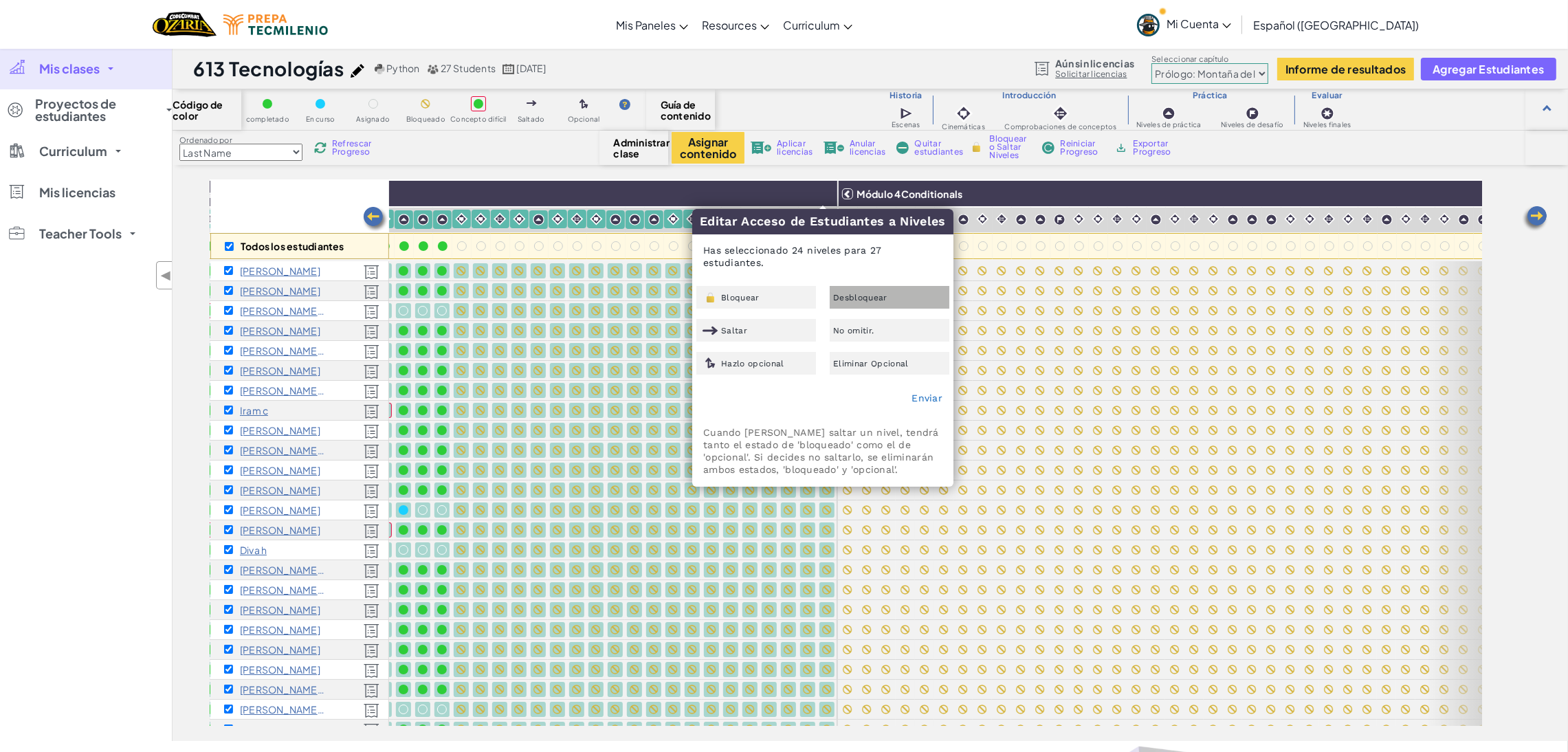
click at [864, 294] on span "Desbloquear" at bounding box center [860, 298] width 54 height 8
click at [928, 401] on link "Enviar" at bounding box center [926, 398] width 31 height 11
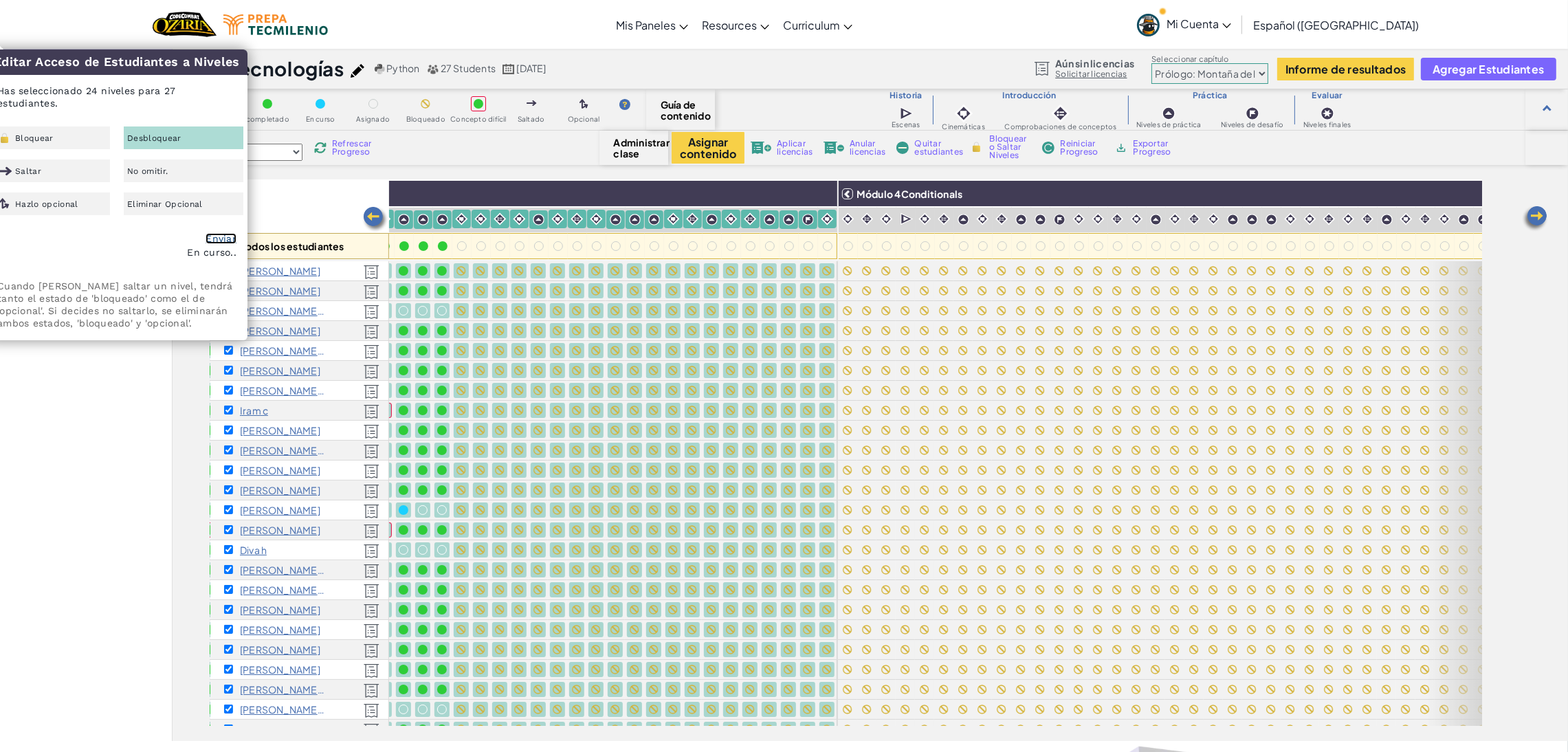
click at [224, 240] on link "Enviar" at bounding box center [220, 238] width 31 height 11
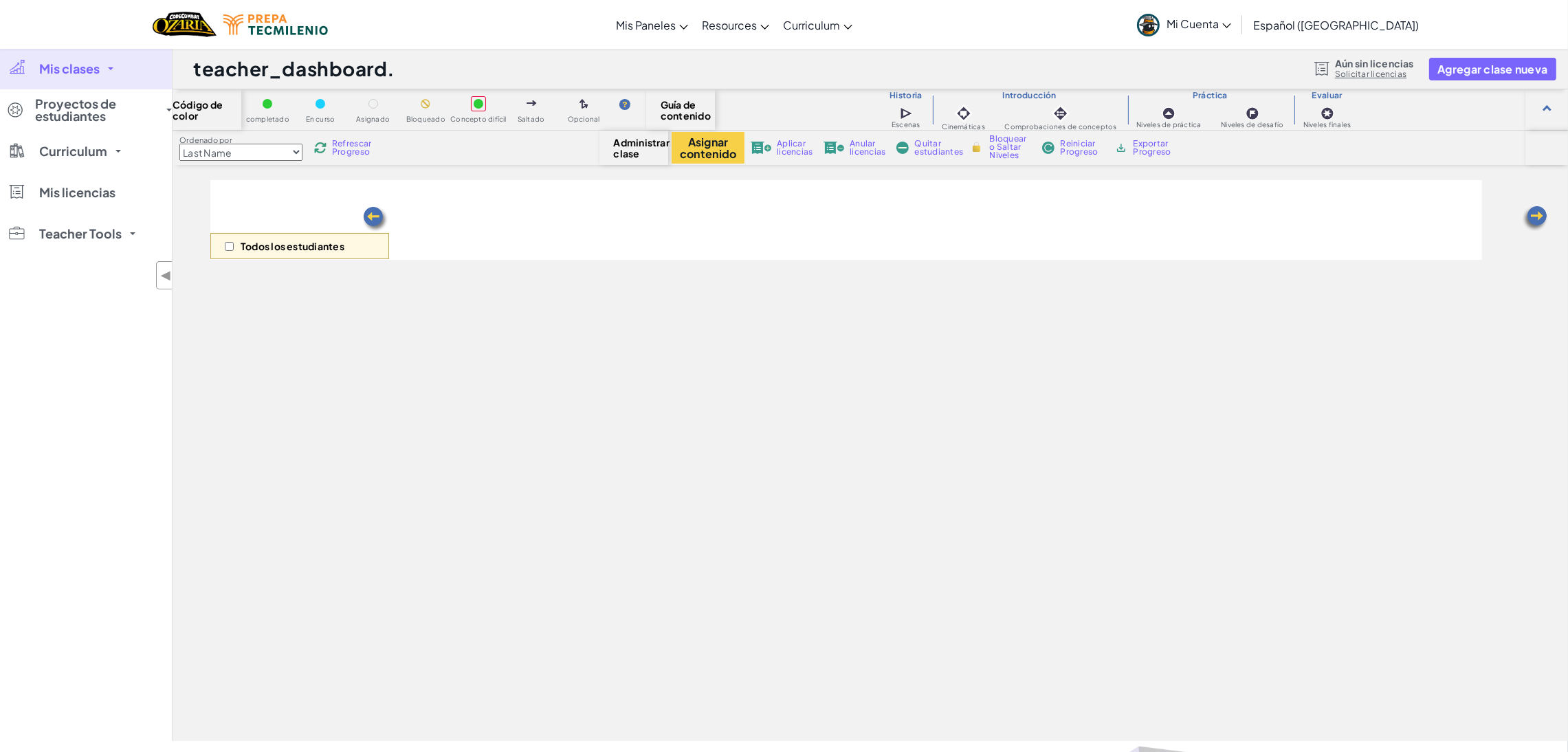
select select "5d8a57abe8919b28d5113af1"
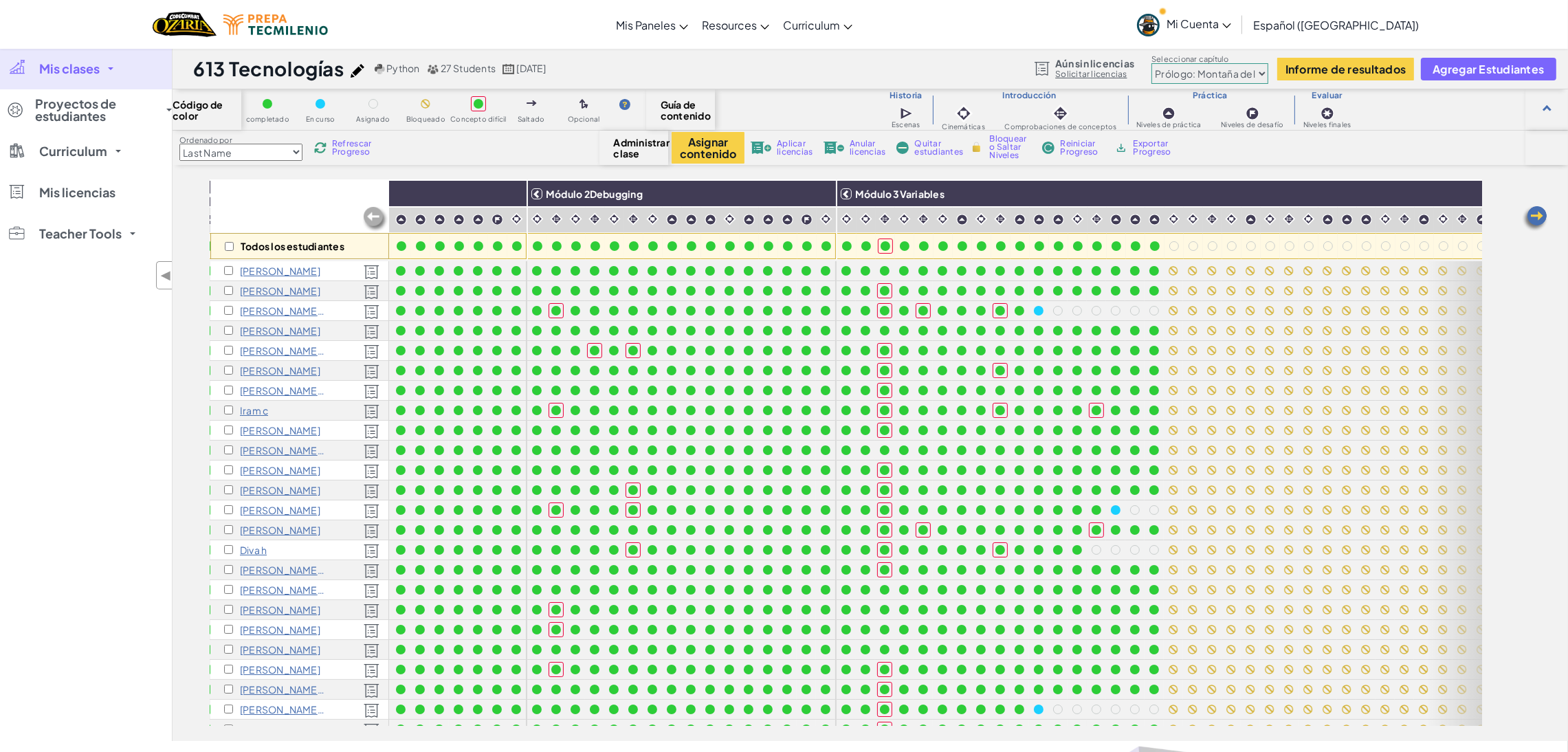
scroll to position [0, 331]
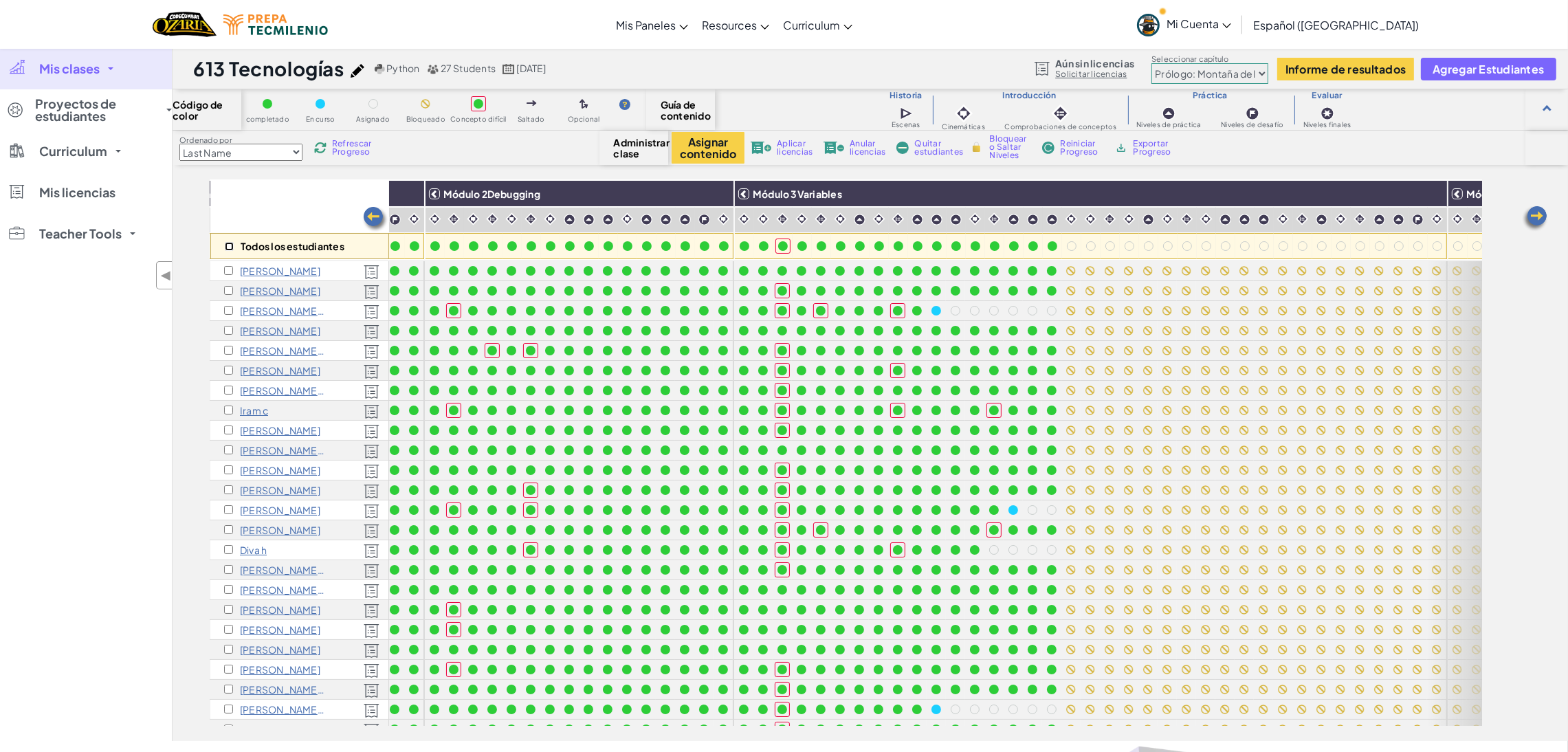
click at [228, 244] on input "checkbox" at bounding box center [229, 246] width 9 height 9
checkbox input "true"
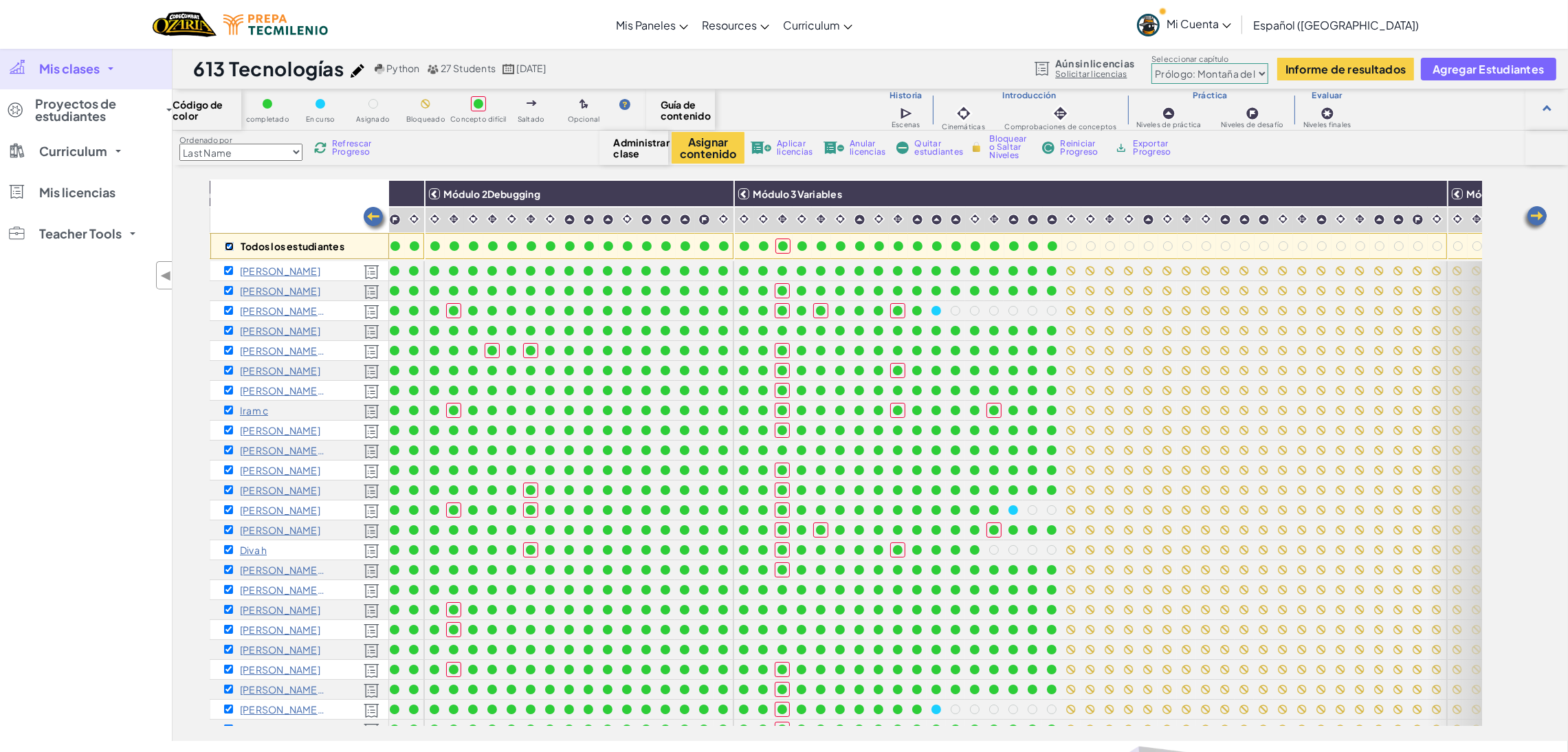
checkbox input "true"
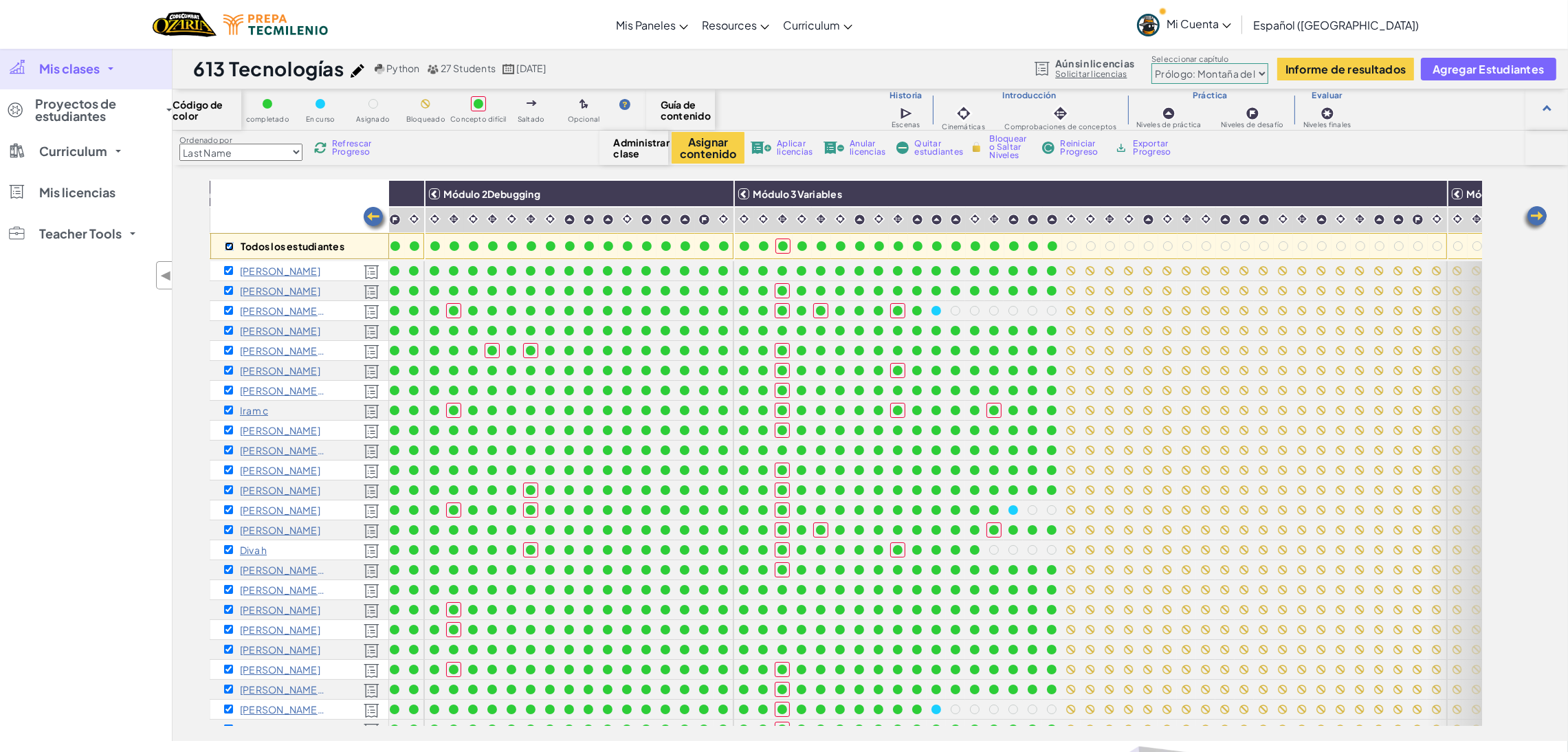
checkbox input "true"
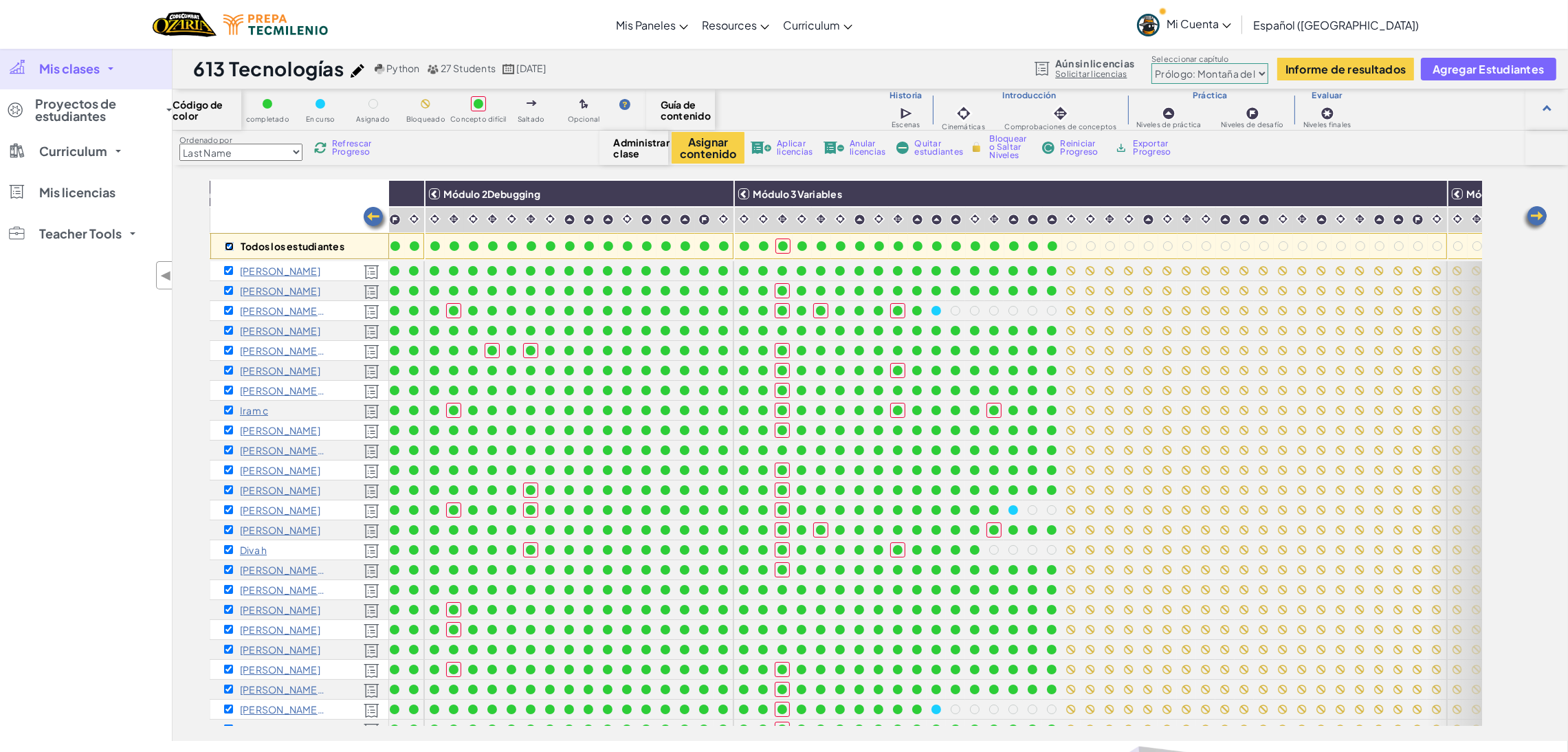
checkbox input "true"
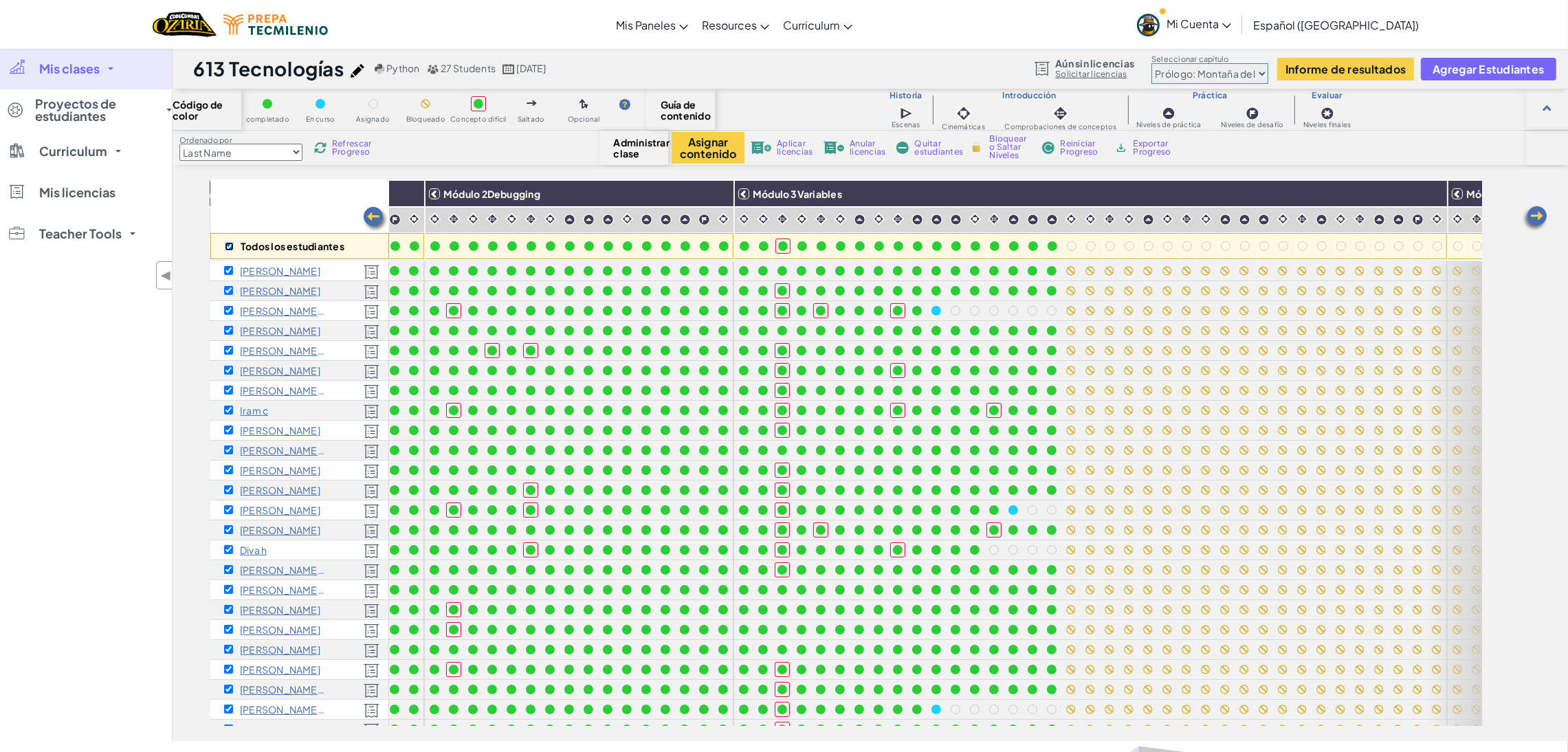
checkbox input "true"
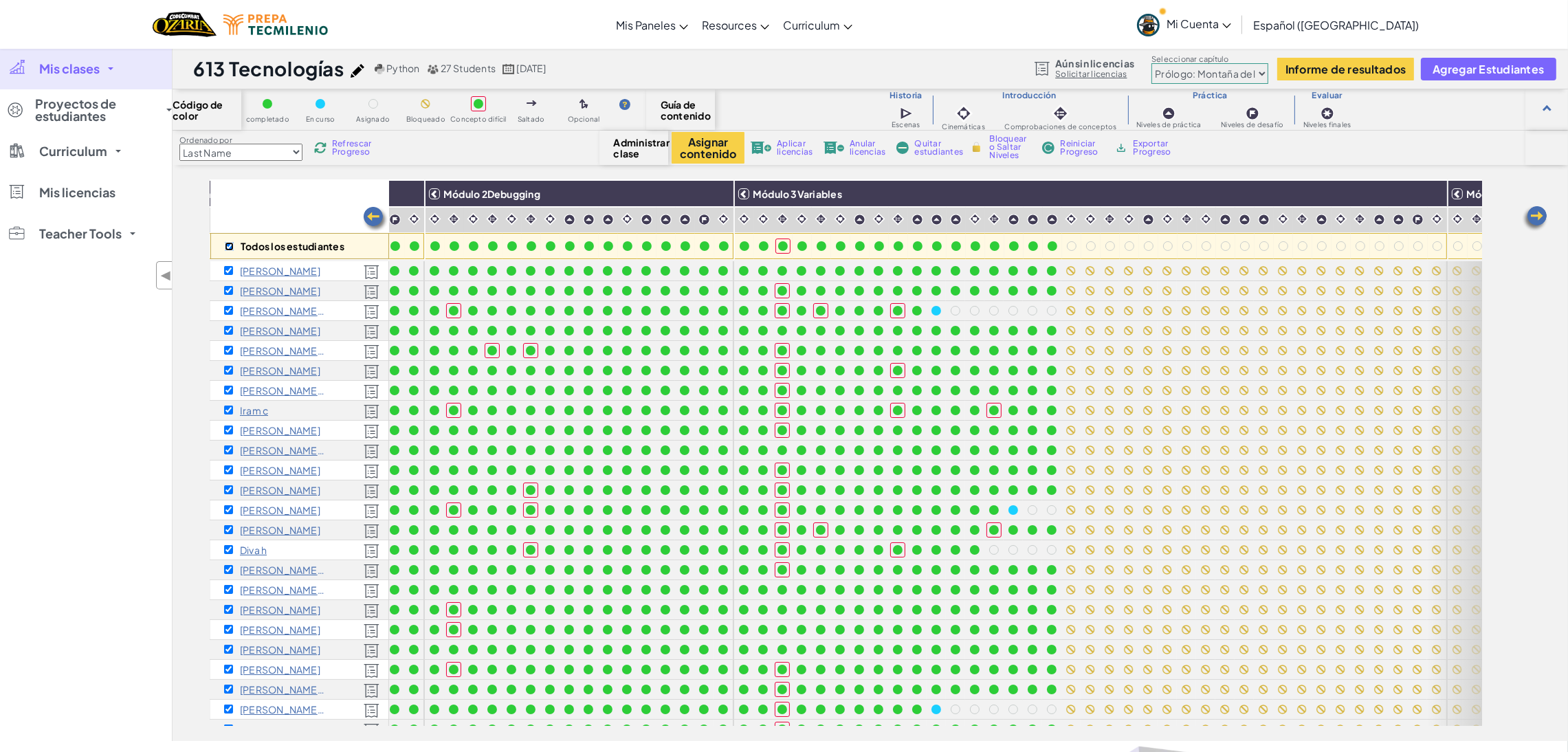
checkbox input "true"
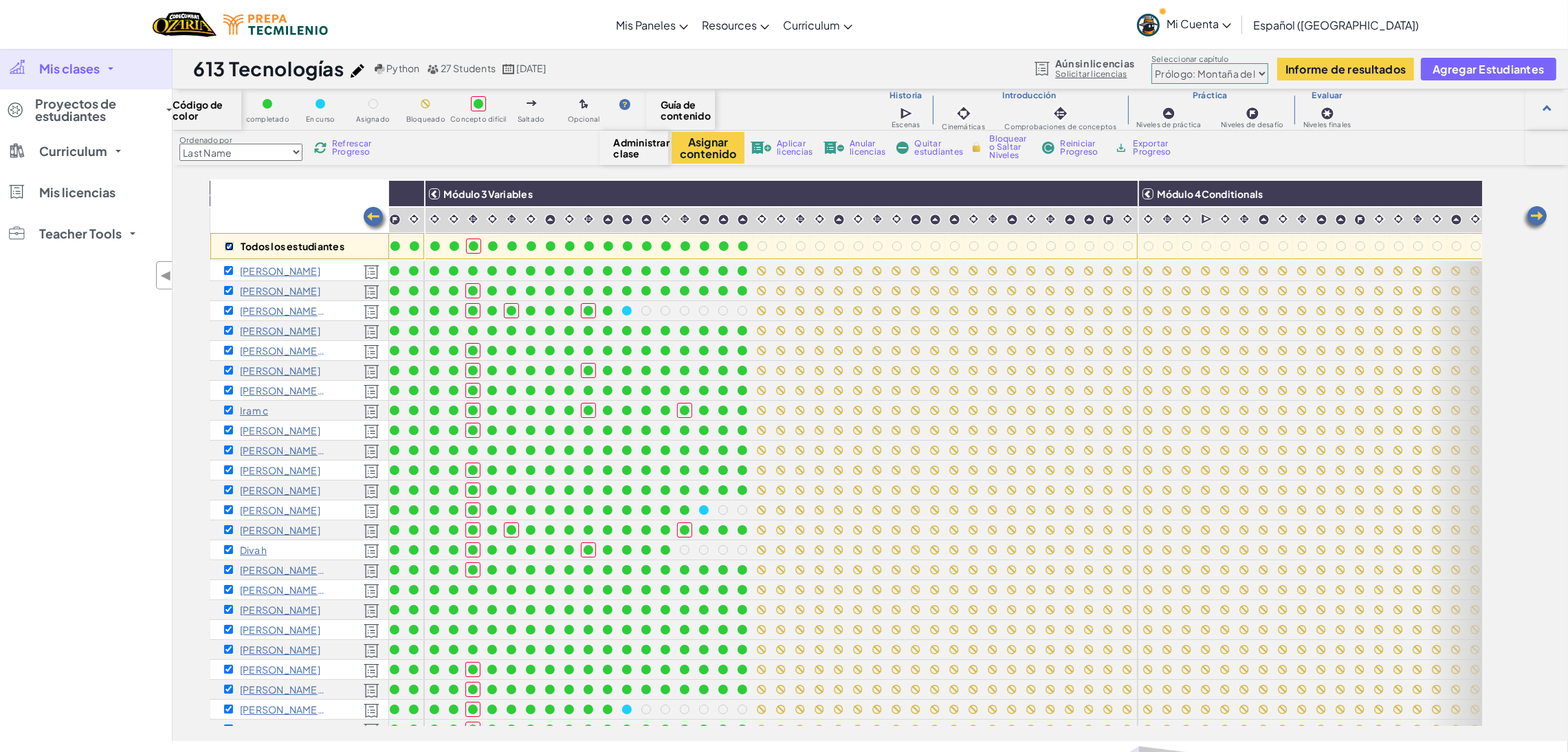
scroll to position [0, 685]
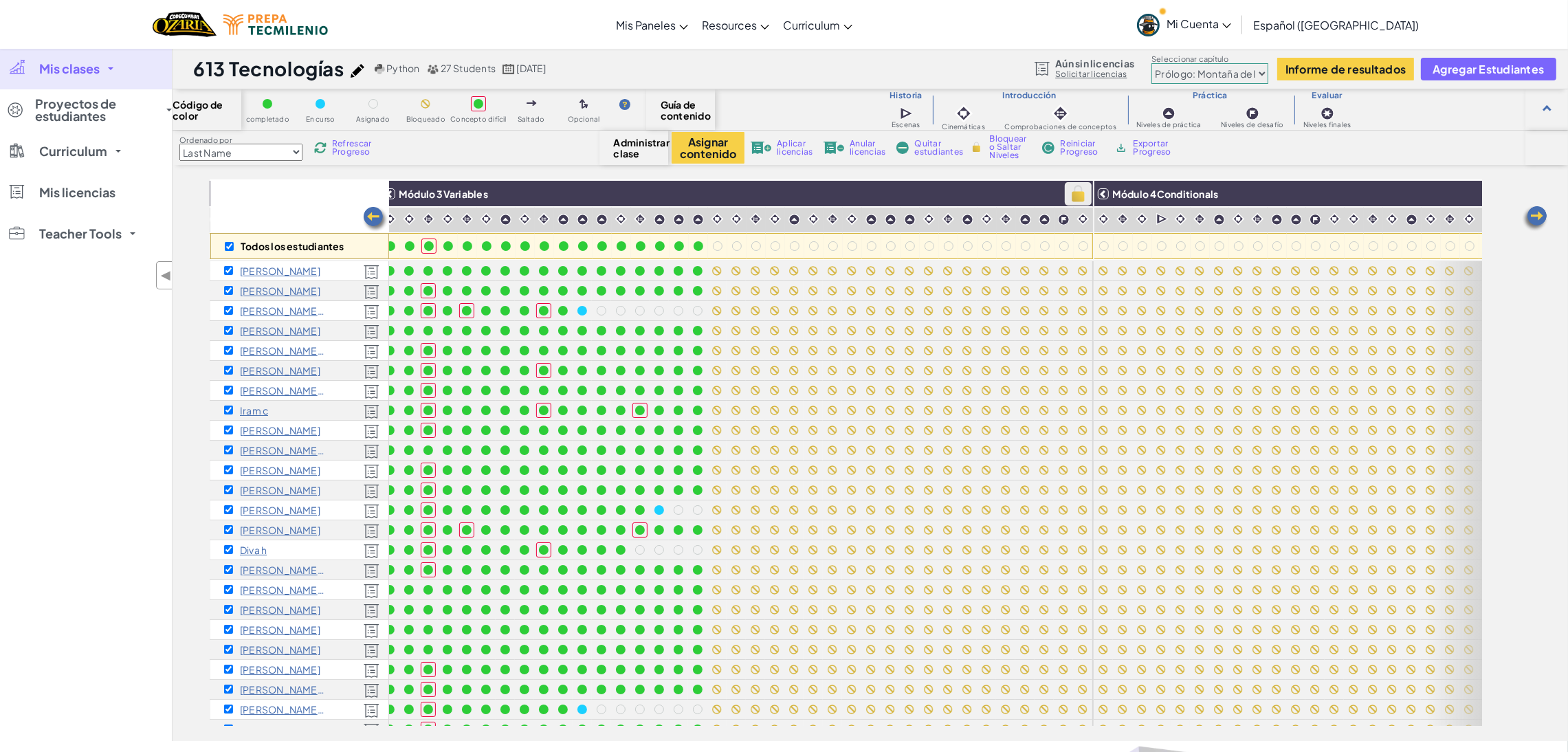
click at [1081, 191] on img at bounding box center [1078, 193] width 24 height 21
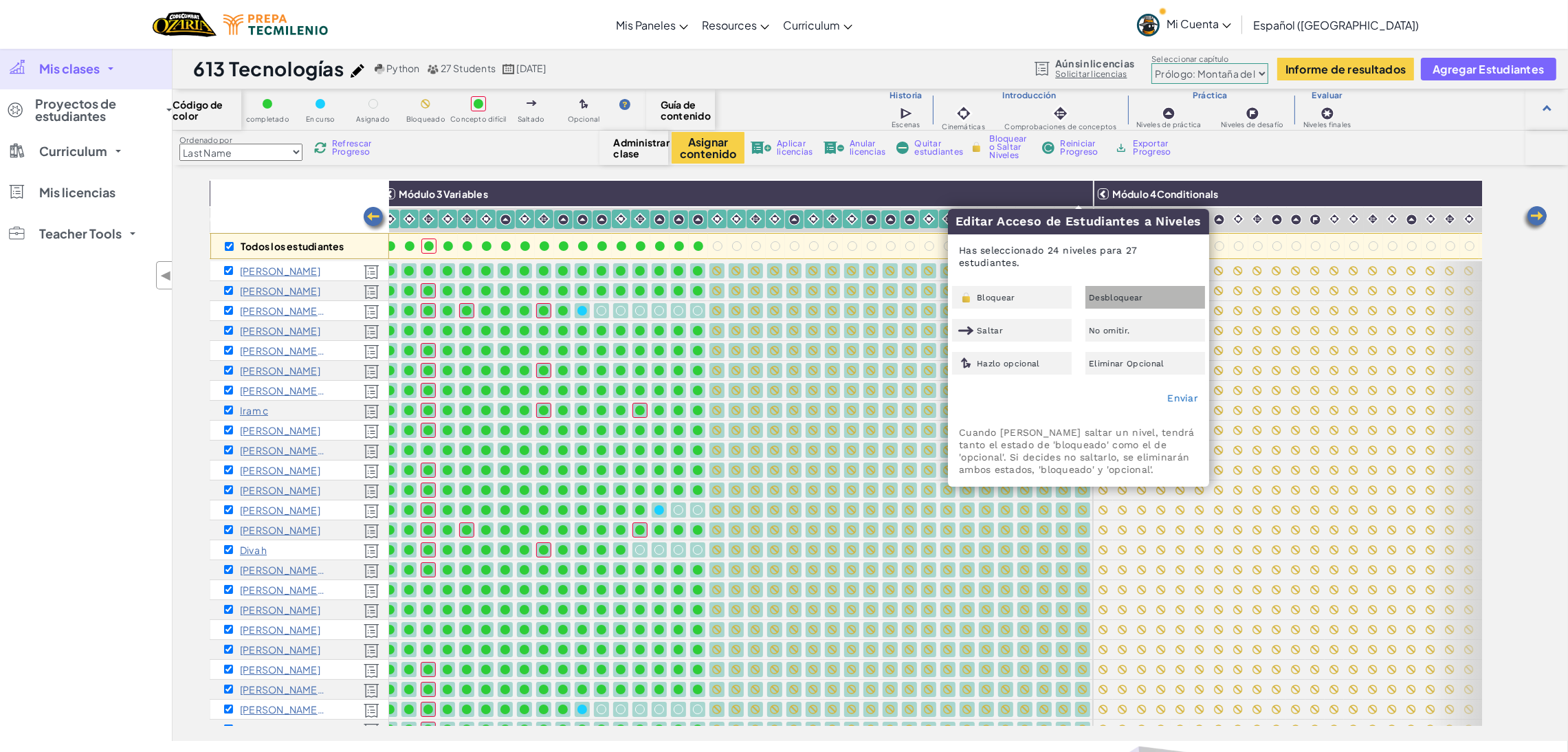
drag, startPoint x: 1057, startPoint y: 299, endPoint x: 1096, endPoint y: 297, distance: 39.1
click at [1096, 297] on div "Bloquear Desbloquear Saltar No omitir. Hazlo opcional Eliminar Opcional" at bounding box center [1078, 329] width 260 height 88
click at [1096, 297] on span "Desbloquear" at bounding box center [1116, 298] width 54 height 8
click at [1178, 408] on div "Enviar" at bounding box center [1078, 399] width 260 height 35
click at [1181, 398] on link "Enviar" at bounding box center [1182, 398] width 31 height 11
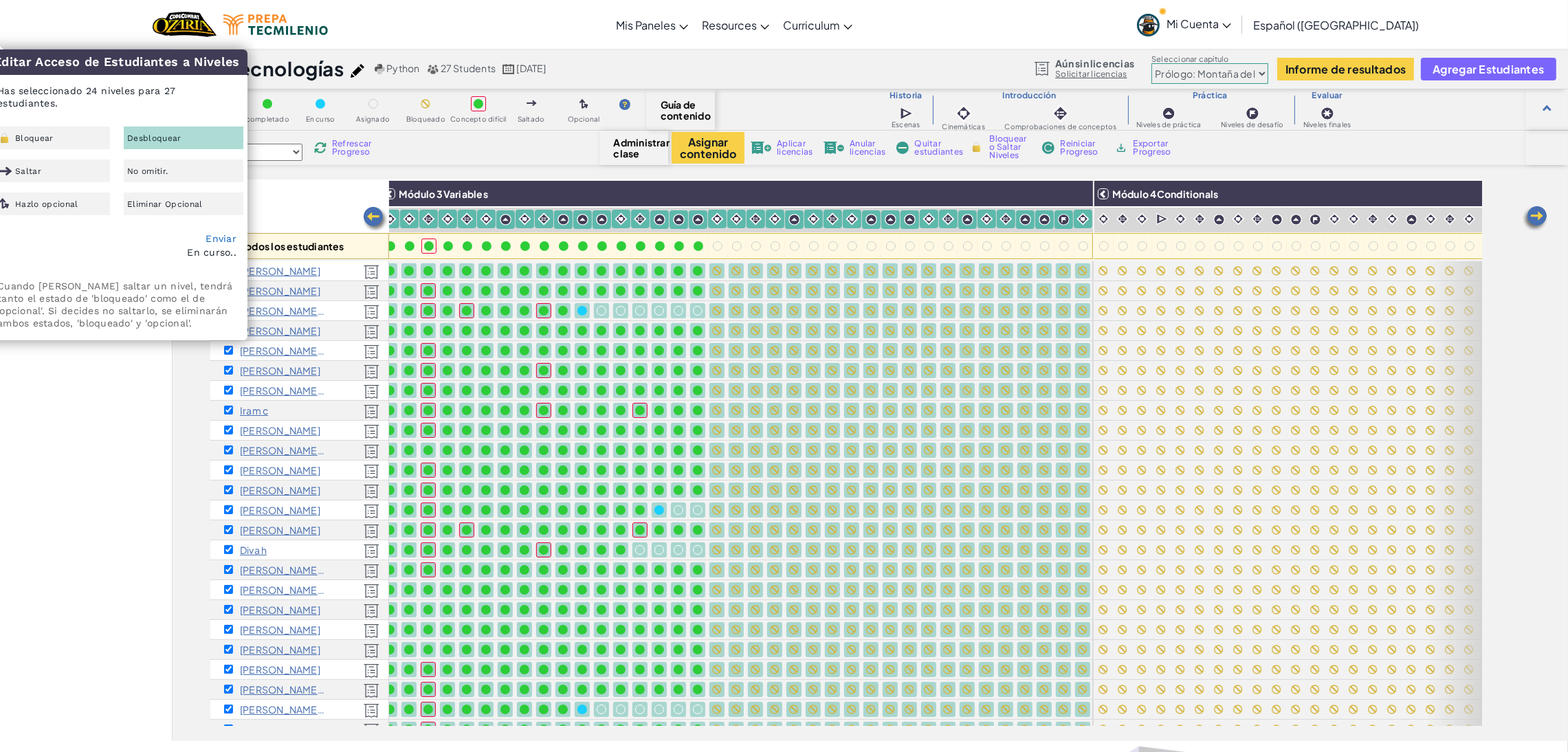
click at [208, 224] on div "Enviar En curso.." at bounding box center [116, 245] width 260 height 47
click at [214, 239] on link "Enviar" at bounding box center [220, 238] width 31 height 11
click at [114, 516] on div "Mis clases Todas las clases 614 Tecnologías 613 Tecnologías 612 Tecnologías 611…" at bounding box center [86, 395] width 172 height 693
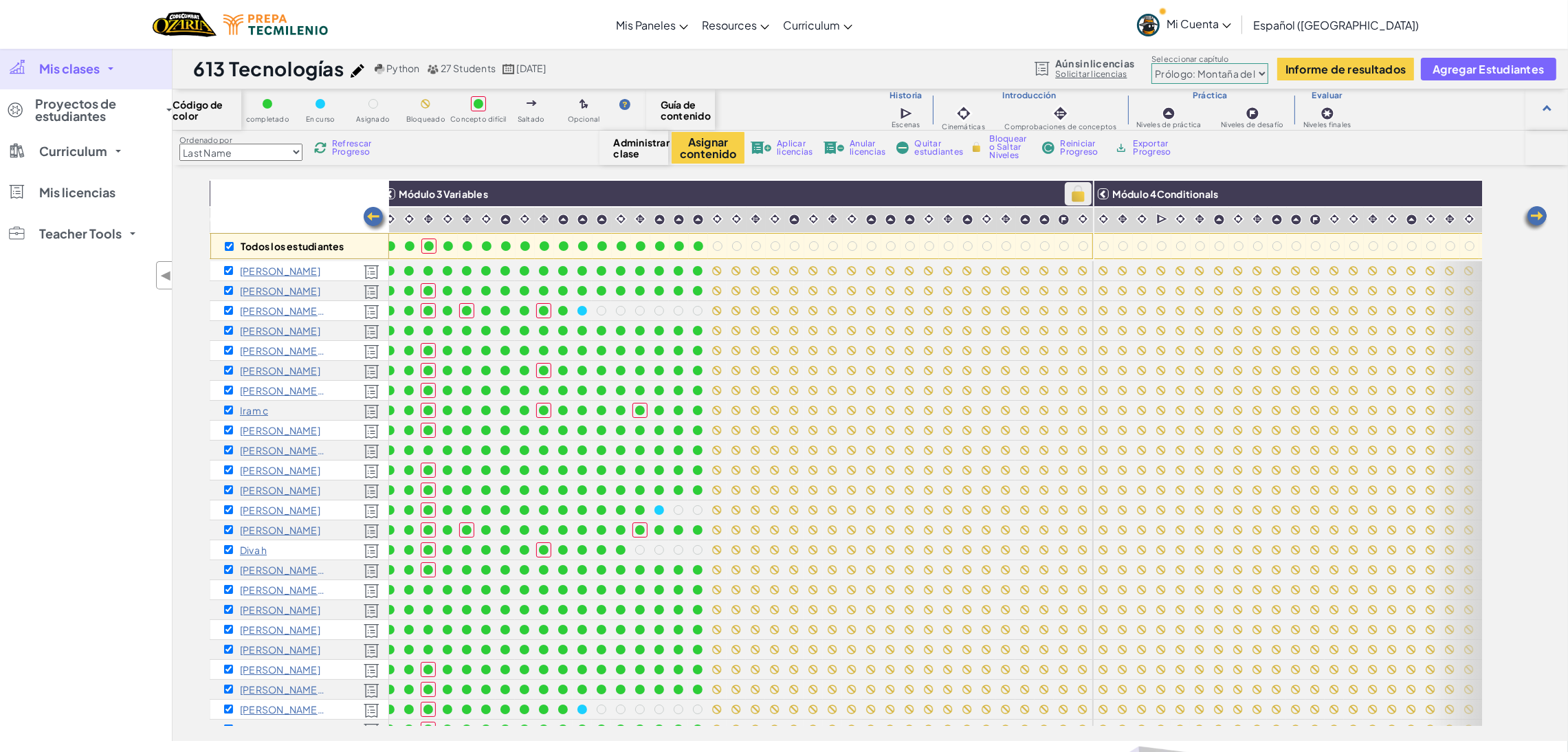
click at [1081, 192] on img at bounding box center [1078, 193] width 24 height 21
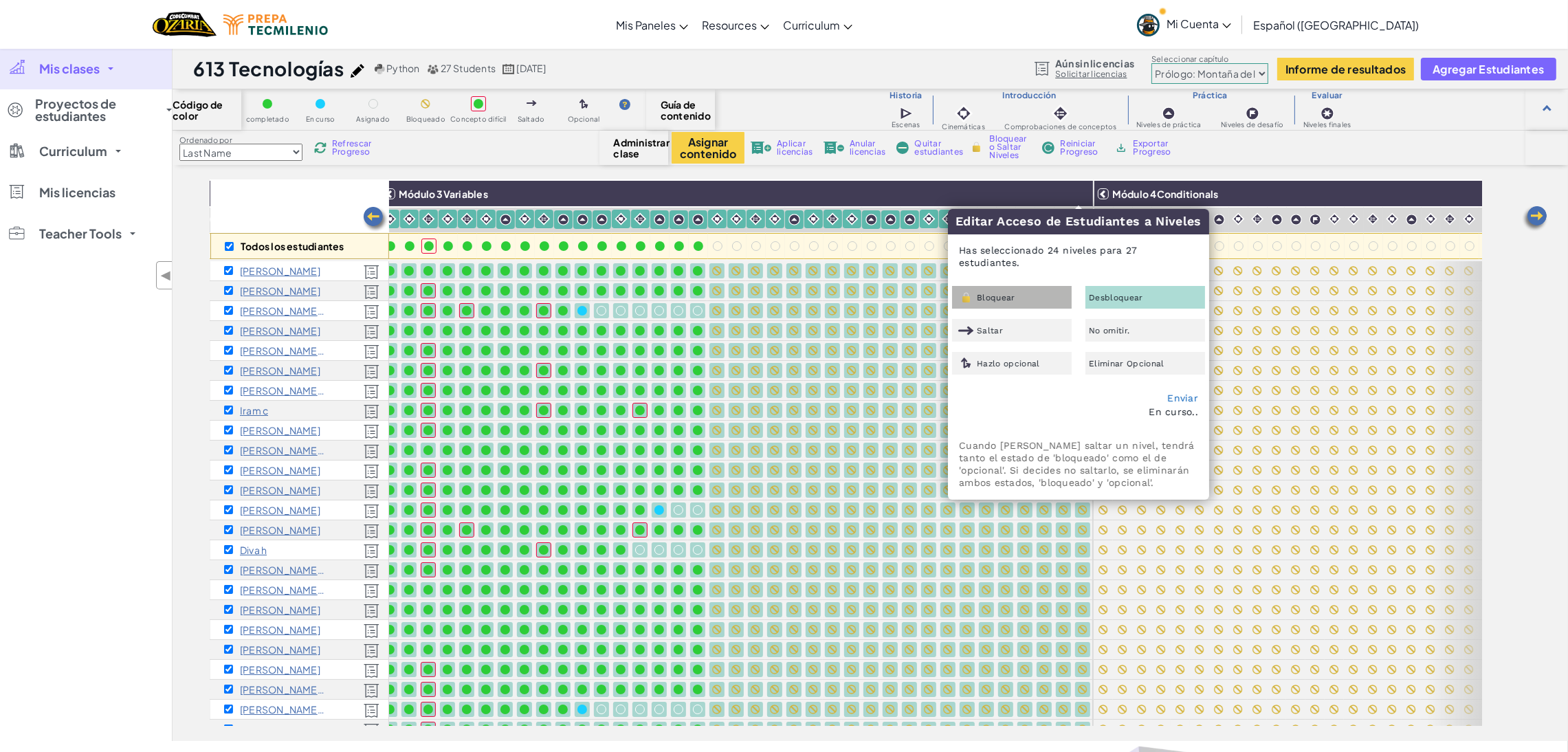
click at [1005, 291] on div "Bloquear" at bounding box center [1012, 296] width 120 height 22
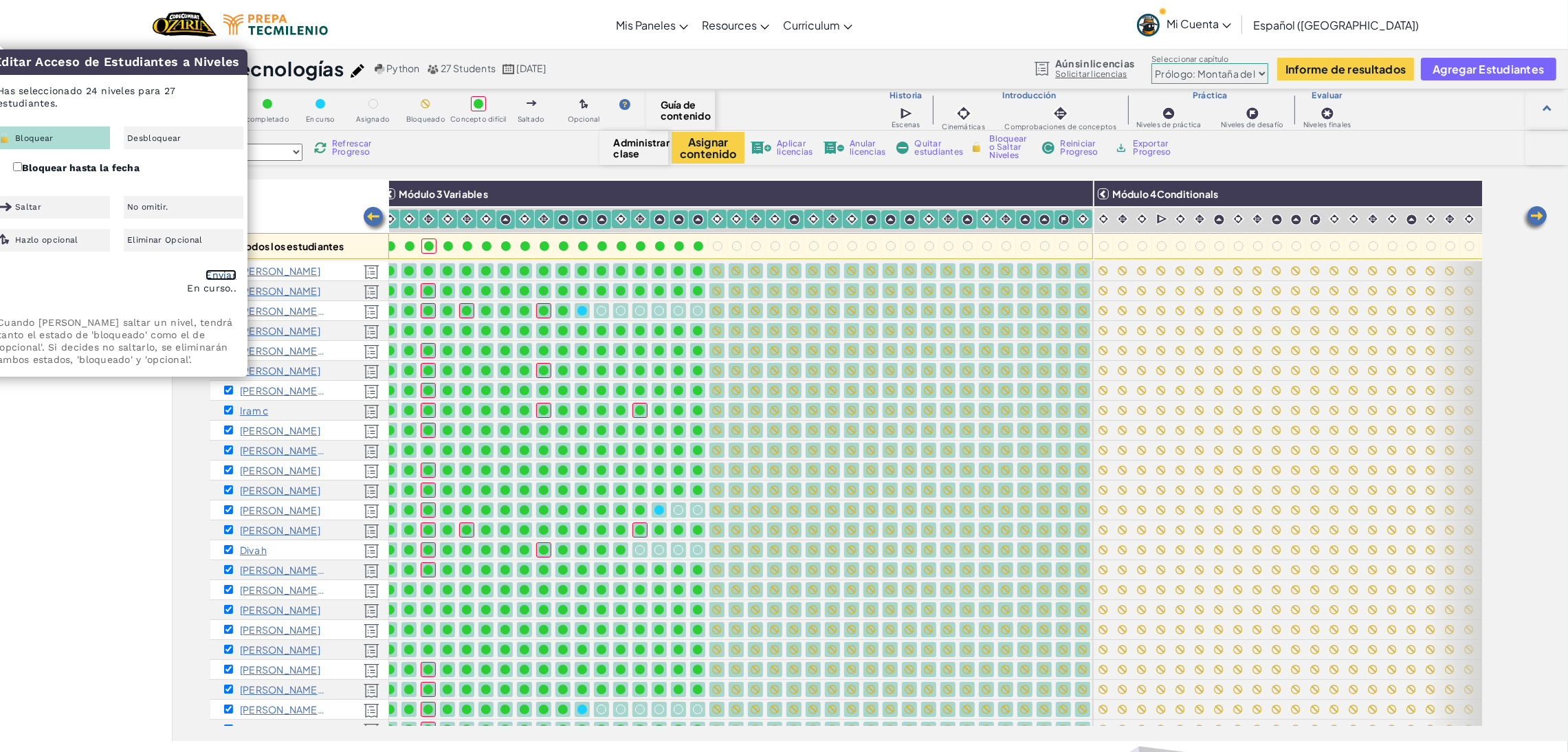
click at [224, 277] on link "Enviar" at bounding box center [220, 274] width 31 height 11
click at [76, 592] on div "Mis clases Todas las clases 614 Tecnologías 613 Tecnologías 612 Tecnologías 611…" at bounding box center [86, 395] width 172 height 693
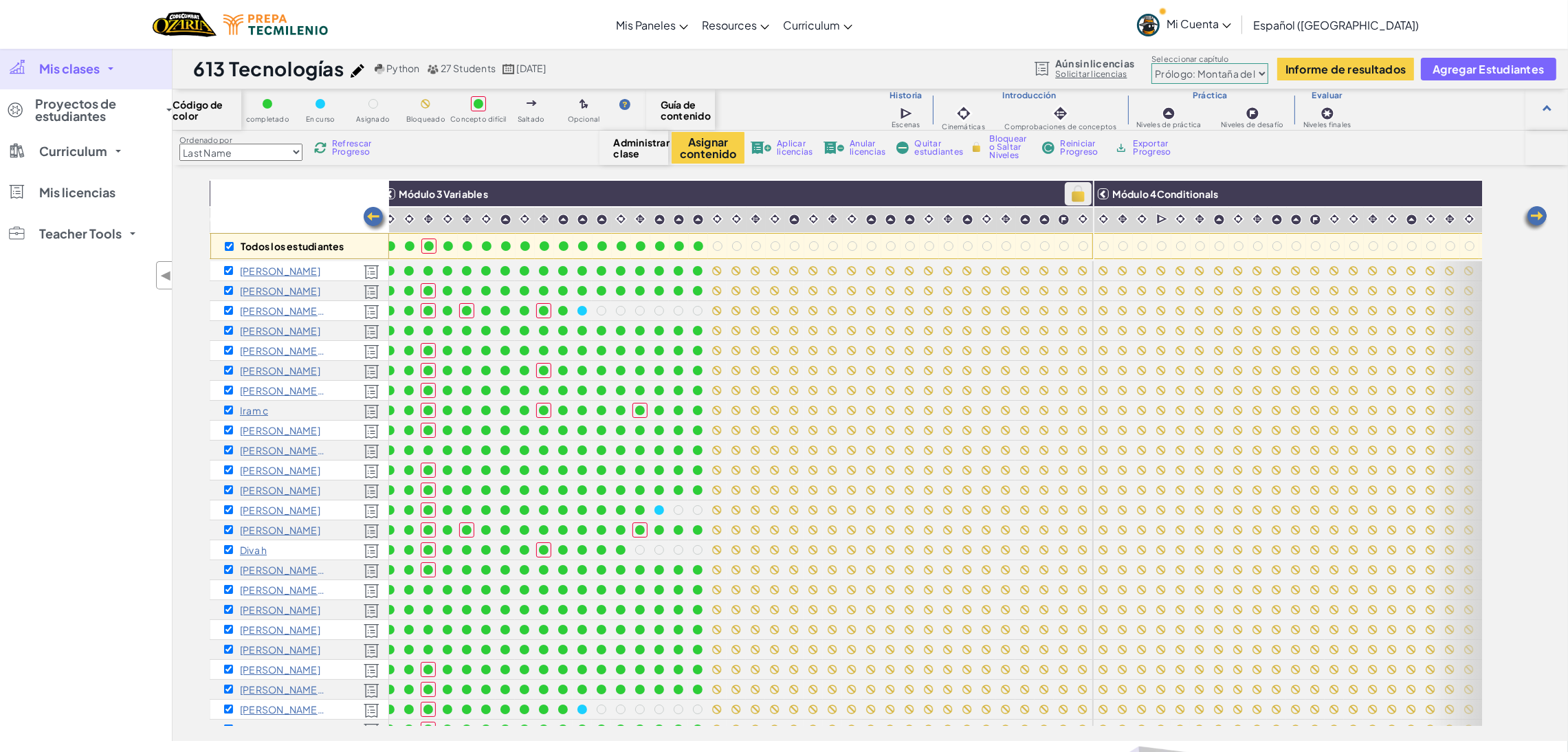
click at [1075, 192] on img at bounding box center [1078, 193] width 24 height 21
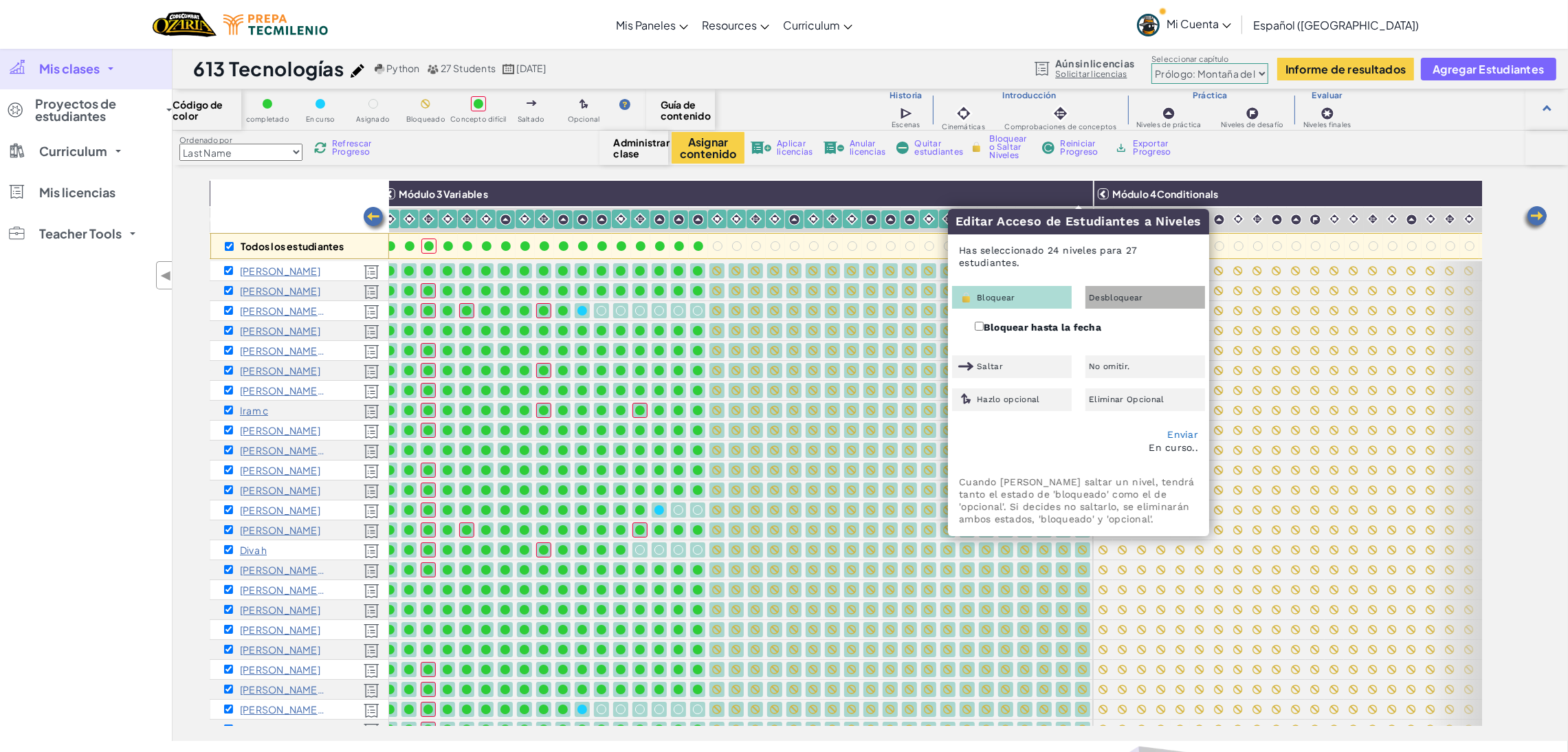
click at [1100, 290] on div "Desbloquear" at bounding box center [1145, 296] width 120 height 22
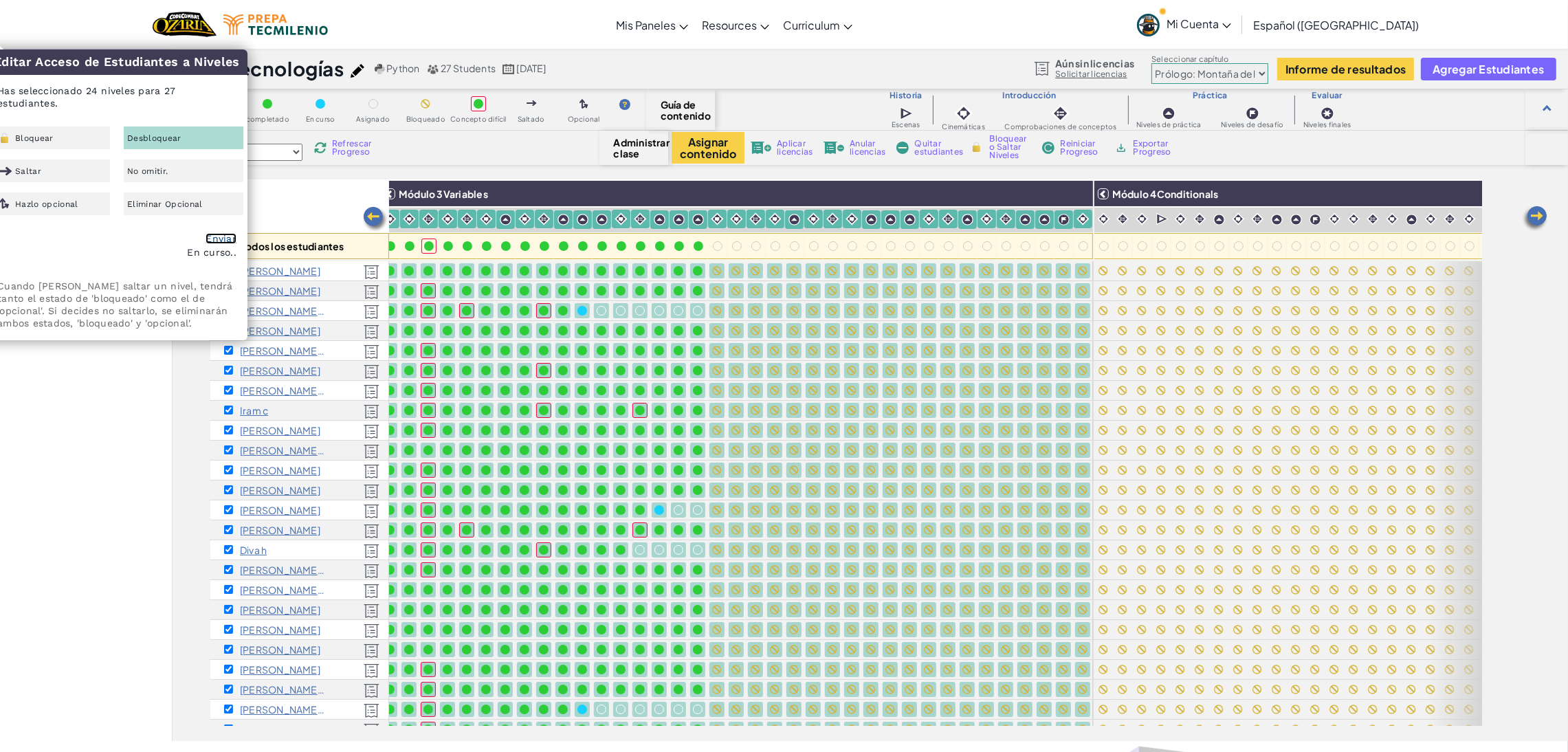
click at [220, 237] on link "Enviar" at bounding box center [220, 238] width 31 height 11
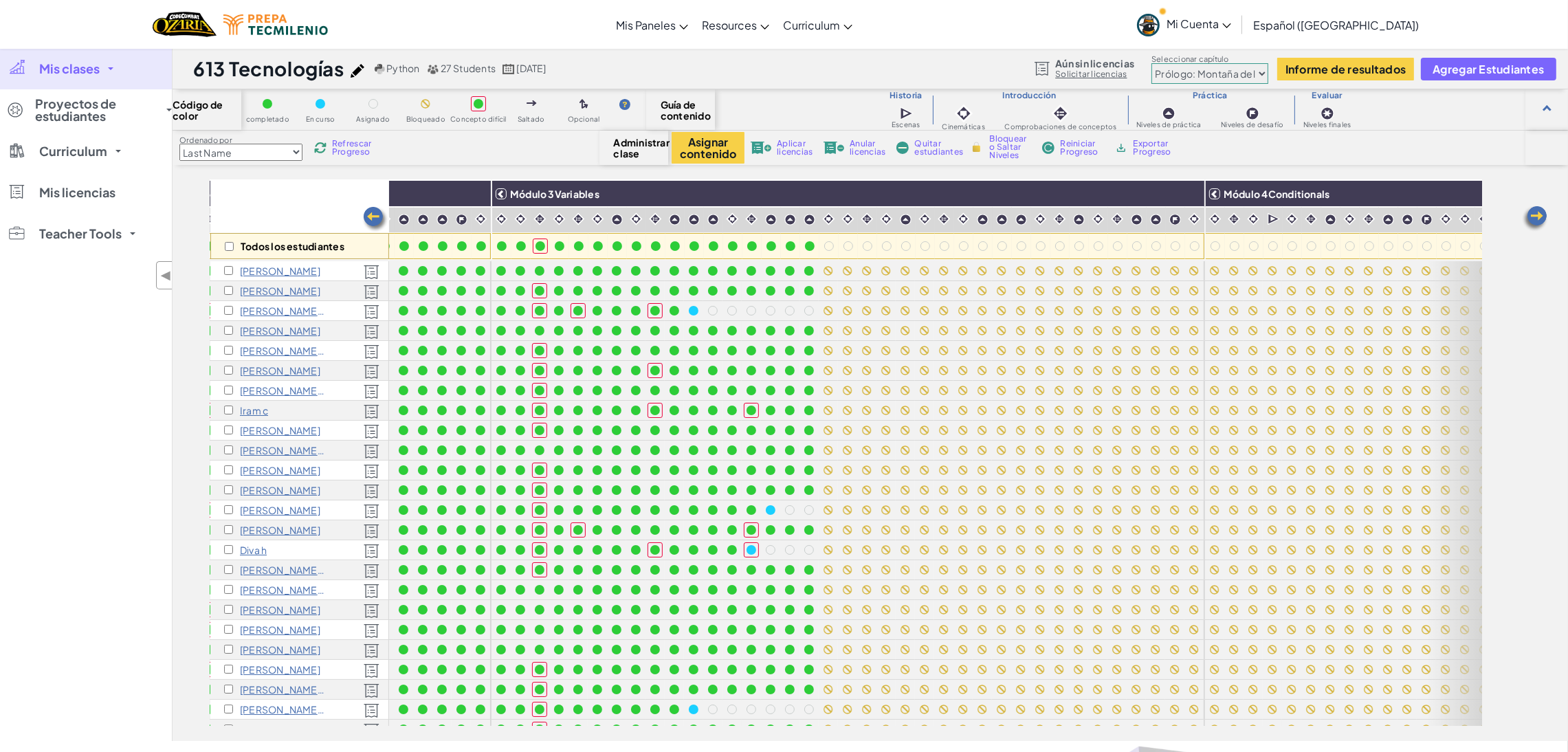
scroll to position [0, 569]
click at [236, 248] on div "Todos los estudiantes" at bounding box center [300, 246] width 179 height 26
click at [232, 248] on input "checkbox" at bounding box center [229, 246] width 9 height 9
checkbox input "true"
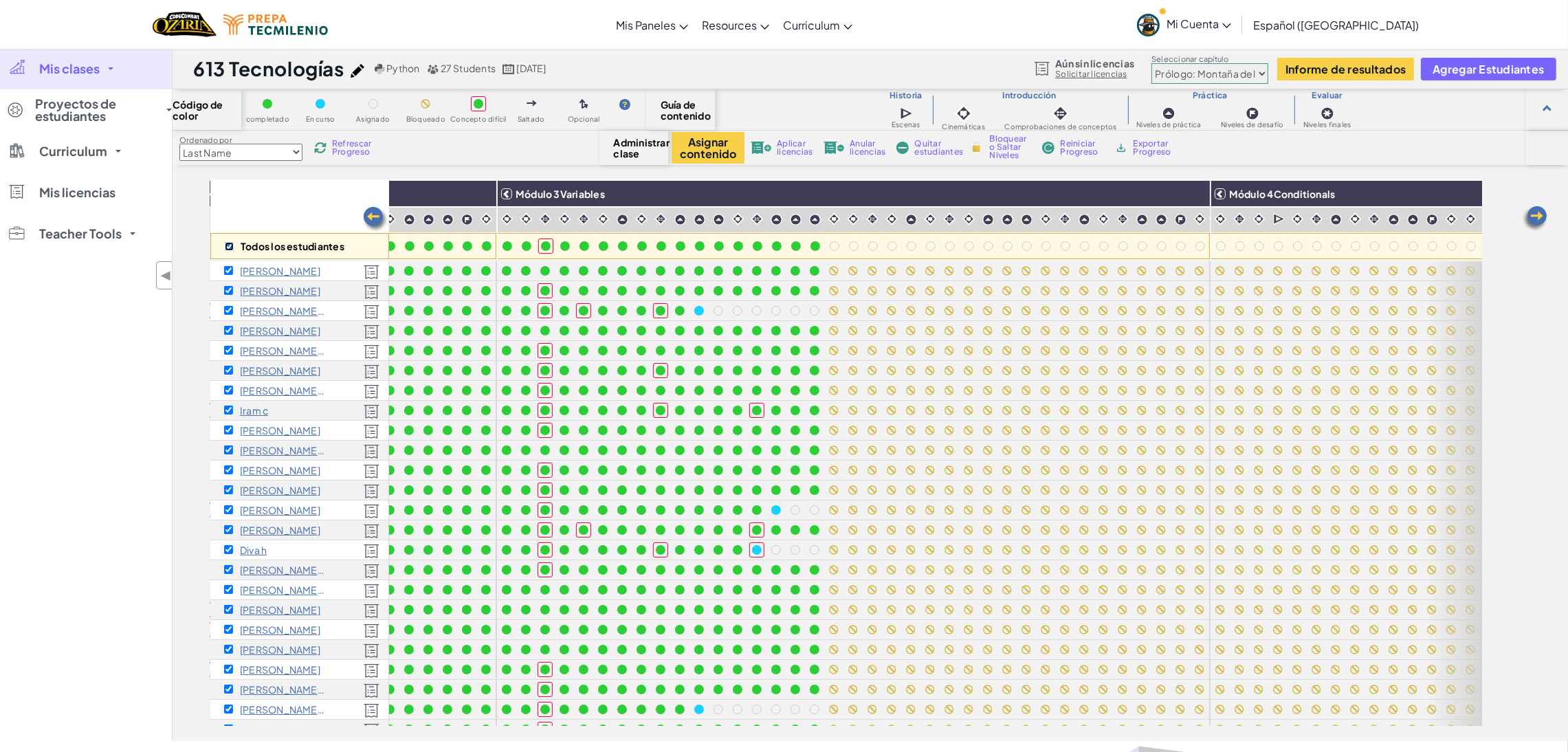
checkbox input "true"
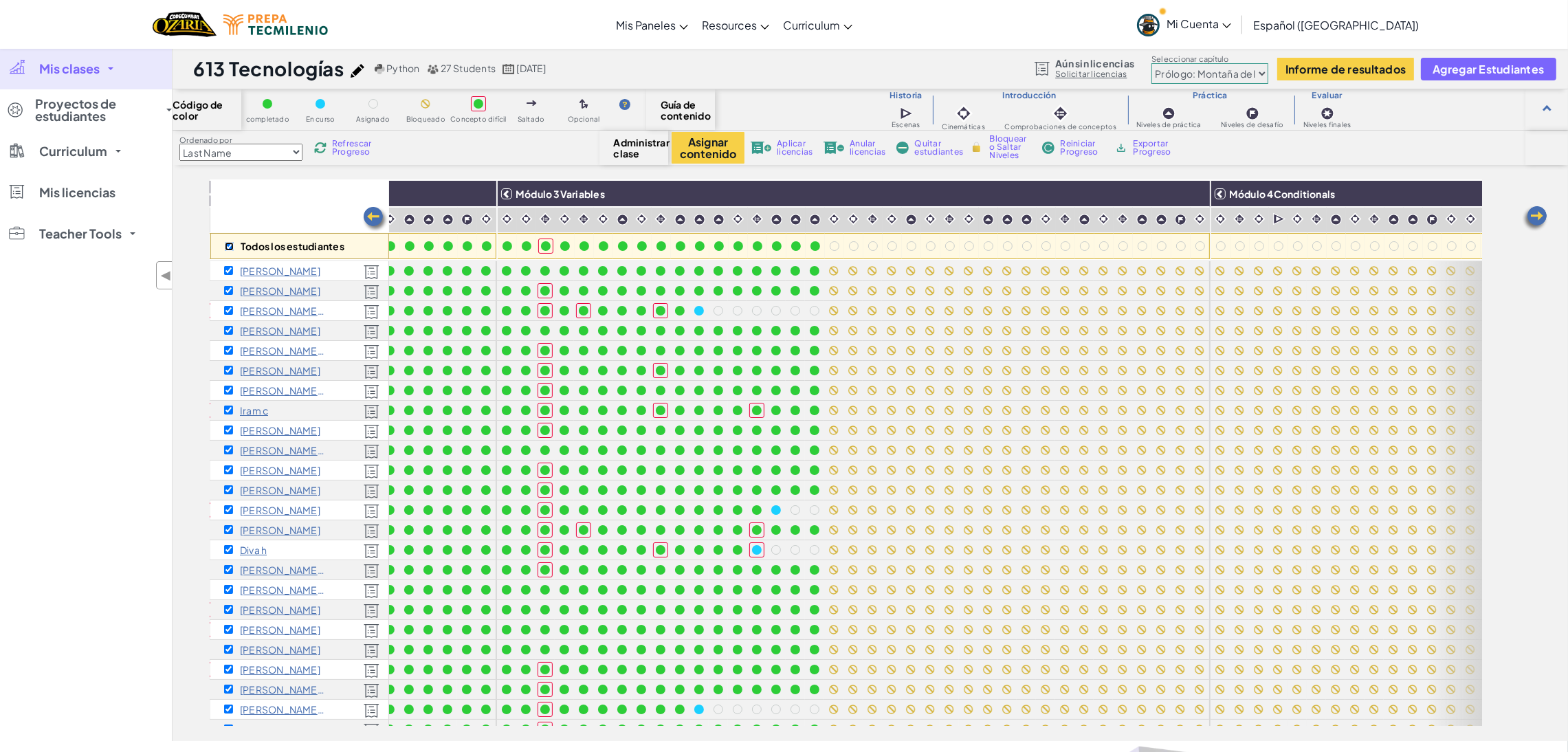
checkbox input "true"
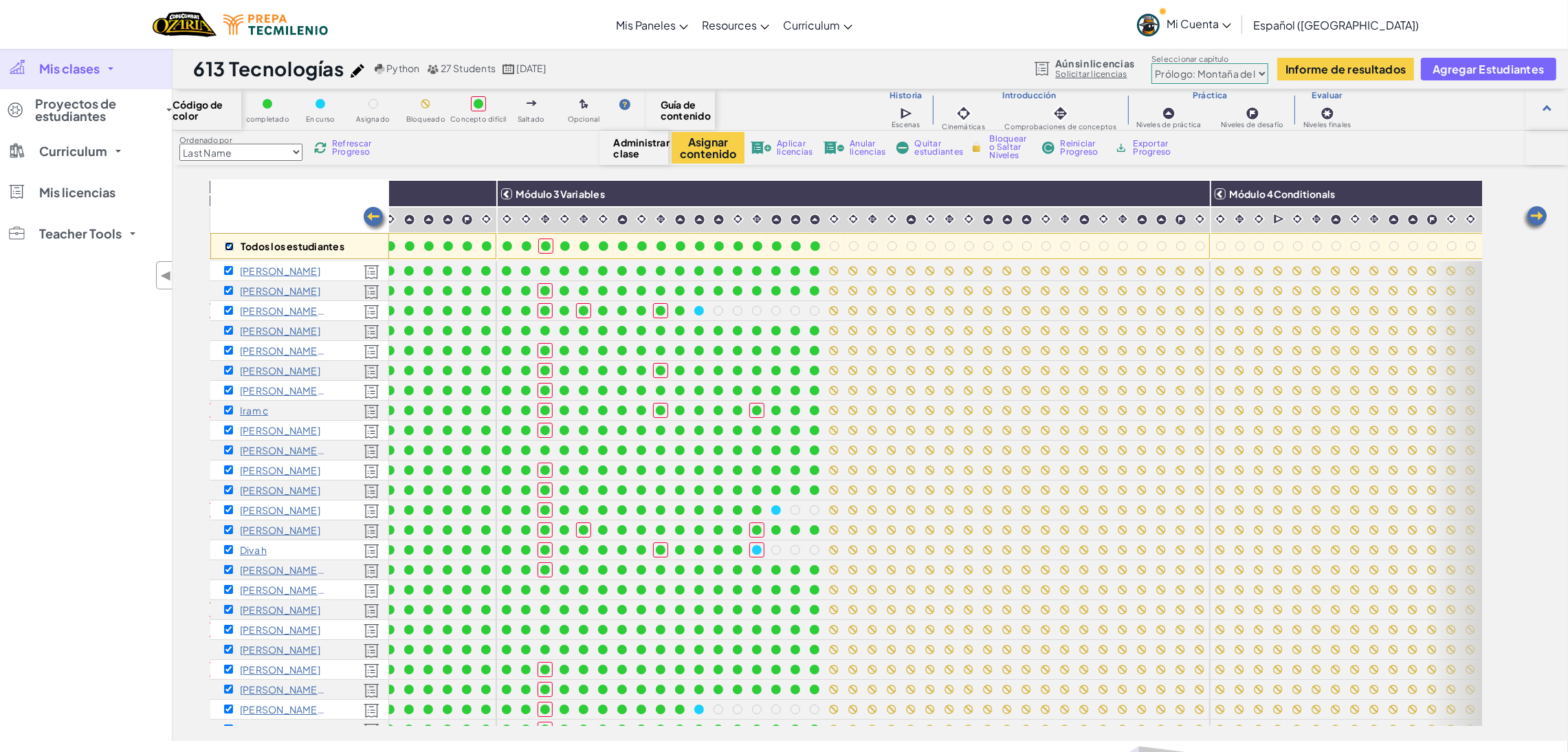
checkbox input "true"
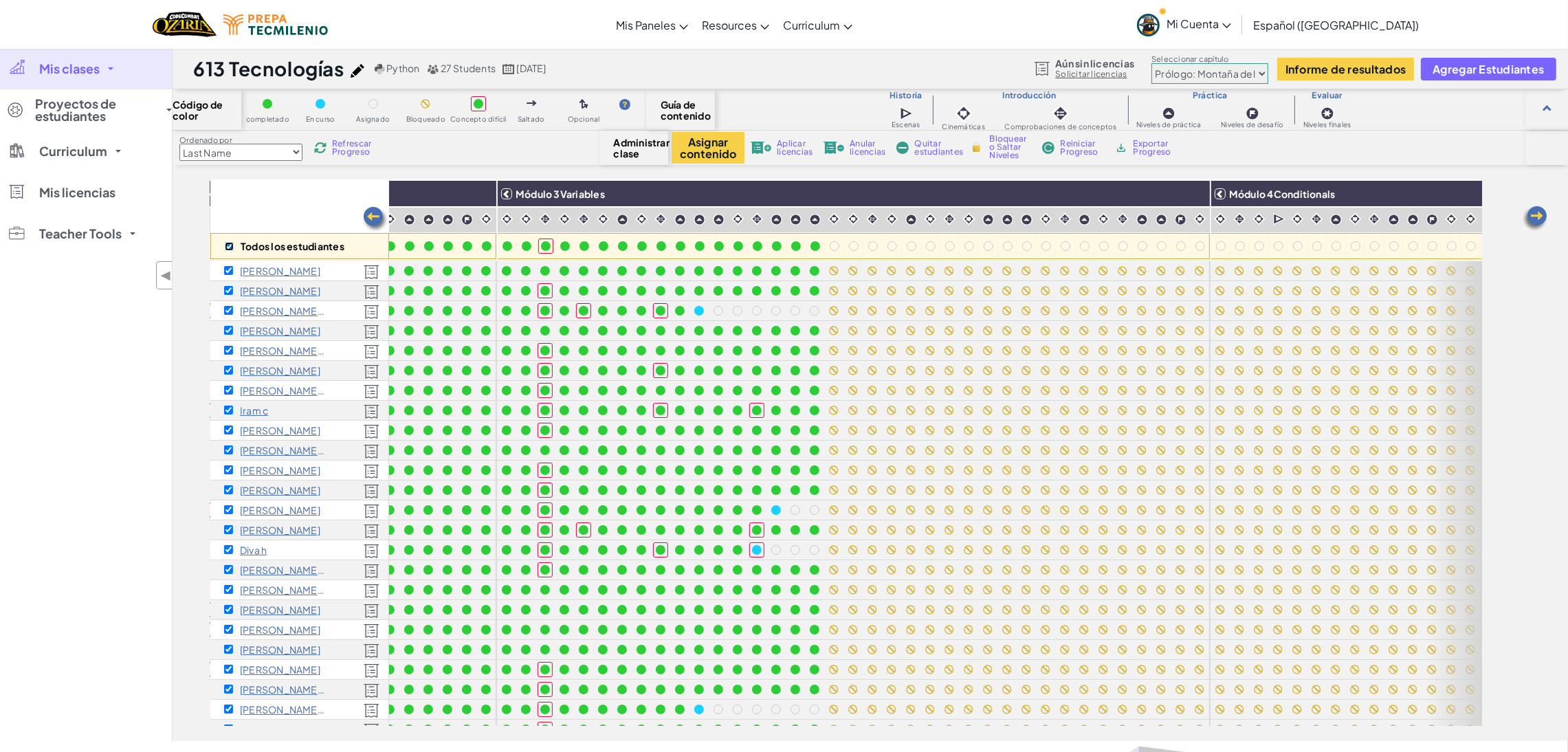
checkbox input "true"
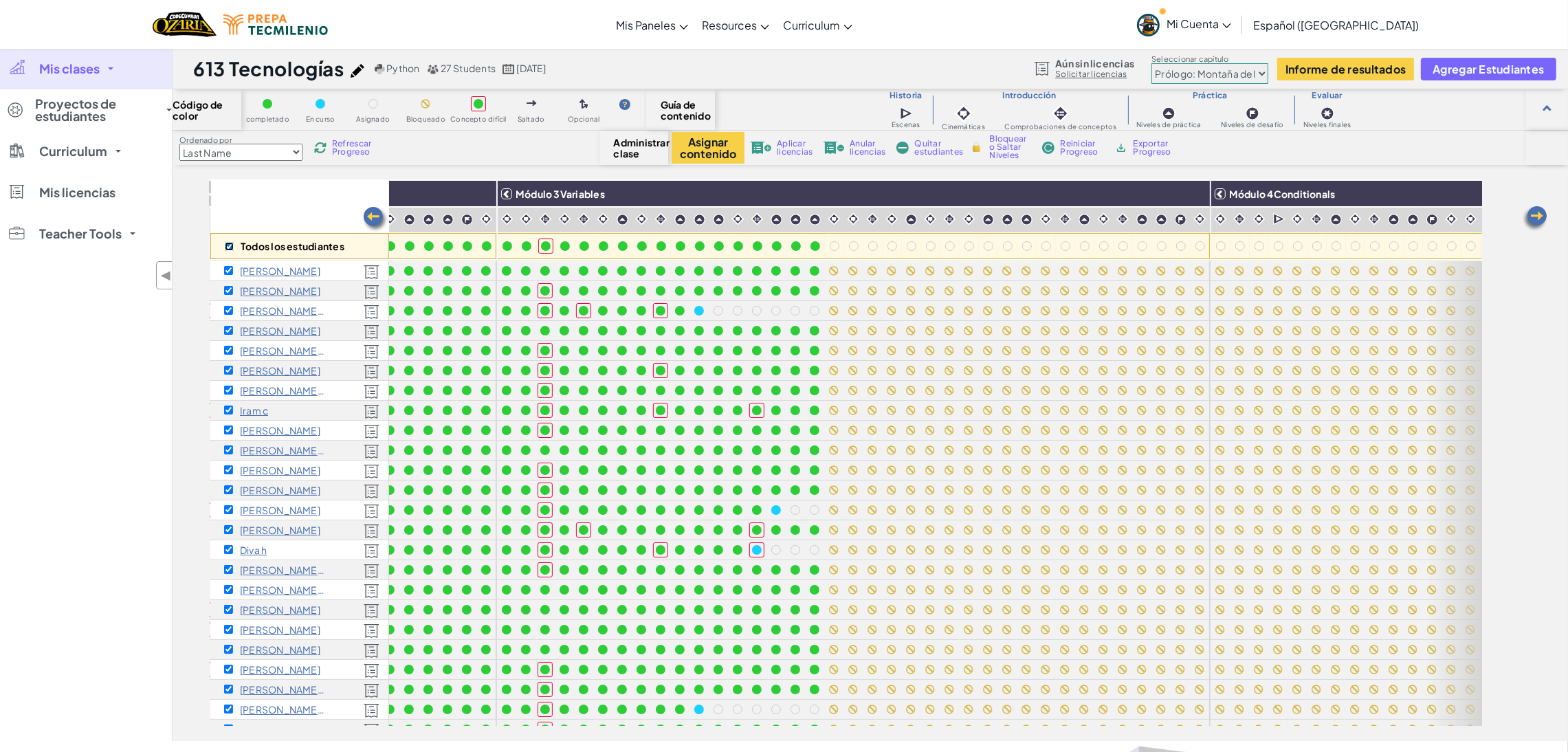
checkbox input "true"
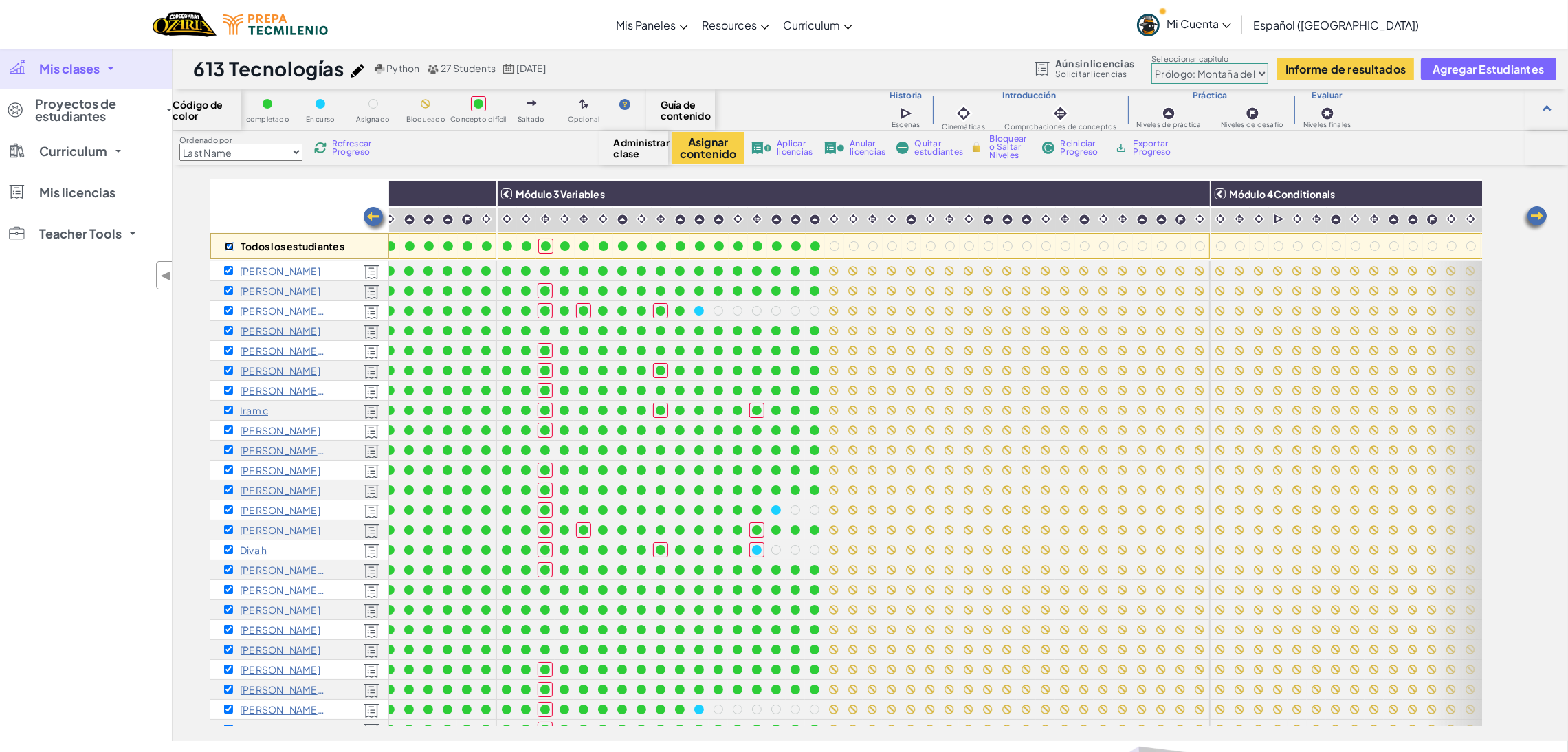
checkbox input "true"
click at [1201, 200] on img at bounding box center [1194, 193] width 24 height 21
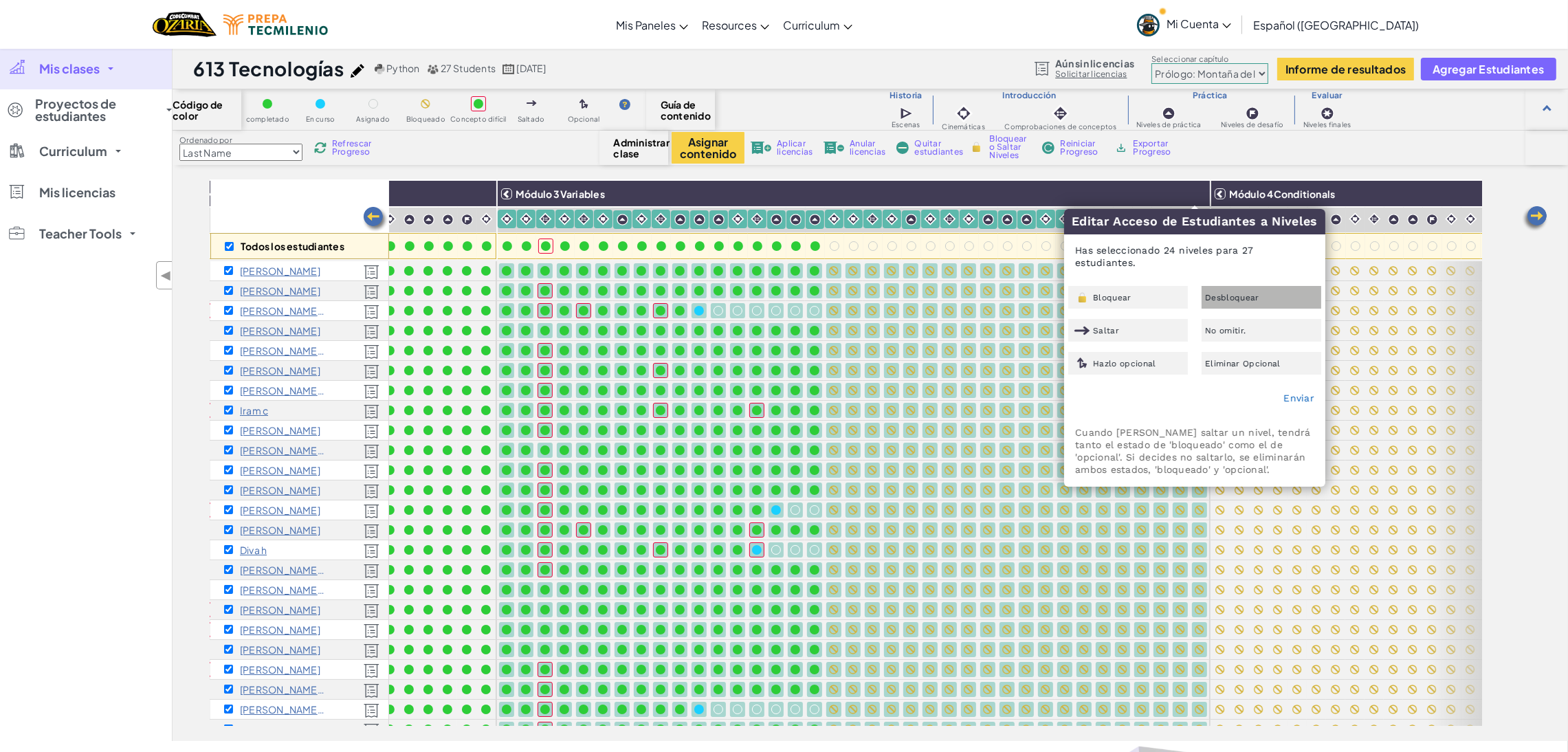
click at [1216, 294] on span "Desbloquear" at bounding box center [1232, 298] width 54 height 8
click at [1290, 395] on link "Enviar" at bounding box center [1298, 398] width 31 height 11
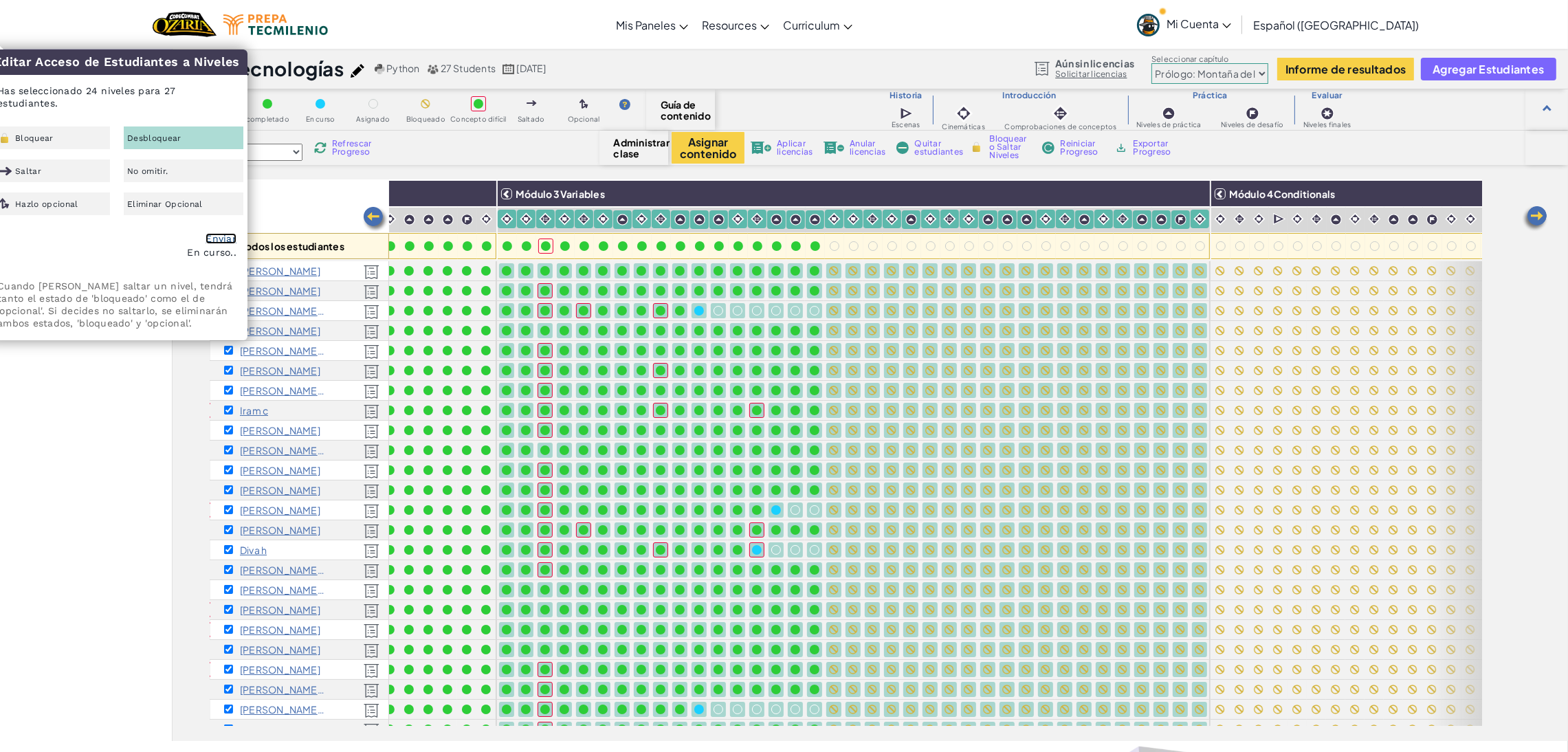
click at [224, 237] on link "Enviar" at bounding box center [220, 238] width 31 height 11
click at [215, 233] on link "Enviar" at bounding box center [220, 238] width 31 height 11
click at [1531, 421] on div "Todos los estudiantes Módulo 1Algorithms and Syntax Módulo 2Debugging Módulo 3V…" at bounding box center [870, 461] width 1396 height 561
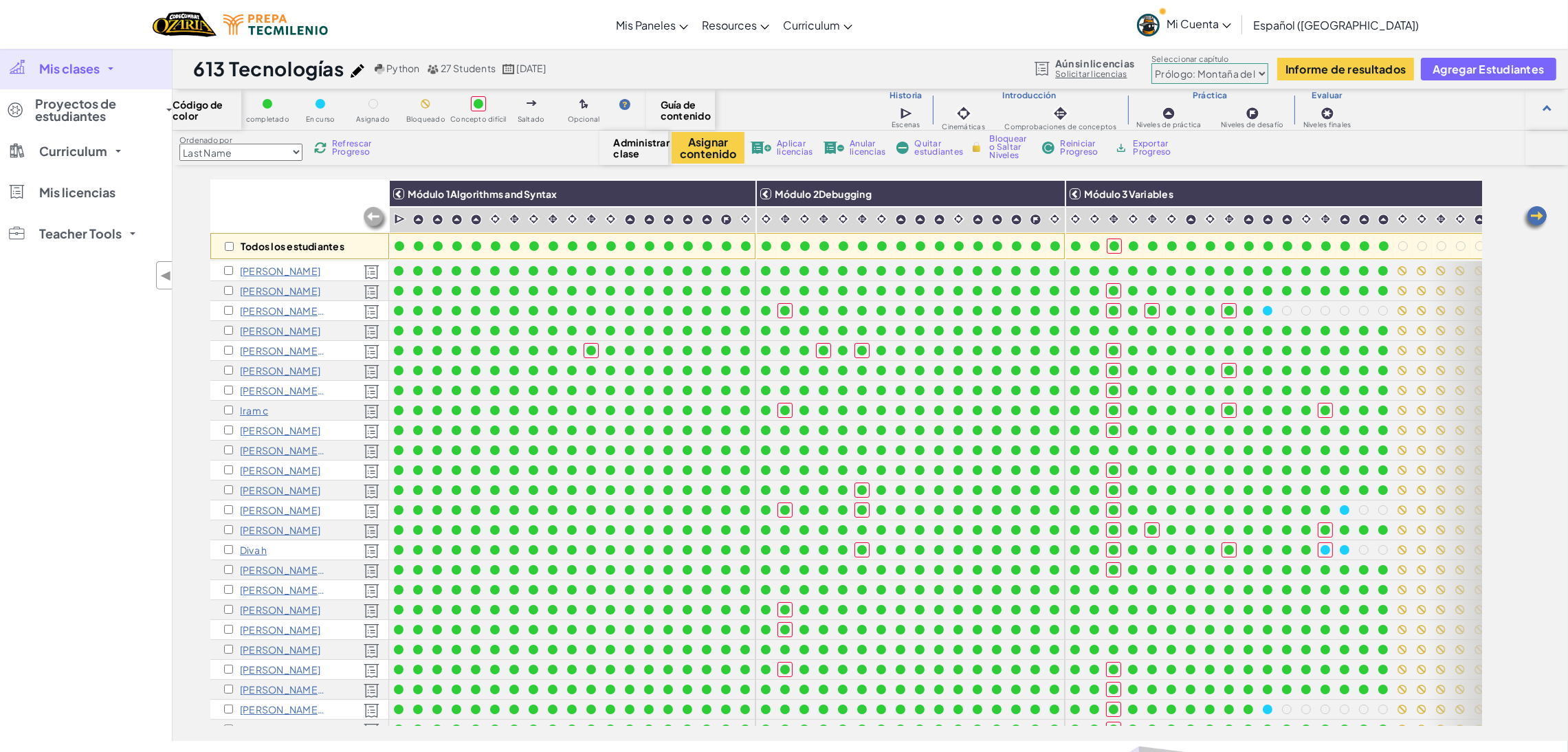
click at [1238, 31] on link "Mi Cuenta" at bounding box center [1183, 24] width 108 height 43
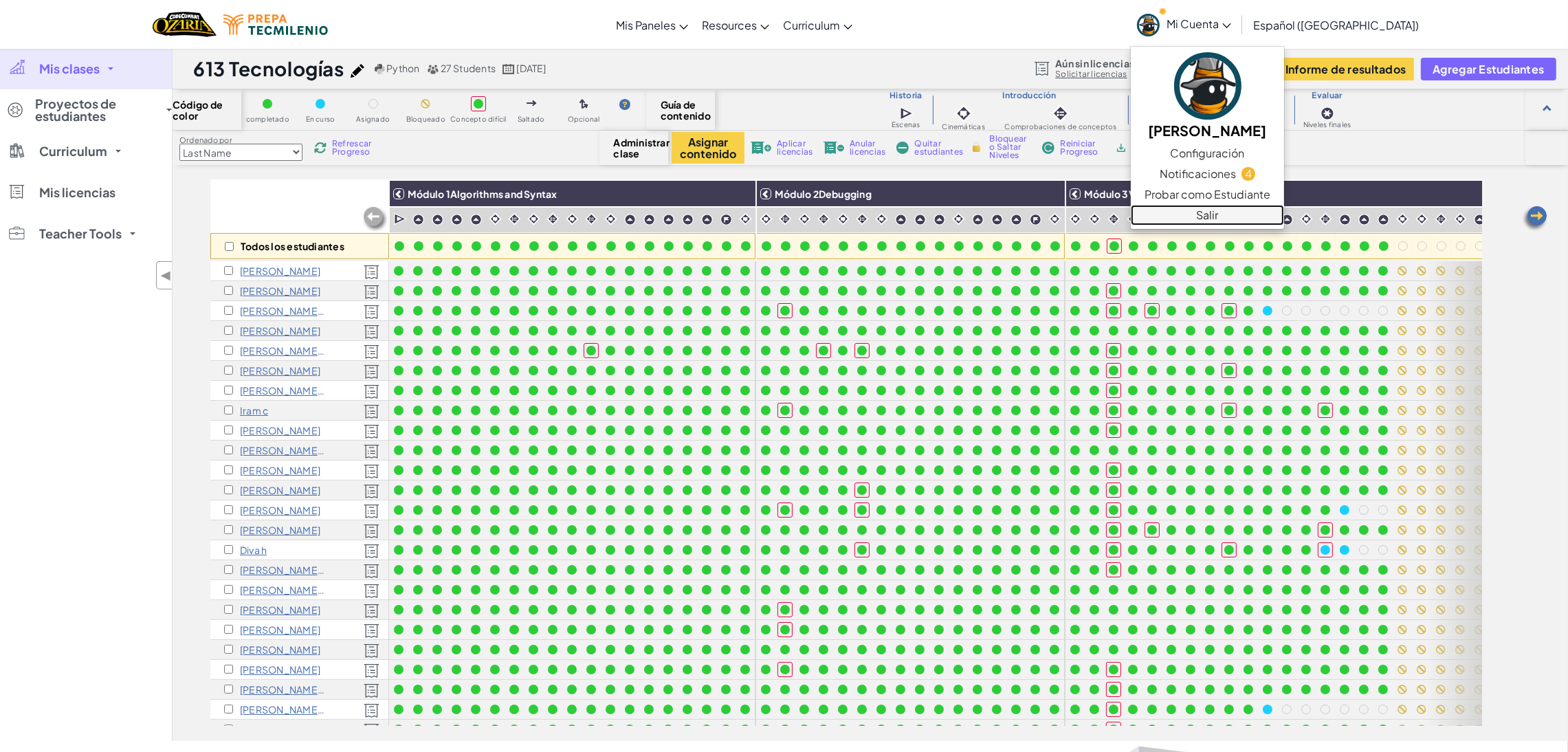
click at [1220, 219] on link "Salir" at bounding box center [1207, 215] width 153 height 21
